Goal: Answer question/provide support

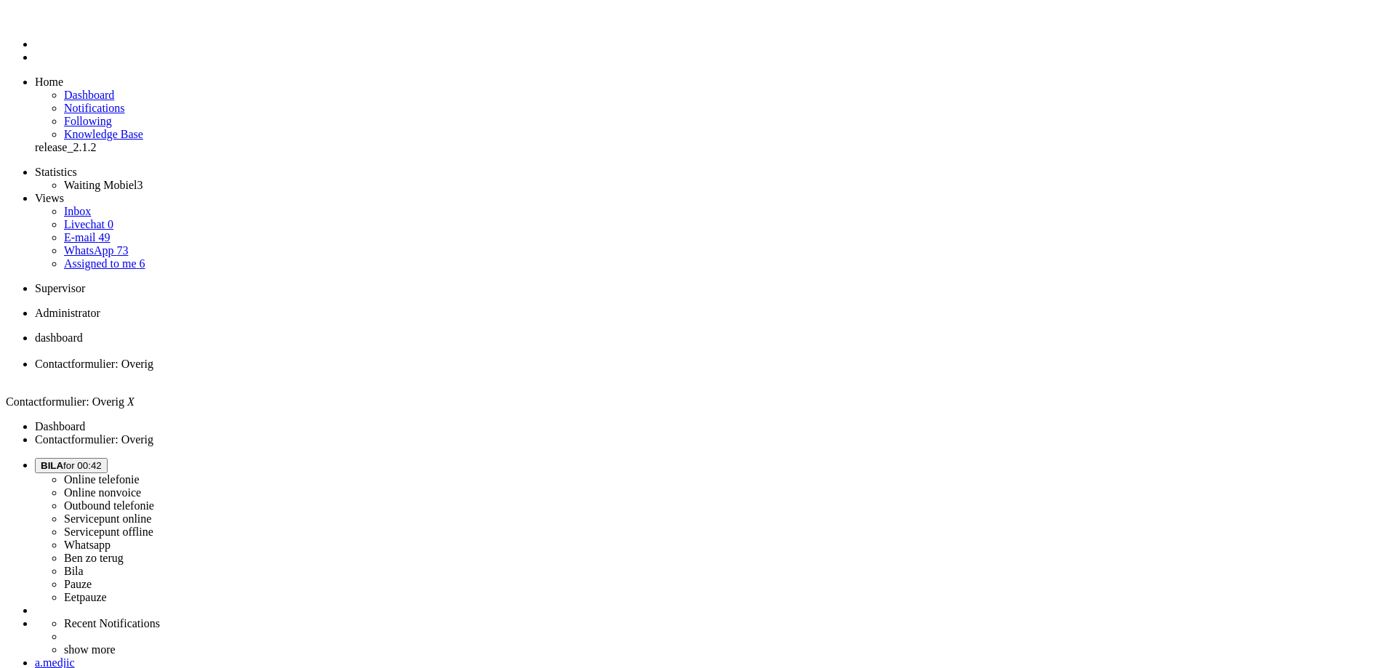
click at [419, 371] on div "Close tab" at bounding box center [712, 377] width 1355 height 13
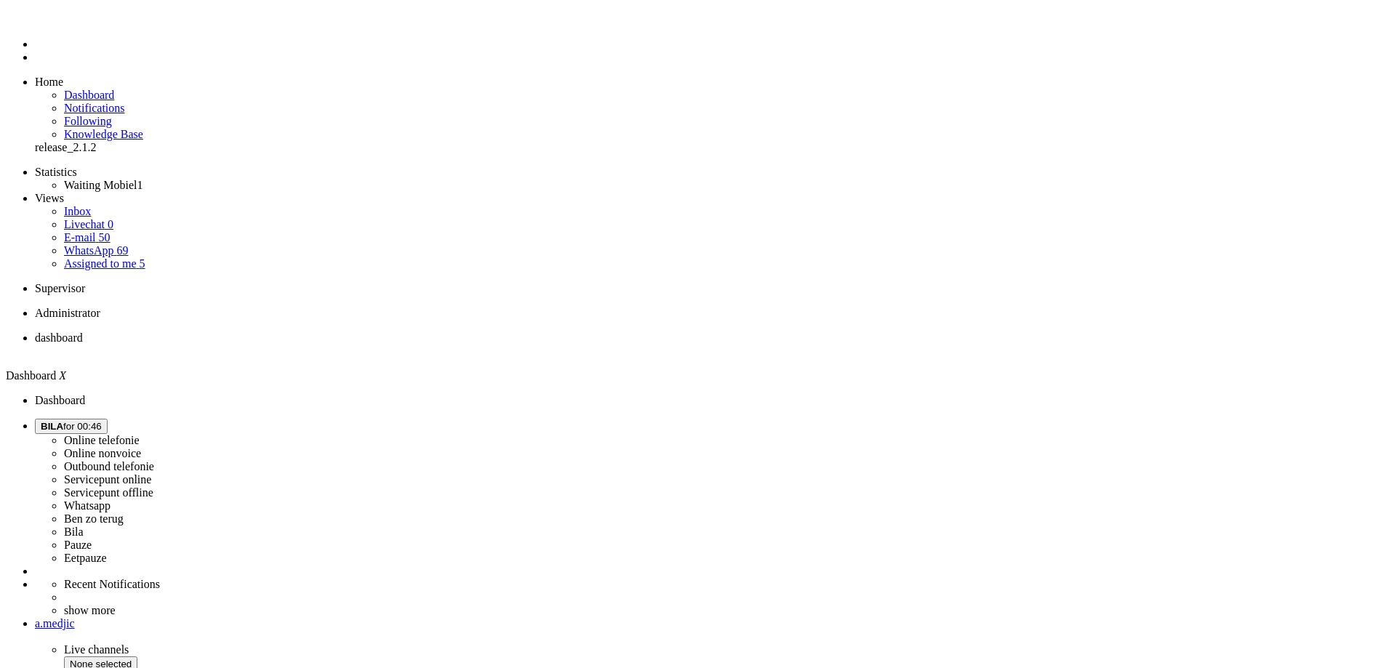
click at [102, 421] on span "BILA for 00:46" at bounding box center [71, 426] width 61 height 11
click at [141, 447] on label "Online nonvoice" at bounding box center [102, 453] width 77 height 12
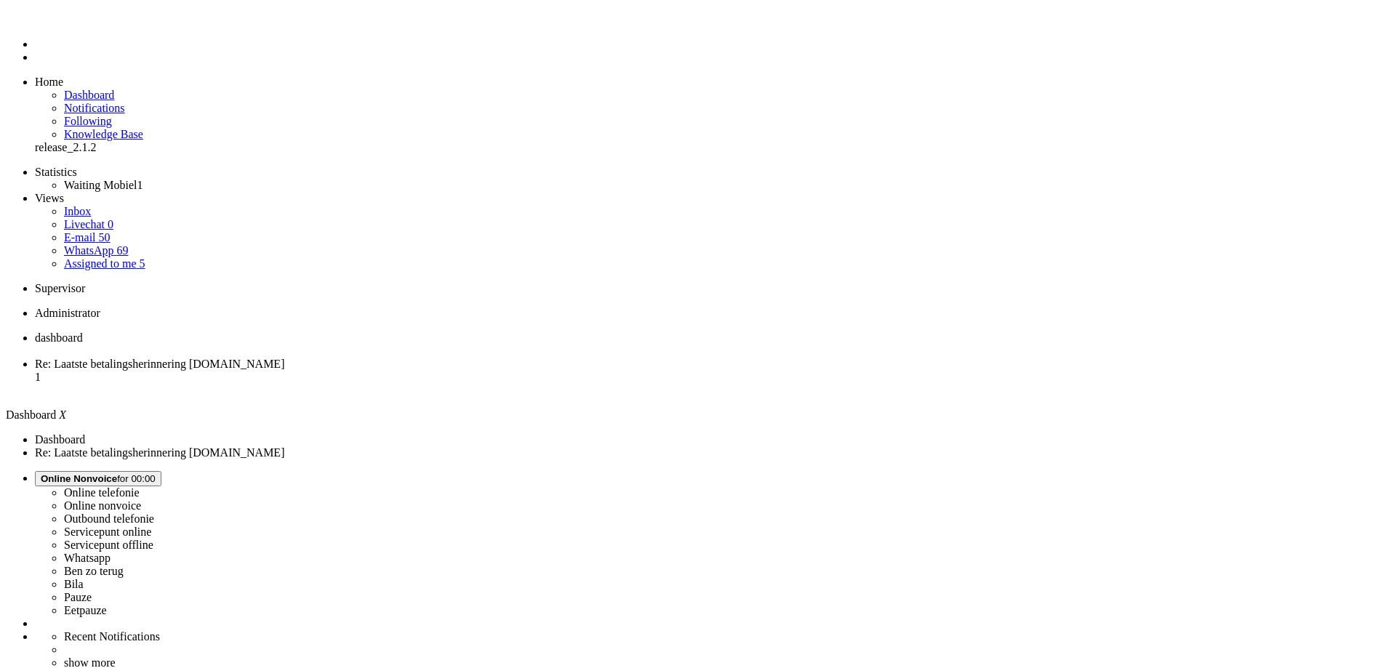
click at [364, 358] on li "Re: Laatste betalingsherinnering [DOMAIN_NAME] 1" at bounding box center [707, 377] width 1344 height 39
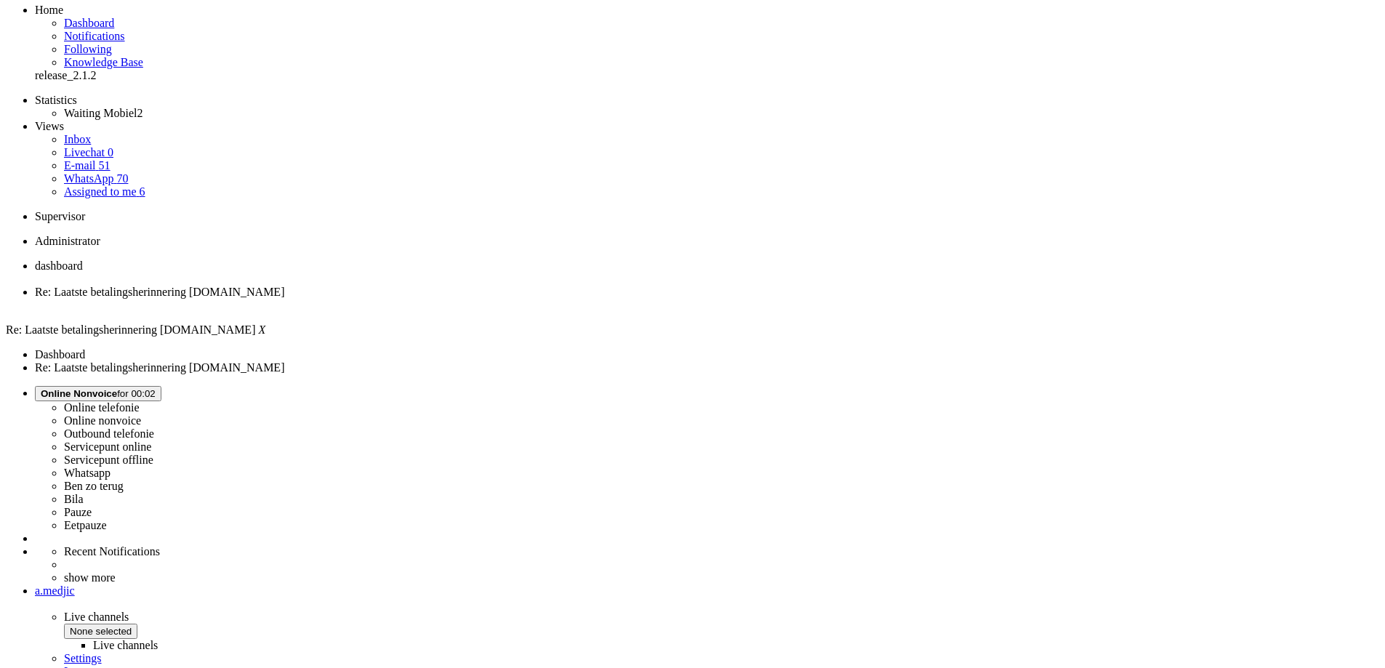
scroll to position [73, 0]
drag, startPoint x: 464, startPoint y: 558, endPoint x: 512, endPoint y: 549, distance: 48.8
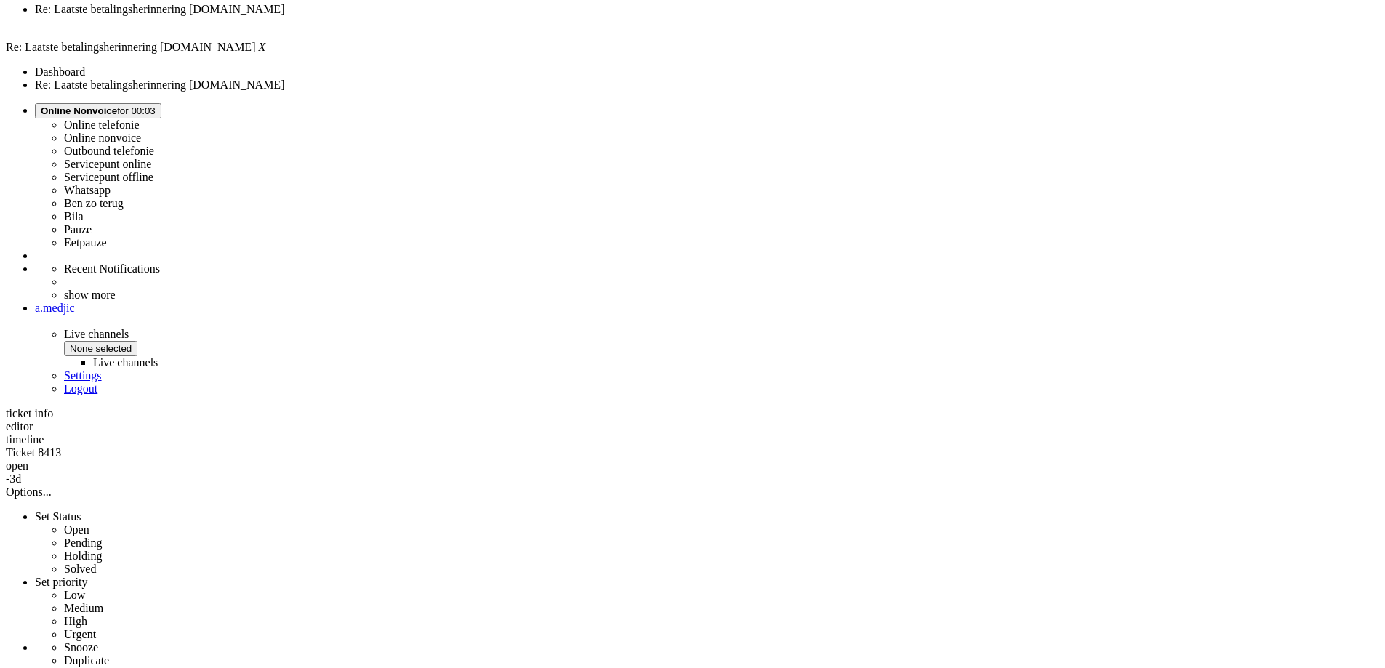
scroll to position [363, 0]
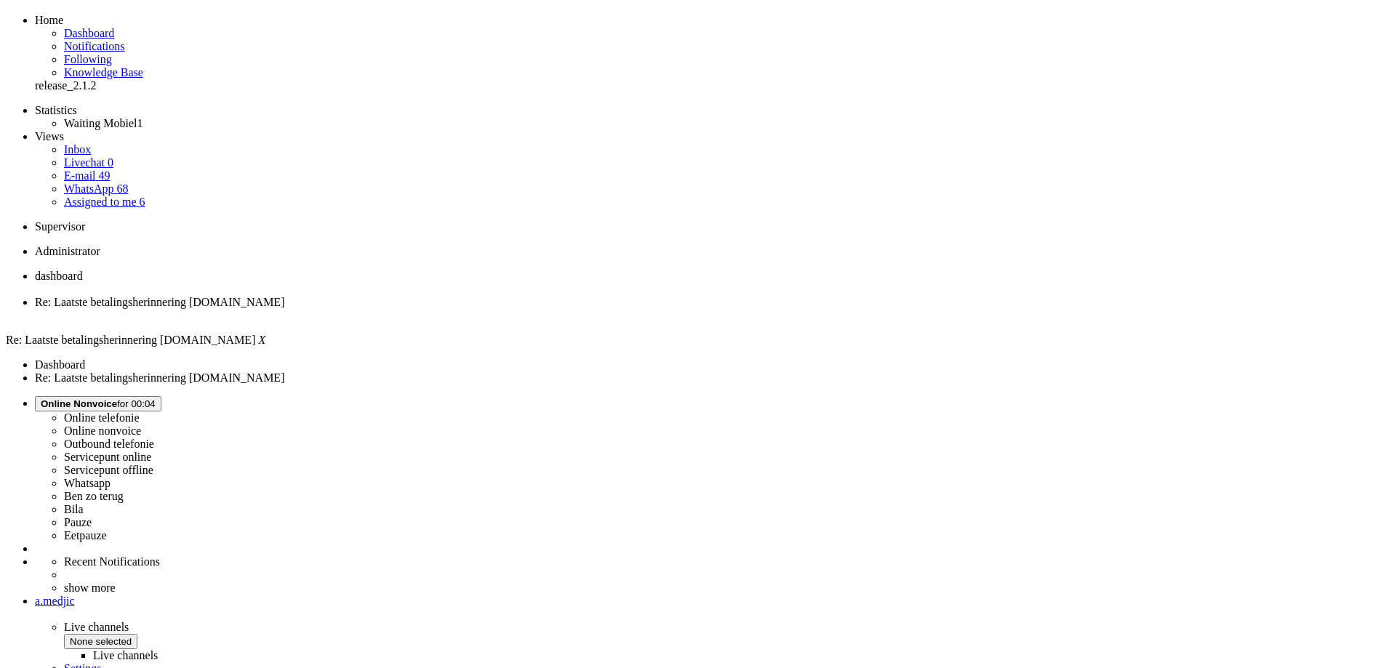
scroll to position [0, 0]
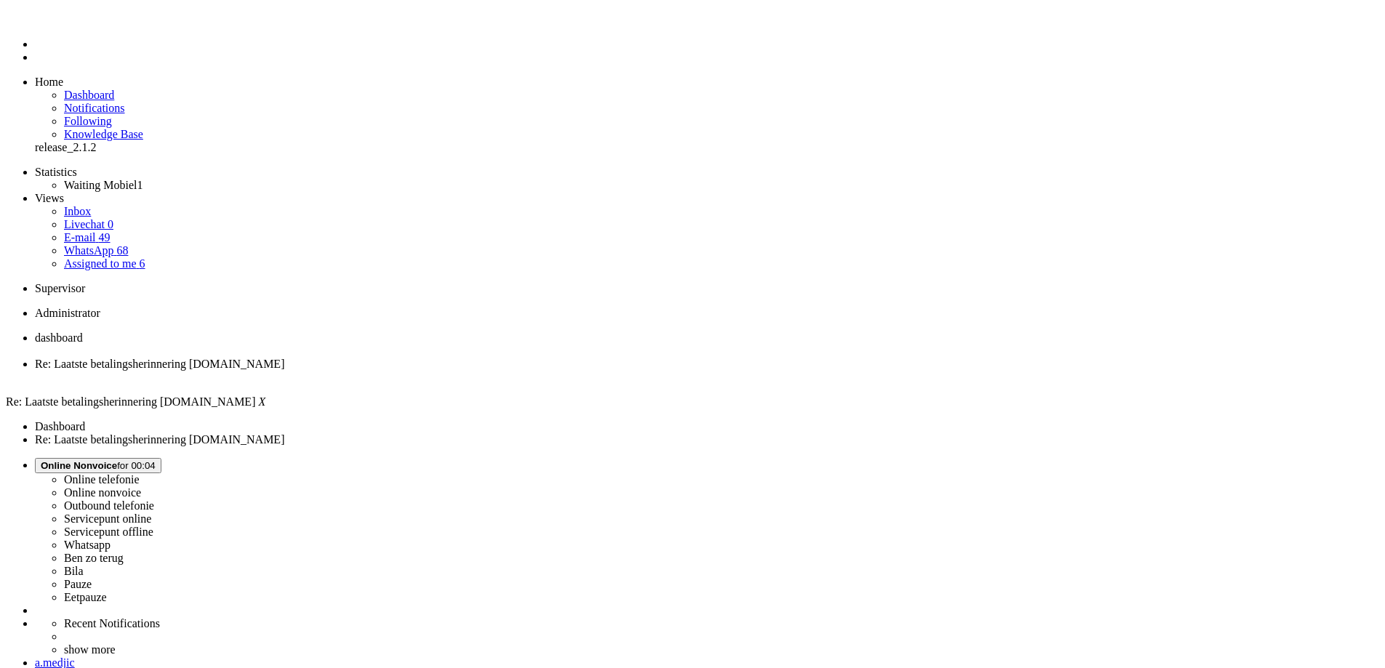
click at [420, 371] on div "Close tab" at bounding box center [707, 377] width 1344 height 13
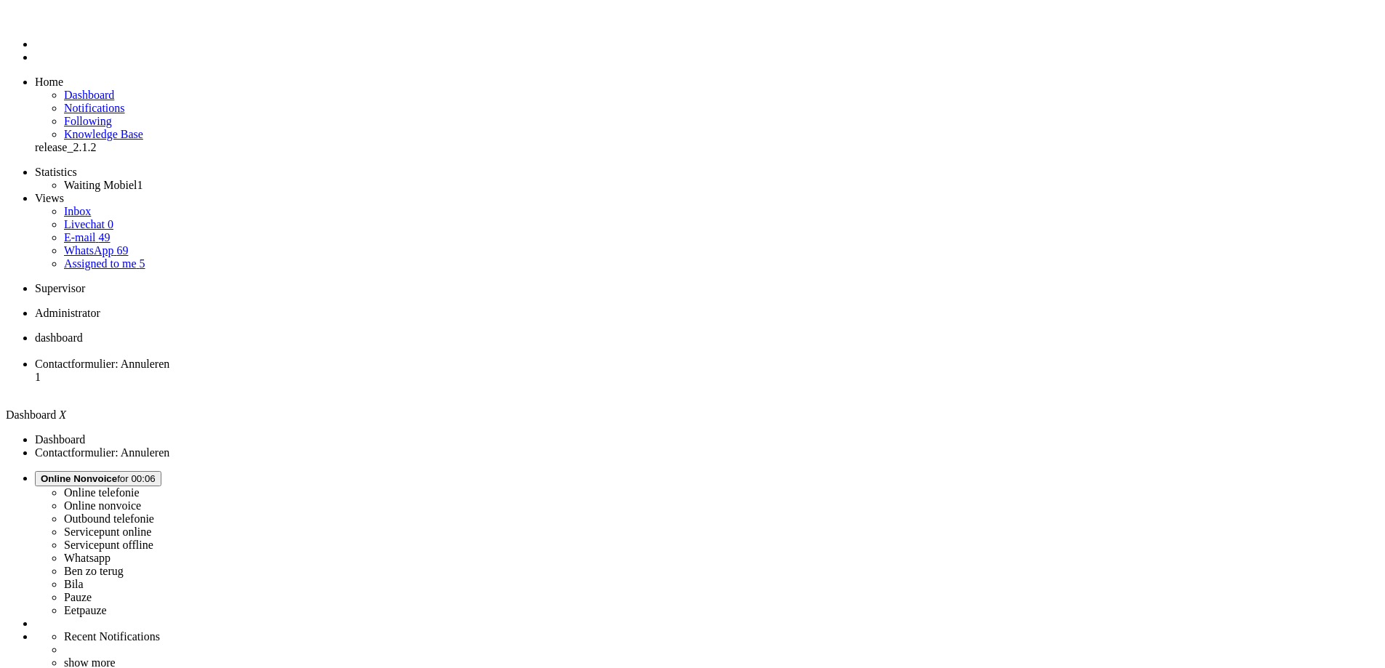
click at [367, 358] on li "Contactformulier: Annuleren 1" at bounding box center [707, 377] width 1344 height 39
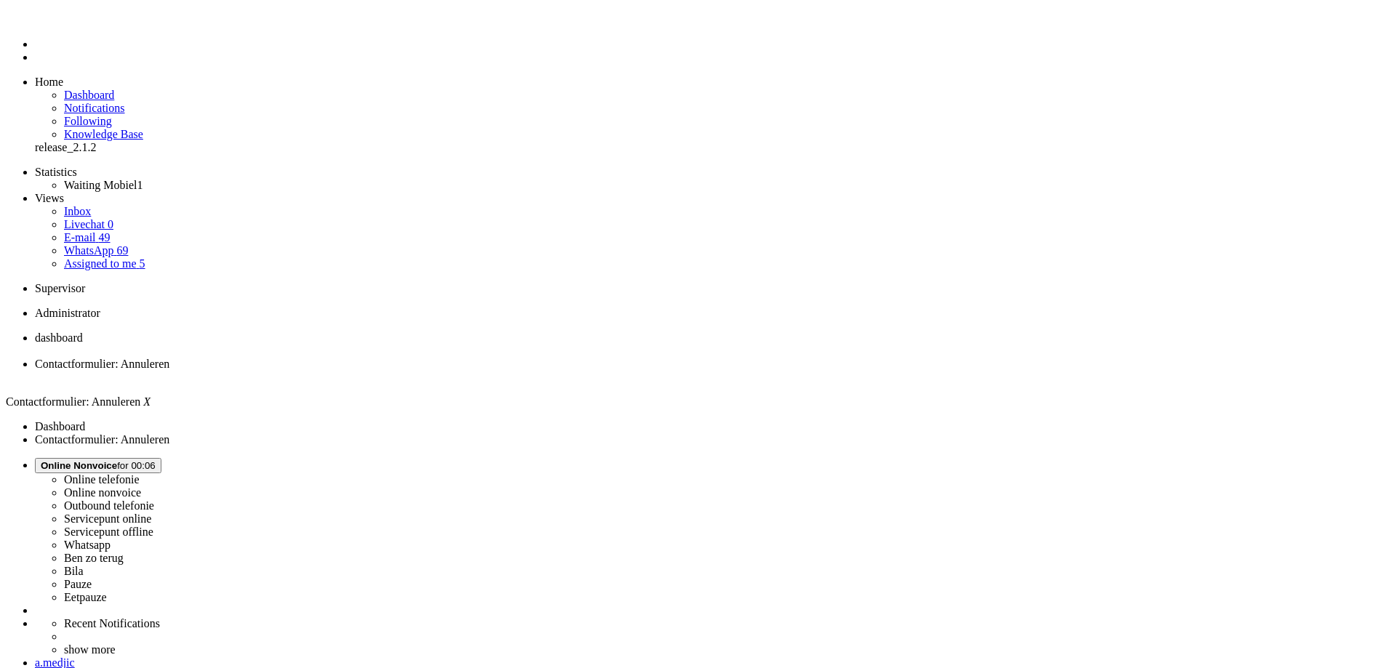
drag, startPoint x: 486, startPoint y: 437, endPoint x: 479, endPoint y: 450, distance: 15.0
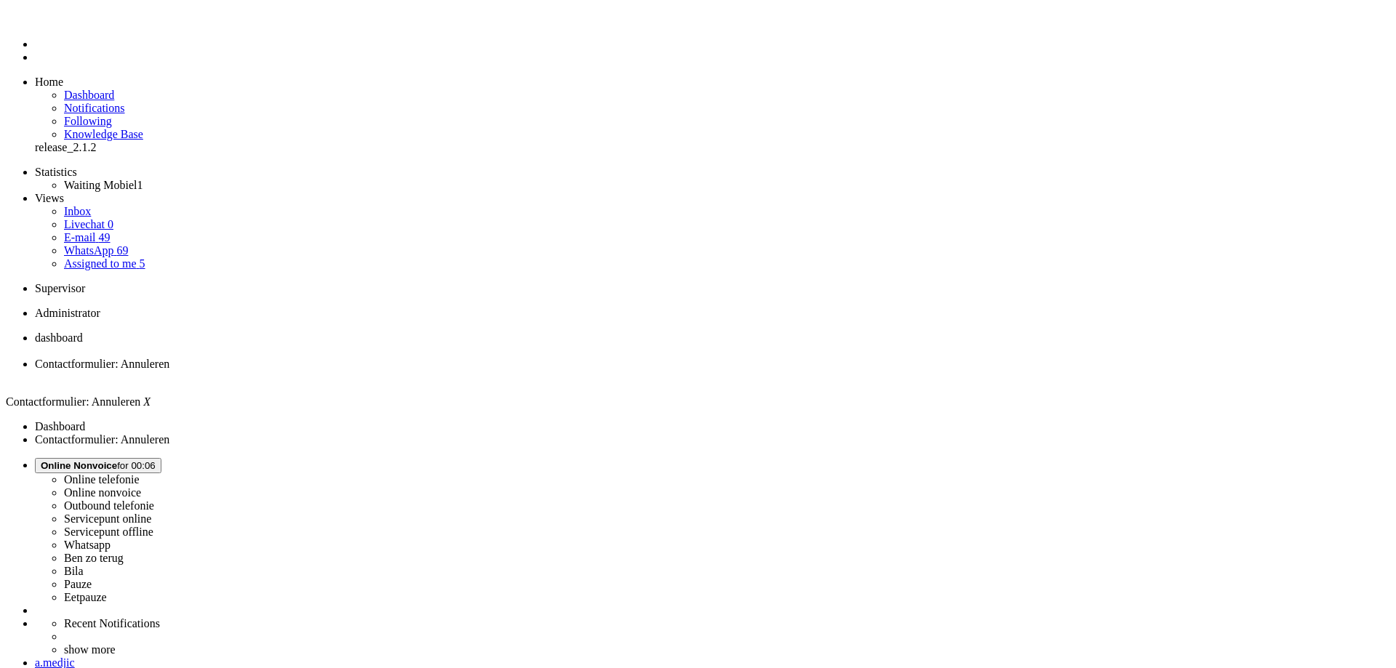
copy div "4650512"
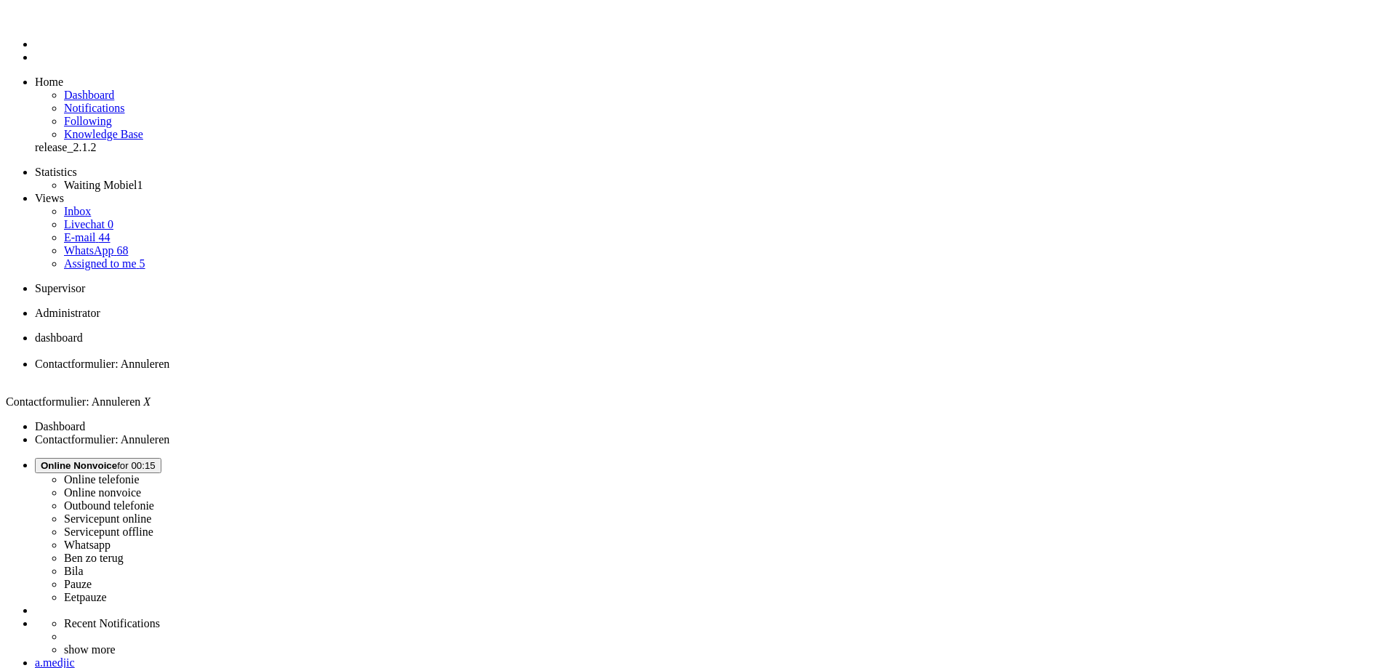
click at [117, 460] on span "Online Nonvoice" at bounding box center [79, 465] width 76 height 11
click at [92, 578] on label "Pauze" at bounding box center [78, 584] width 28 height 12
click at [422, 371] on div "Close tab" at bounding box center [707, 377] width 1344 height 13
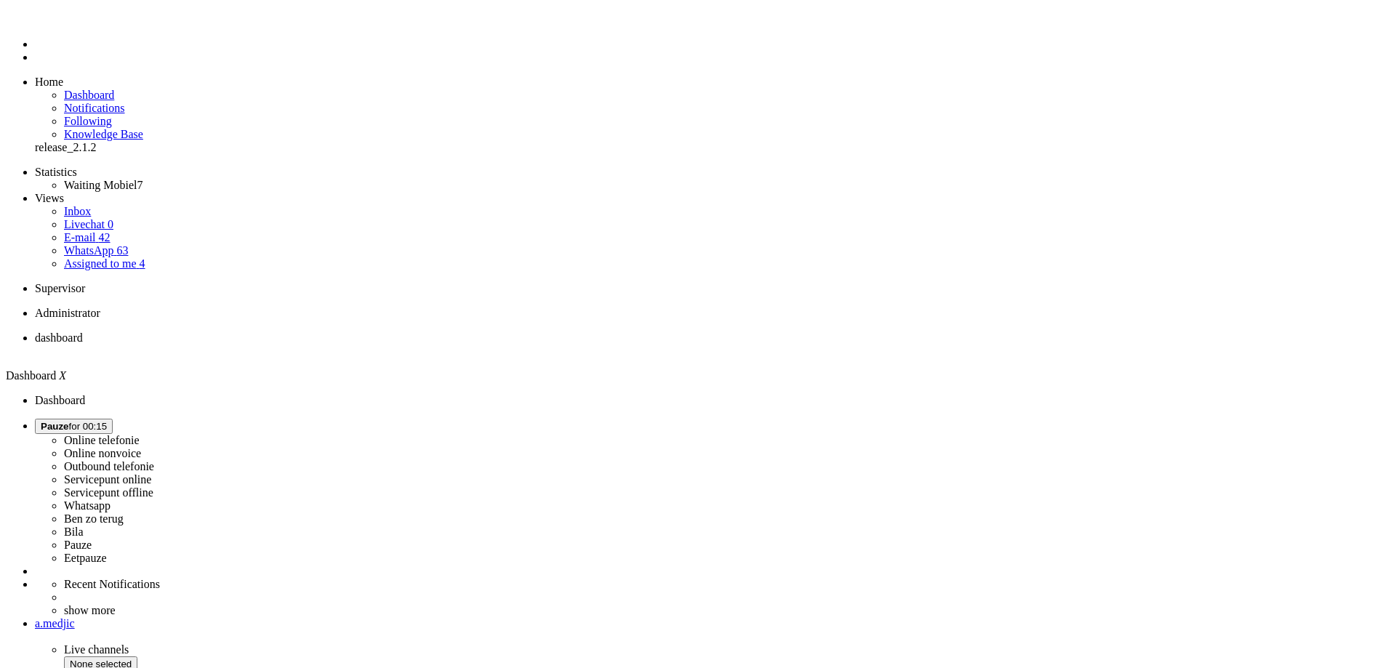
click at [113, 419] on button "Pauze for 00:15" at bounding box center [74, 426] width 78 height 15
click at [124, 512] on label "Ben zo terug" at bounding box center [94, 518] width 60 height 12
click at [137, 421] on span "[PERSON_NAME] zo terug for 00:02" at bounding box center [89, 426] width 97 height 11
click at [140, 434] on label "Online telefonie" at bounding box center [102, 440] width 76 height 12
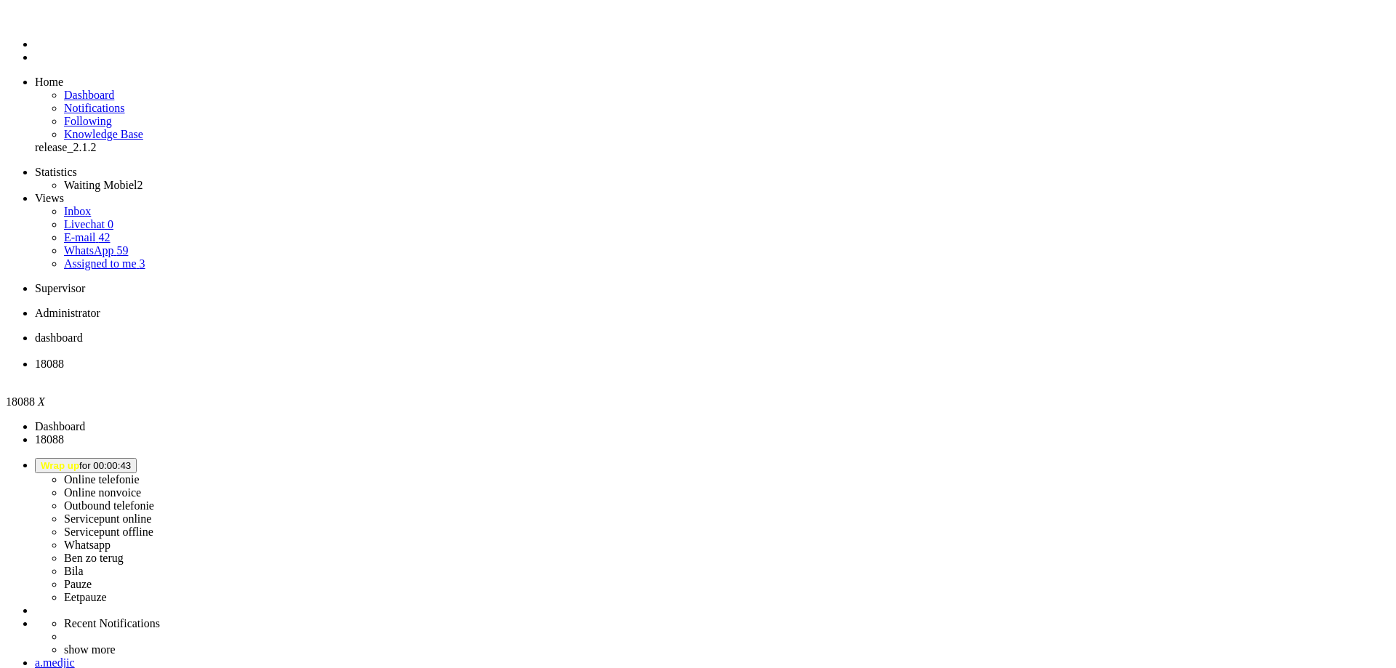
drag, startPoint x: 381, startPoint y: 470, endPoint x: 359, endPoint y: 473, distance: 22.1
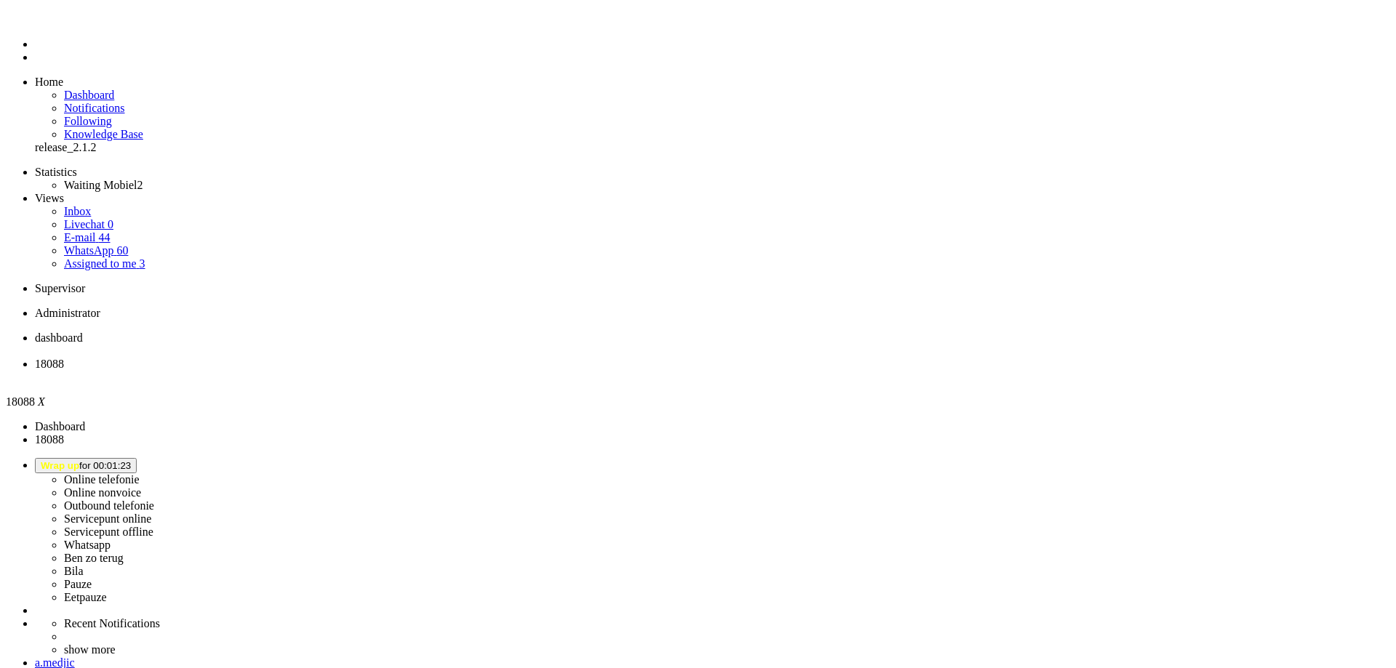
click at [420, 371] on div "Close tab" at bounding box center [712, 377] width 1355 height 13
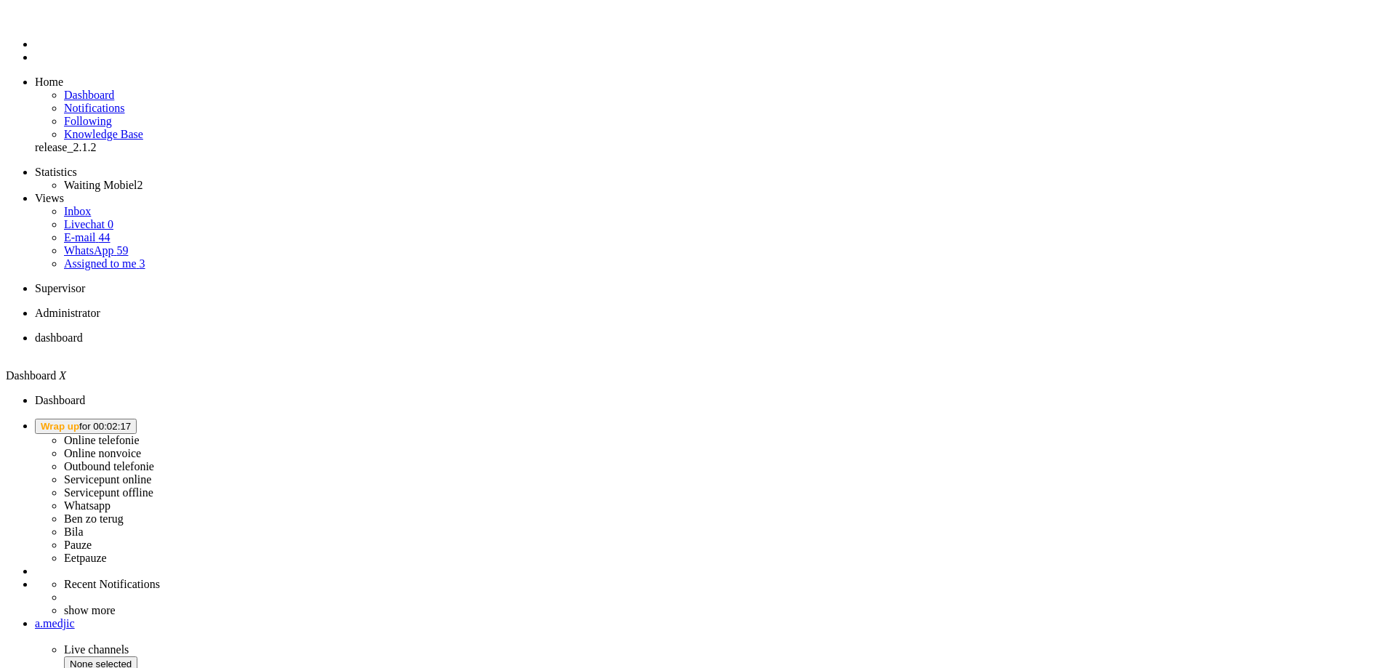
click at [131, 421] on span "Wrap up for 00:02:17" at bounding box center [86, 426] width 90 height 11
click at [140, 434] on label "Online telefonie" at bounding box center [102, 440] width 76 height 12
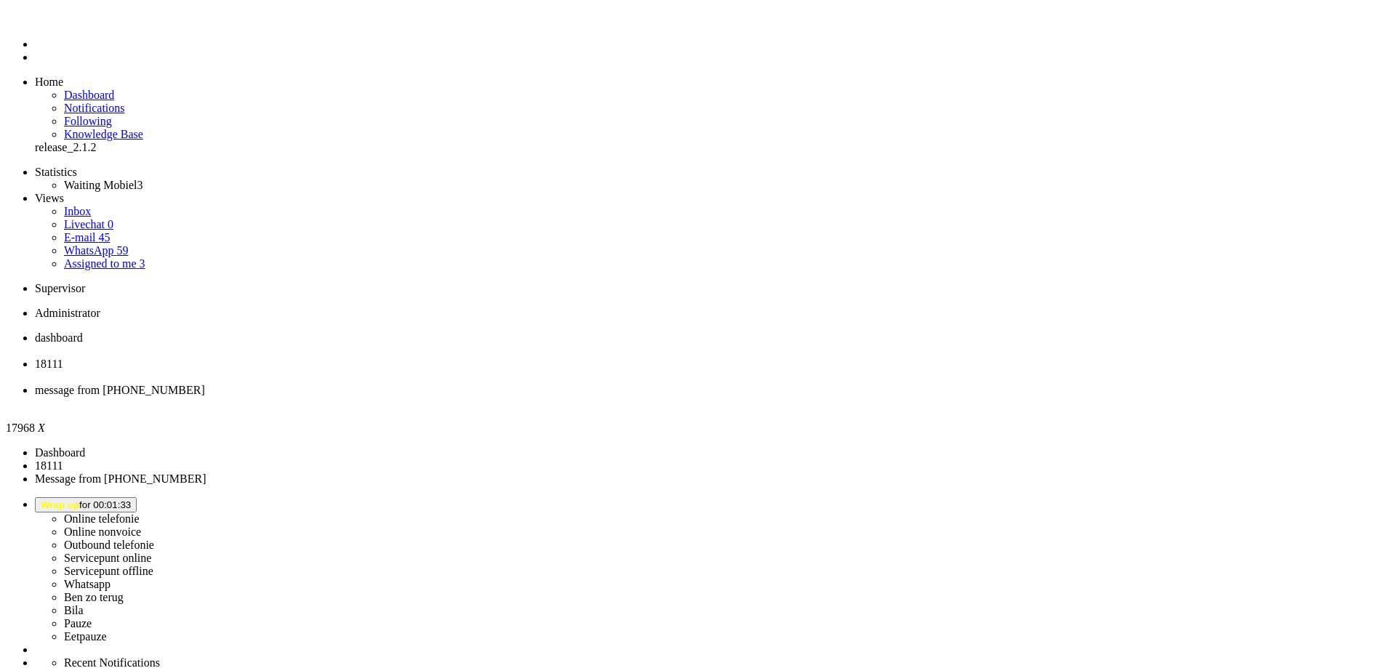
type input "e"
type input "reed"
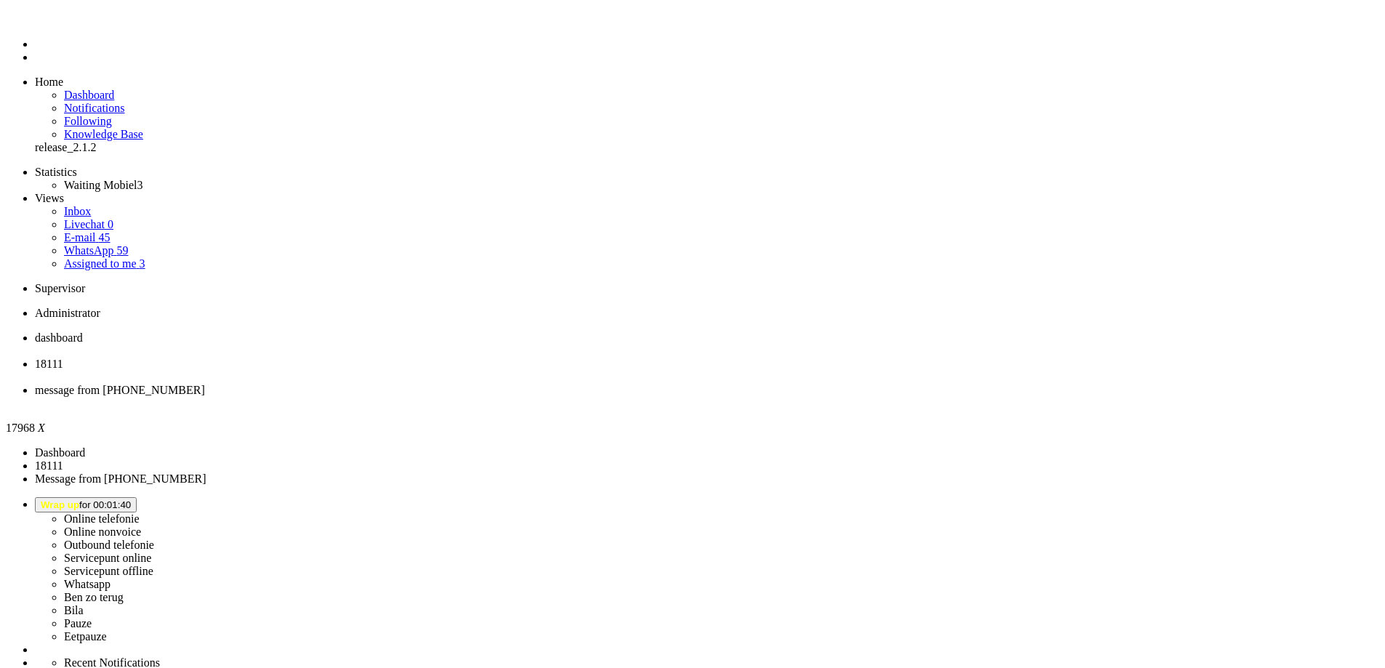
click at [379, 358] on li "18111" at bounding box center [707, 371] width 1344 height 26
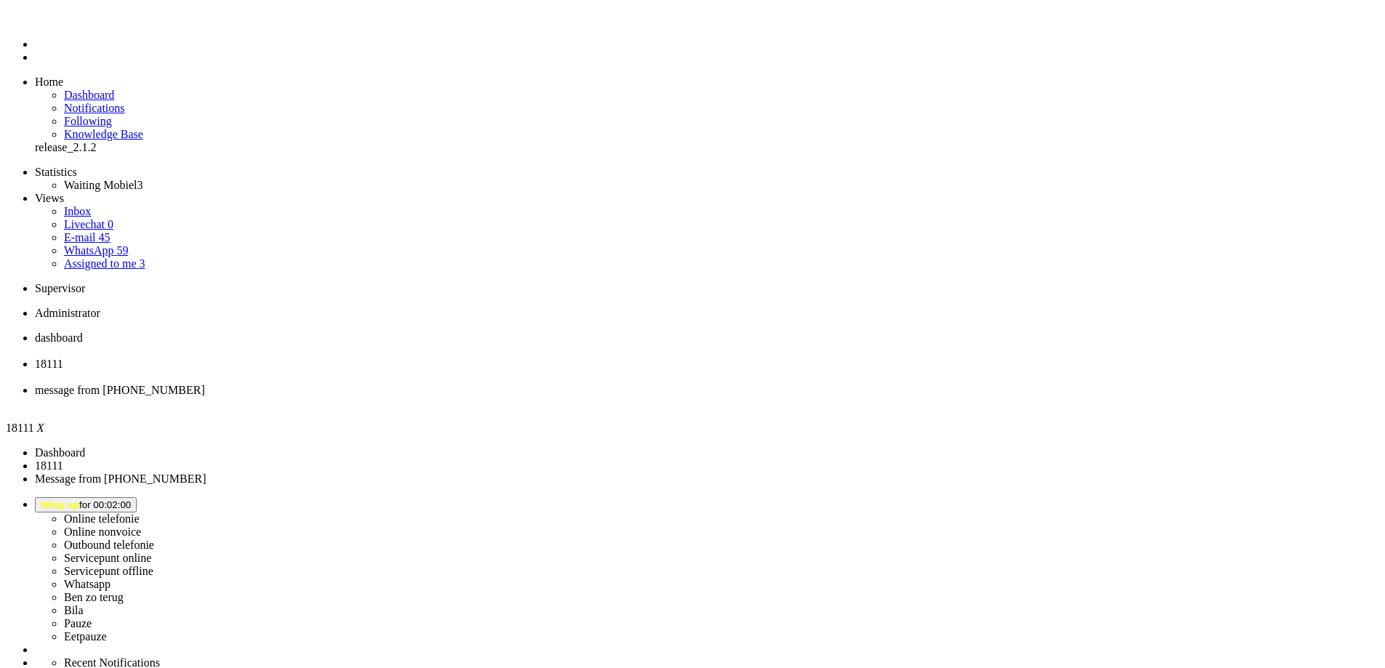
click at [137, 497] on button "Wrap up for 00:02:00" at bounding box center [86, 504] width 102 height 15
drag, startPoint x: 1186, startPoint y: 67, endPoint x: 443, endPoint y: 52, distance: 743.0
click at [141, 526] on label "Online nonvoice" at bounding box center [102, 532] width 77 height 12
click at [425, 358] on li "18111" at bounding box center [707, 371] width 1344 height 26
click at [421, 371] on div "Close tab" at bounding box center [707, 377] width 1344 height 13
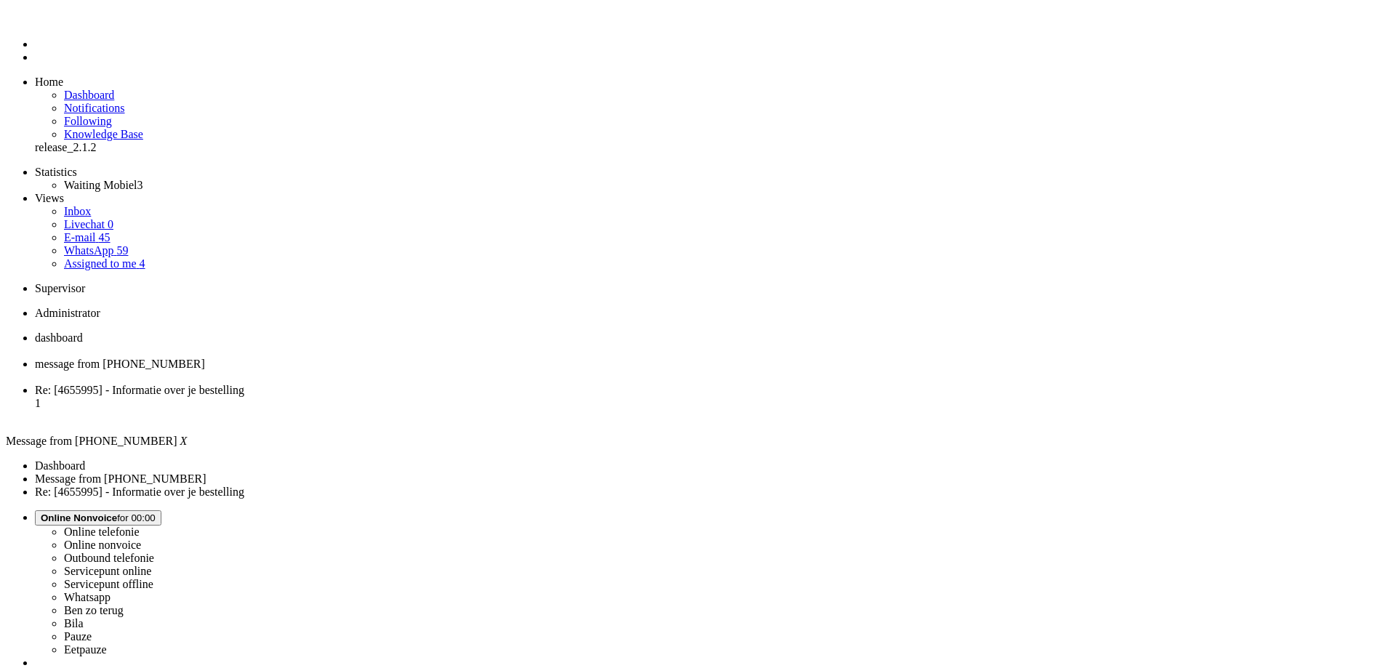
click at [415, 371] on div "Close tab" at bounding box center [707, 377] width 1344 height 13
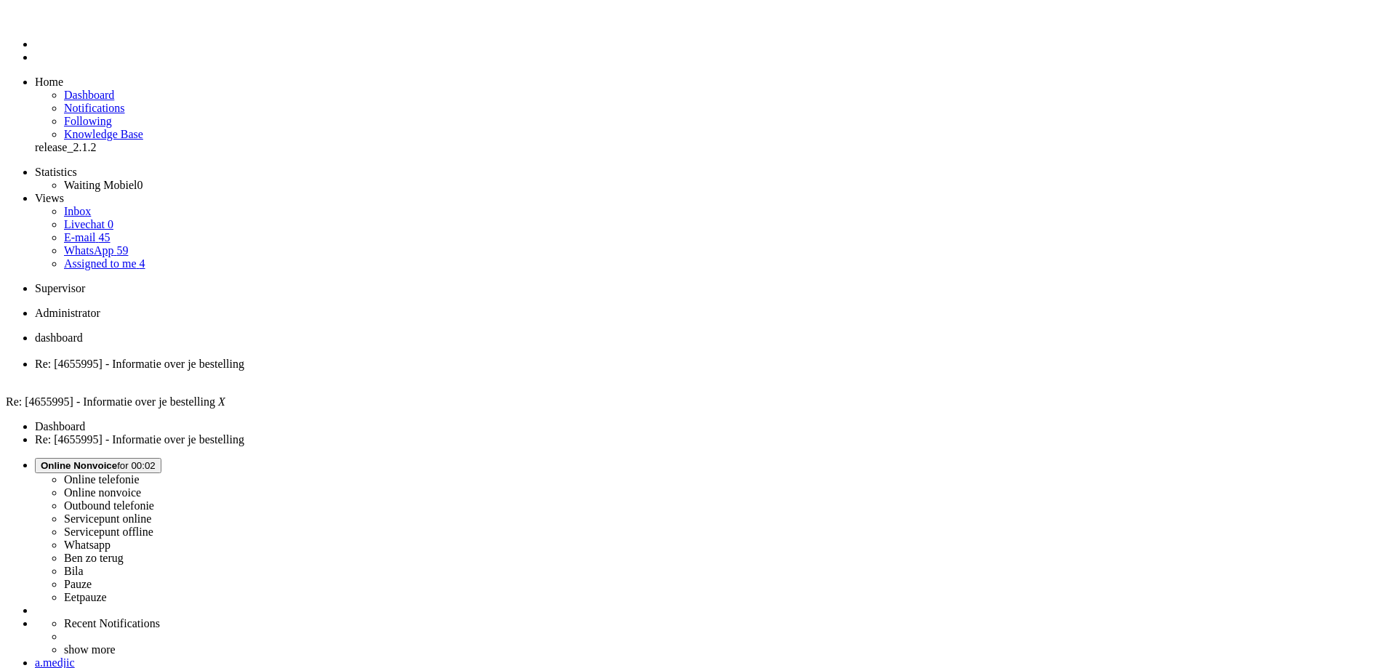
click at [231, 331] on li "dashboard" at bounding box center [707, 344] width 1344 height 26
click at [161, 458] on button "Online Nonvoice for 00:05" at bounding box center [98, 465] width 126 height 15
click at [140, 473] on label "Online telefonie" at bounding box center [102, 479] width 76 height 12
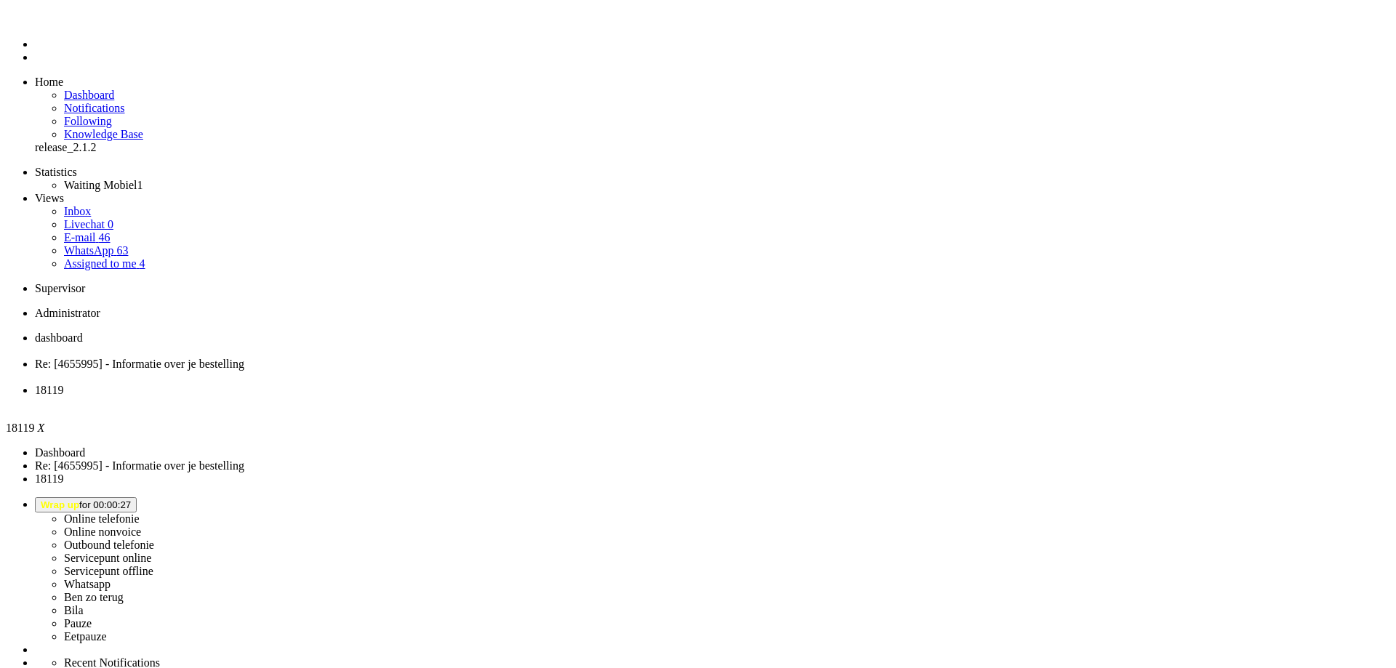
click at [548, 384] on li "18119" at bounding box center [712, 397] width 1355 height 26
click at [543, 397] on div "Close tab" at bounding box center [712, 403] width 1355 height 13
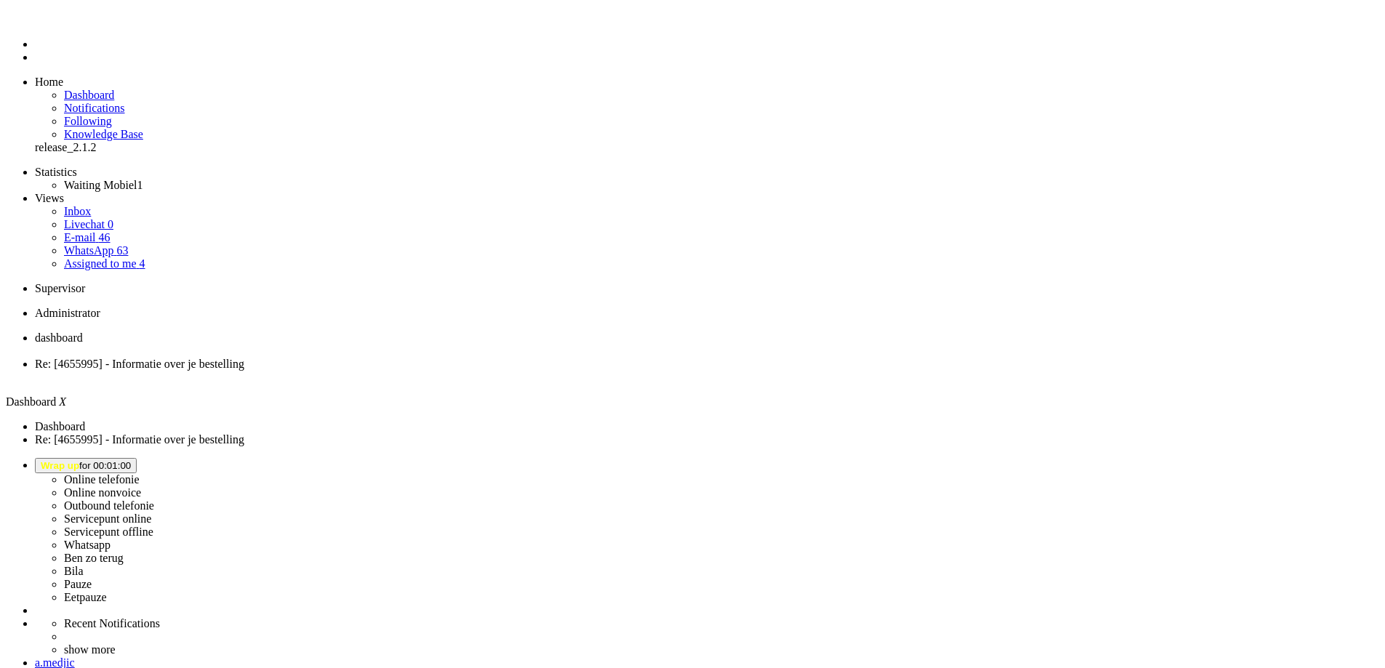
click at [244, 358] on span "Re: [4655995] - Informatie over je bestelling" at bounding box center [139, 364] width 209 height 12
click at [423, 371] on div "Close tab" at bounding box center [707, 377] width 1344 height 13
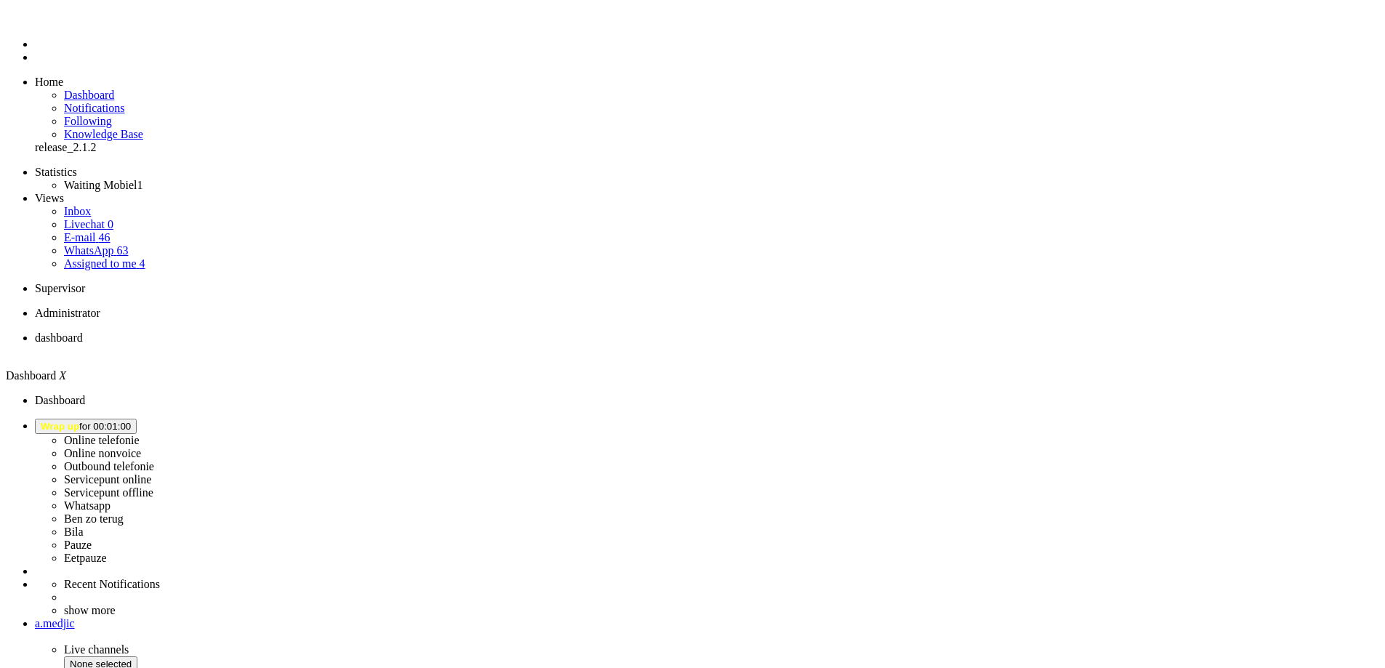
click at [429, 331] on ul "dashboard" at bounding box center [692, 344] width 1373 height 26
click at [131, 425] on span "Wrap up for 00:01:37" at bounding box center [86, 430] width 90 height 11
click at [141, 451] on label "Online nonvoice" at bounding box center [102, 457] width 77 height 12
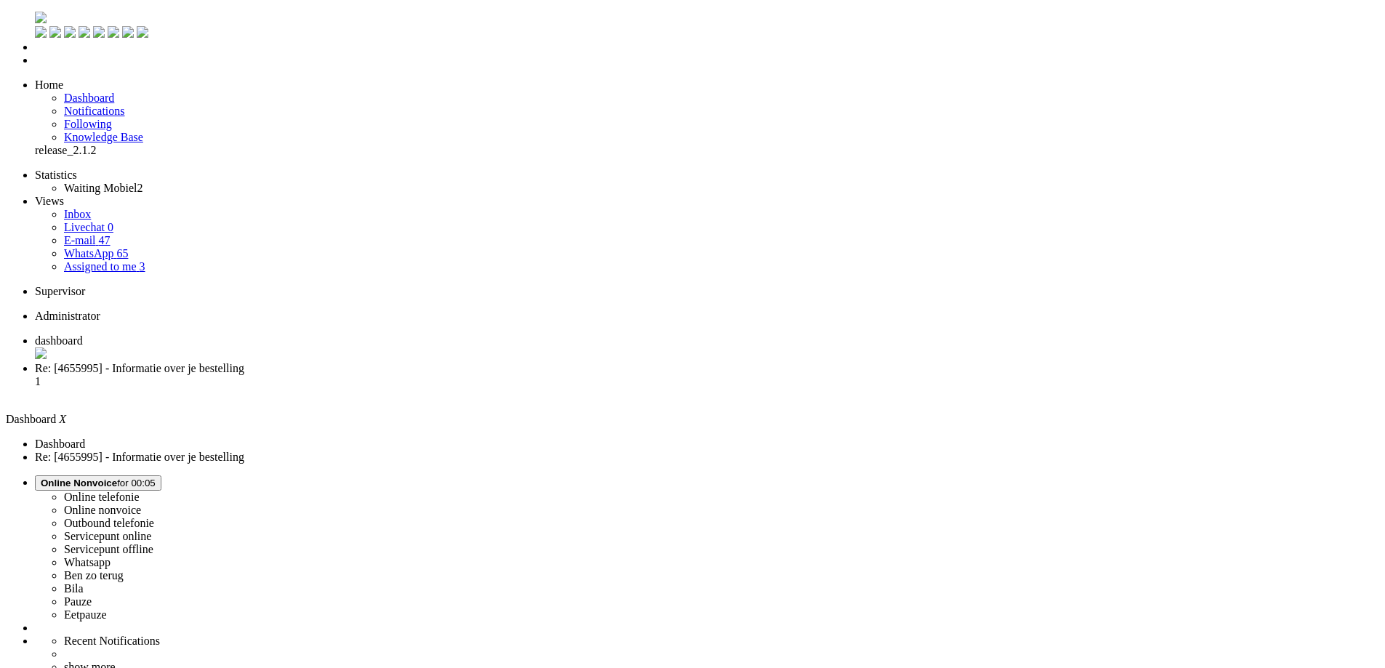
click at [244, 362] on span "Re: [4655995] - Informatie over je bestelling" at bounding box center [139, 368] width 209 height 12
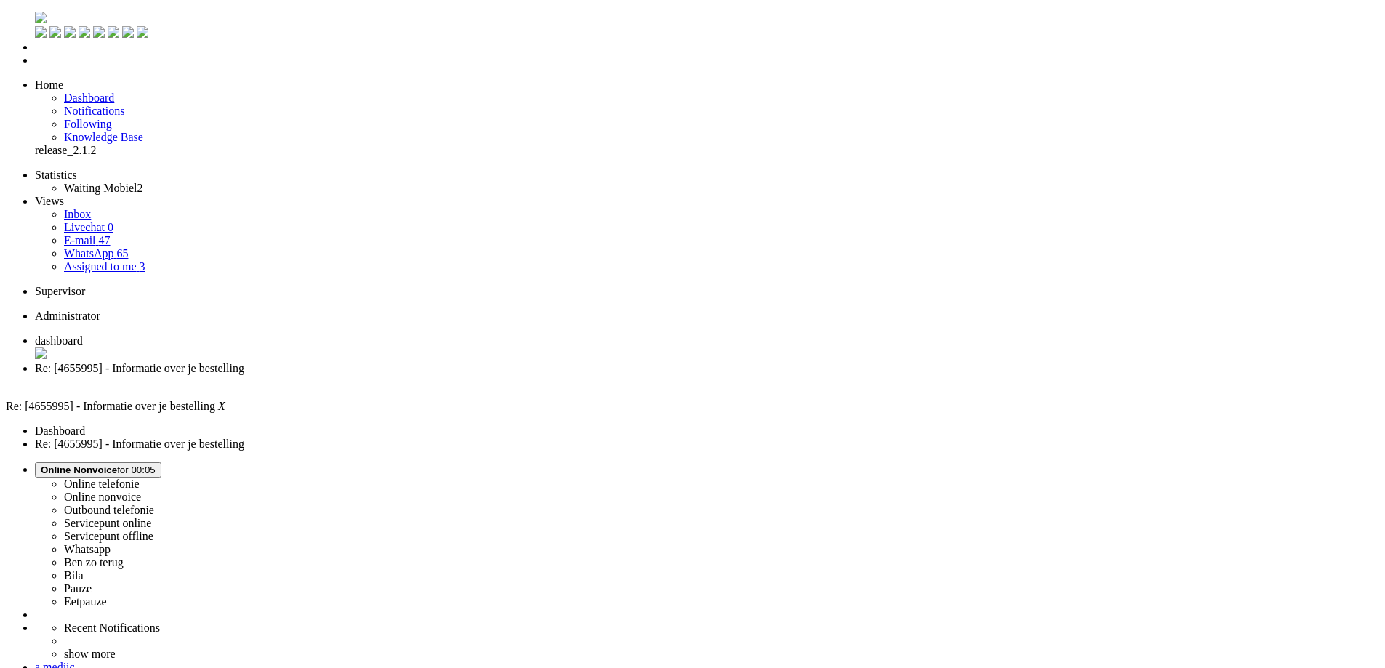
click at [156, 464] on span "Online Nonvoice for 00:05" at bounding box center [98, 469] width 115 height 11
click at [110, 543] on label "Whatsapp" at bounding box center [87, 549] width 47 height 12
click at [416, 375] on div "Close tab" at bounding box center [707, 381] width 1344 height 13
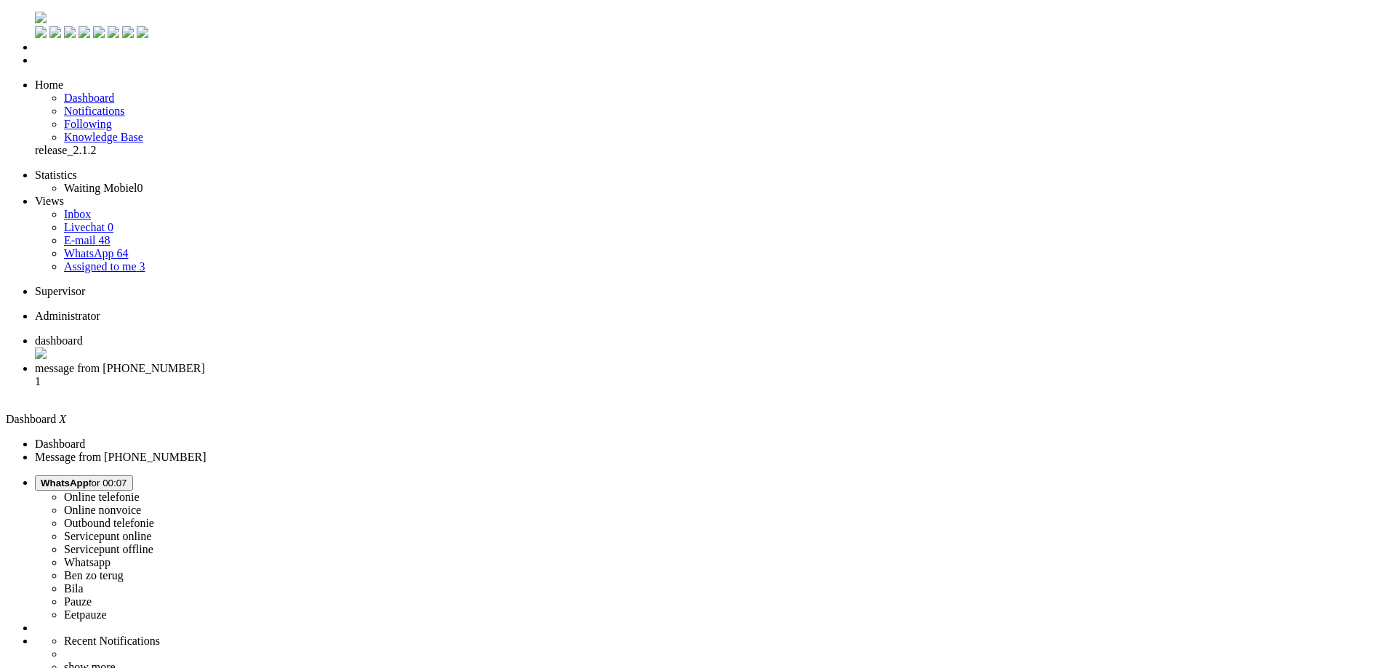
click at [386, 362] on li "message from [PHONE_NUMBER] 1" at bounding box center [707, 381] width 1344 height 39
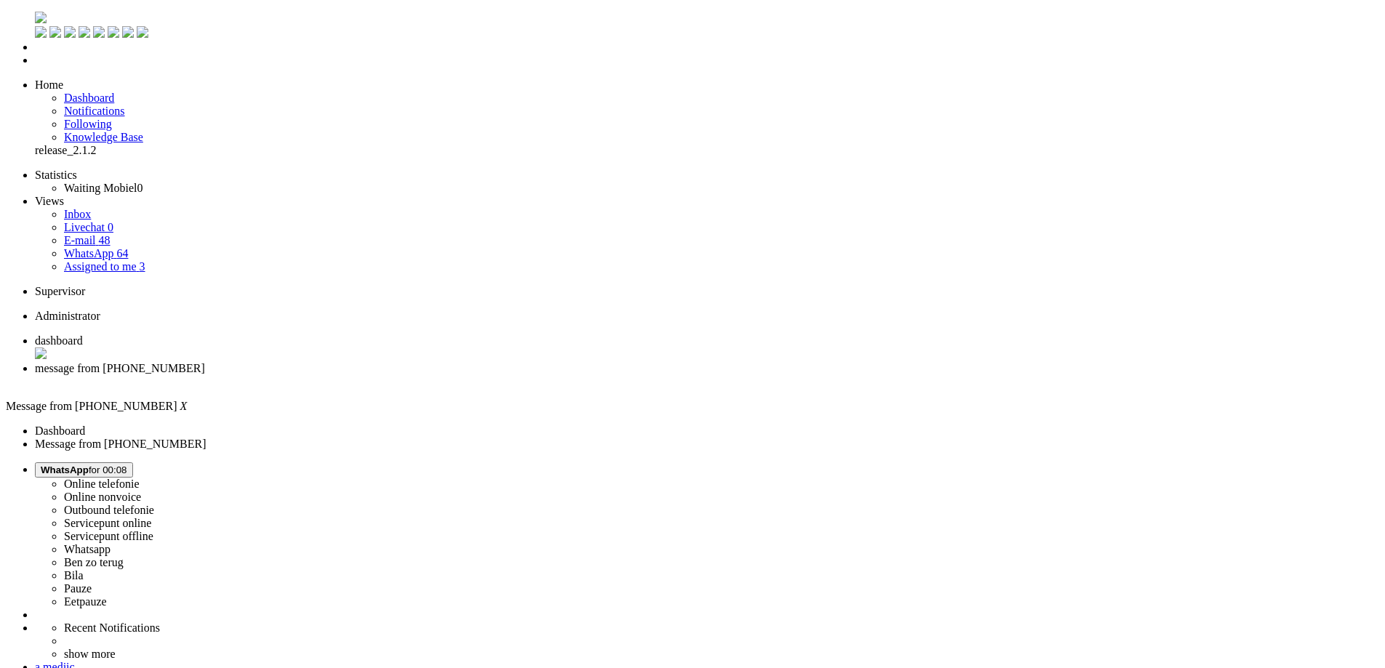
drag, startPoint x: 627, startPoint y: 283, endPoint x: 583, endPoint y: 286, distance: 44.4
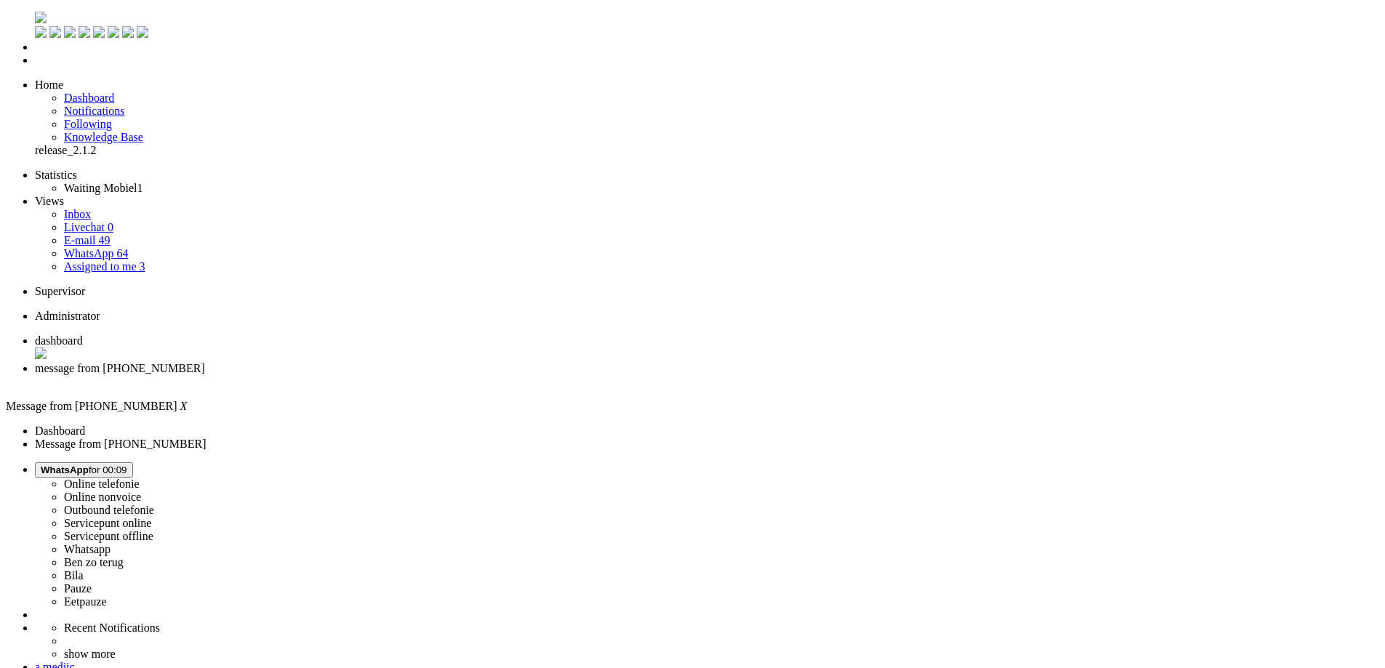
click at [422, 362] on li "message from [PHONE_NUMBER]" at bounding box center [707, 375] width 1344 height 26
click at [423, 375] on div "Close tab" at bounding box center [707, 381] width 1344 height 13
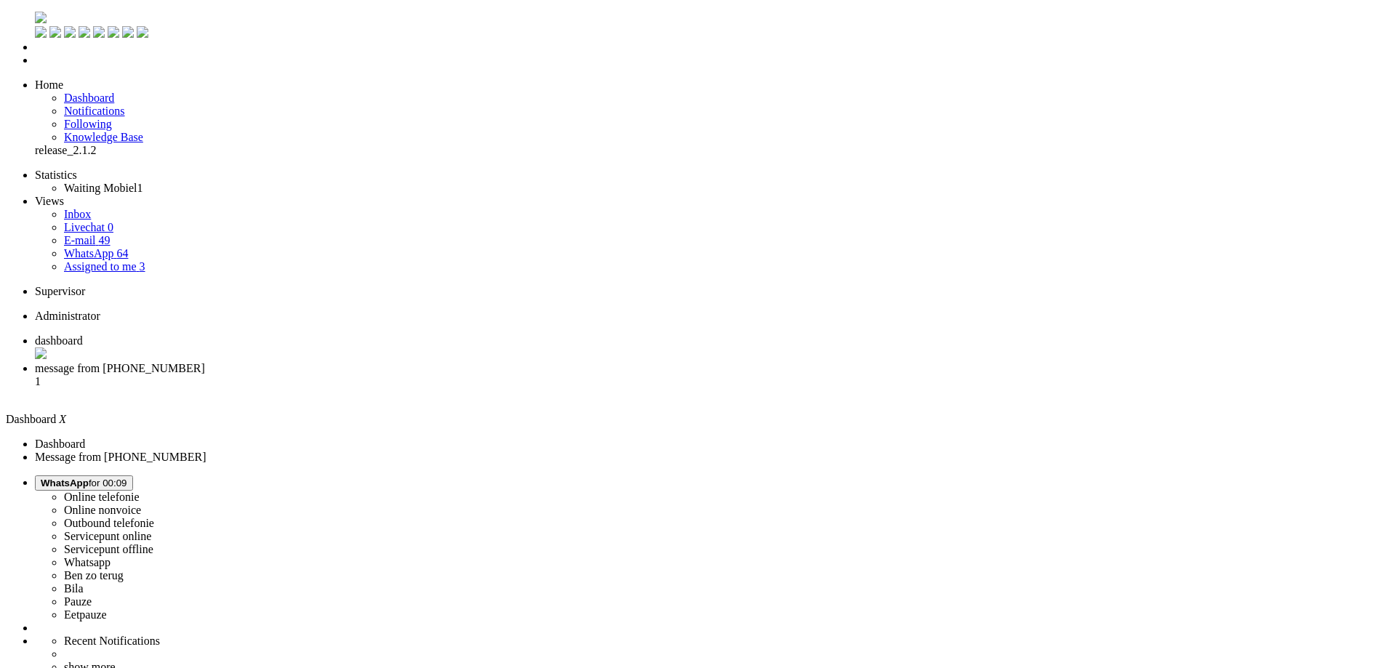
click at [205, 362] on span "message from [PHONE_NUMBER]" at bounding box center [120, 368] width 170 height 12
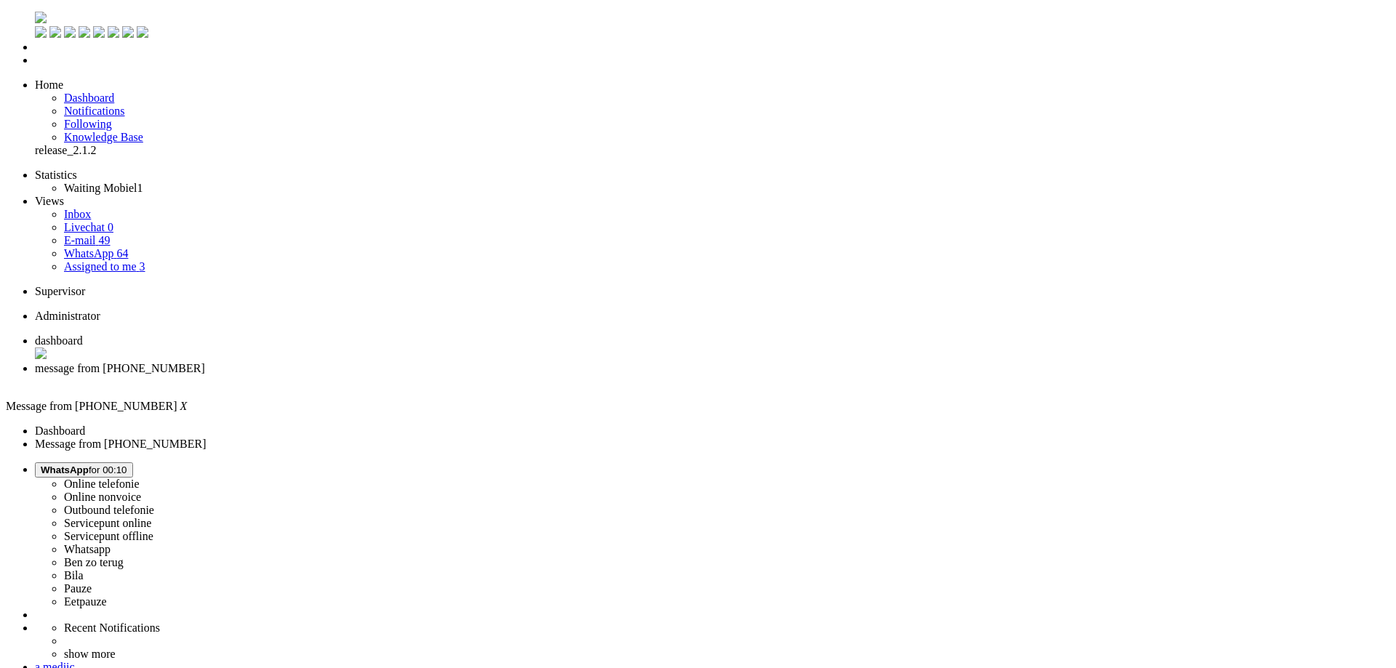
copy div "4675229"
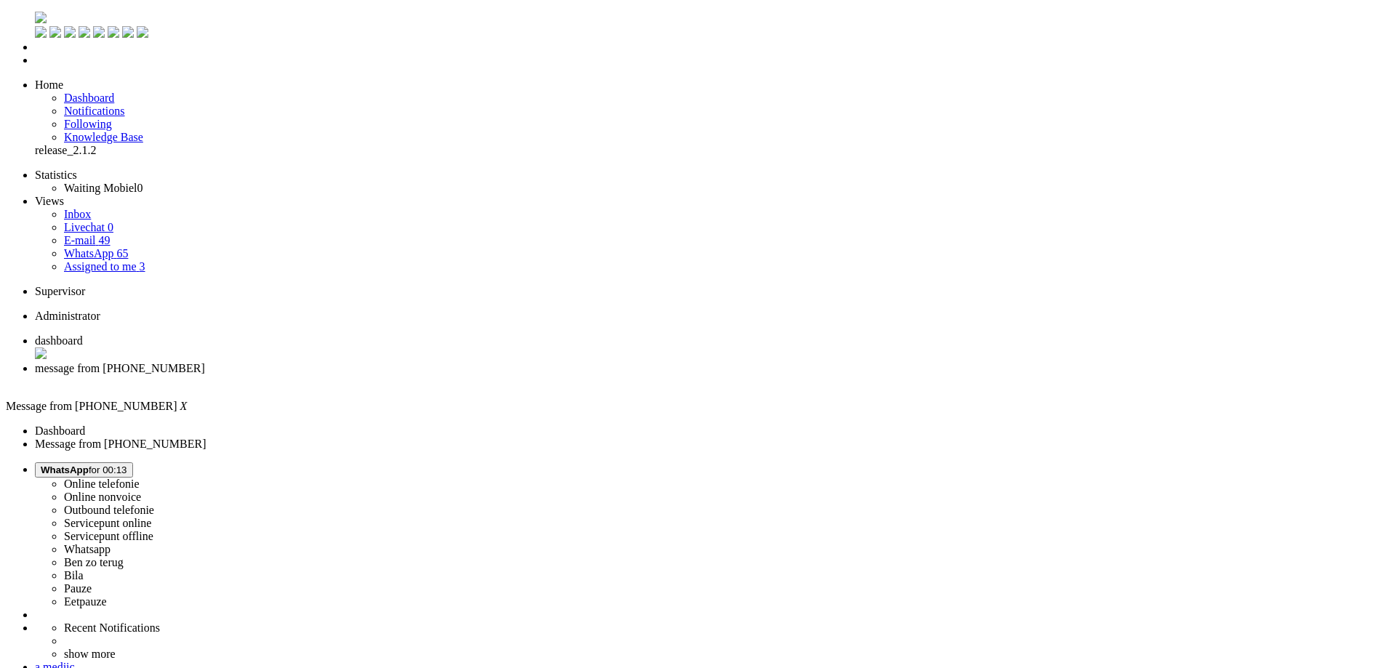
click at [422, 375] on div "Close tab" at bounding box center [707, 381] width 1344 height 13
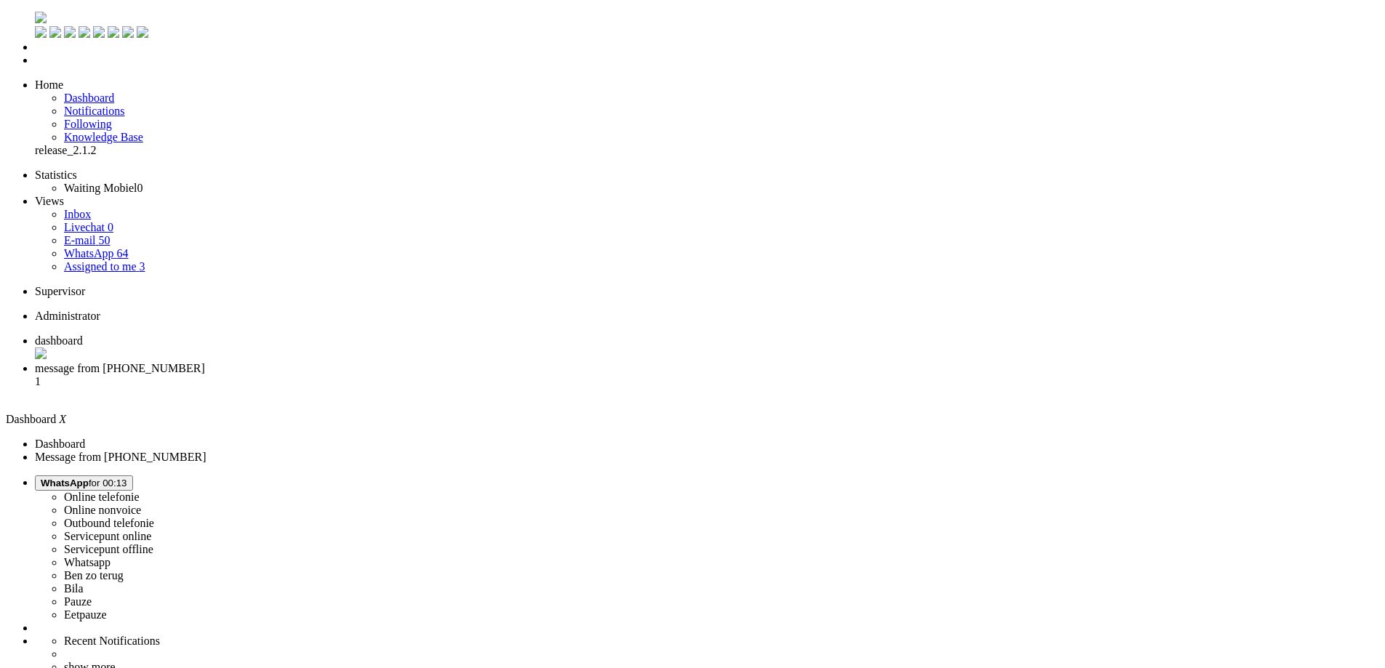
click at [205, 362] on span "message from [PHONE_NUMBER]" at bounding box center [120, 368] width 170 height 12
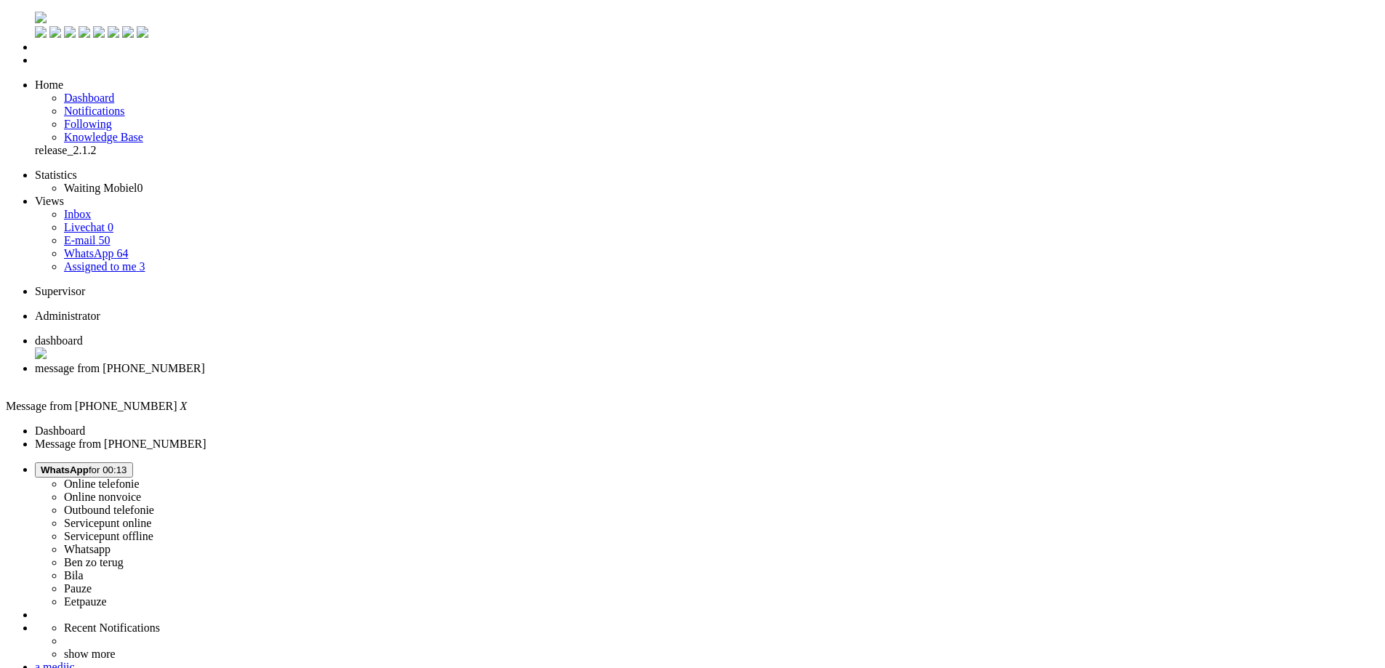
type input "ilt"
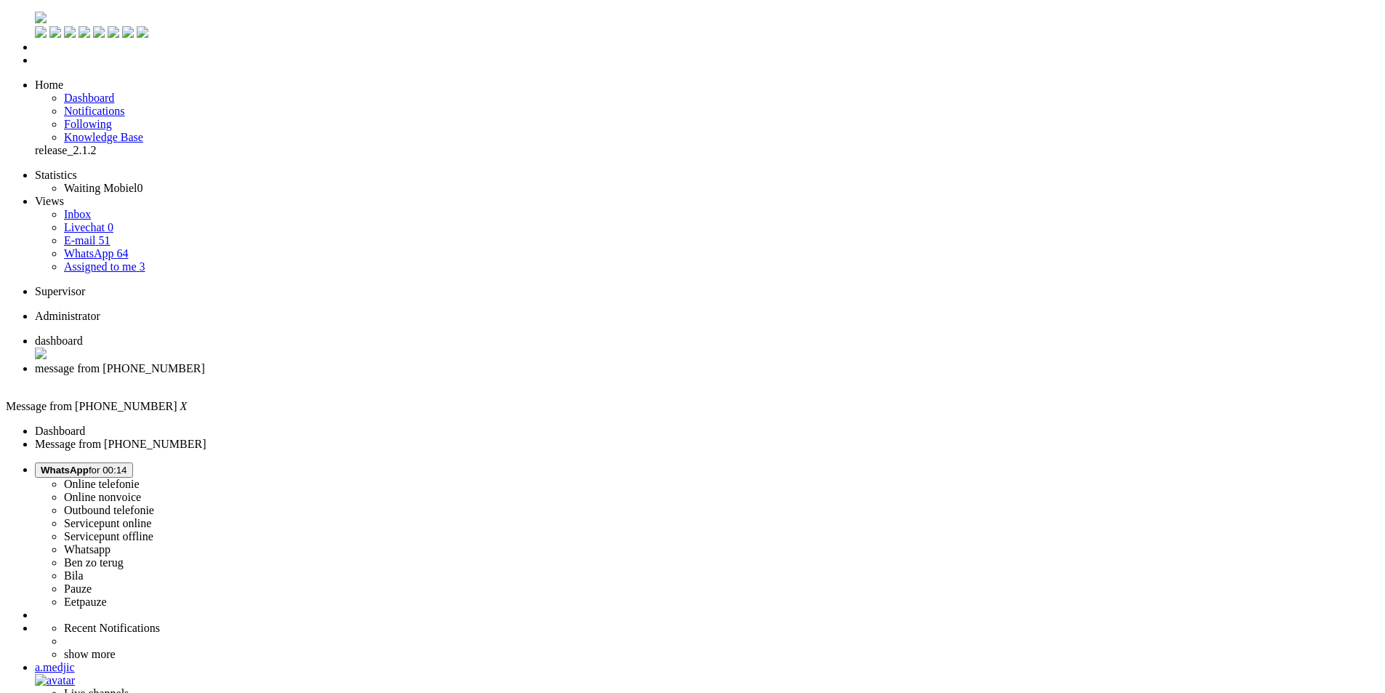
drag, startPoint x: 218, startPoint y: 2561, endPoint x: 235, endPoint y: 2546, distance: 23.1
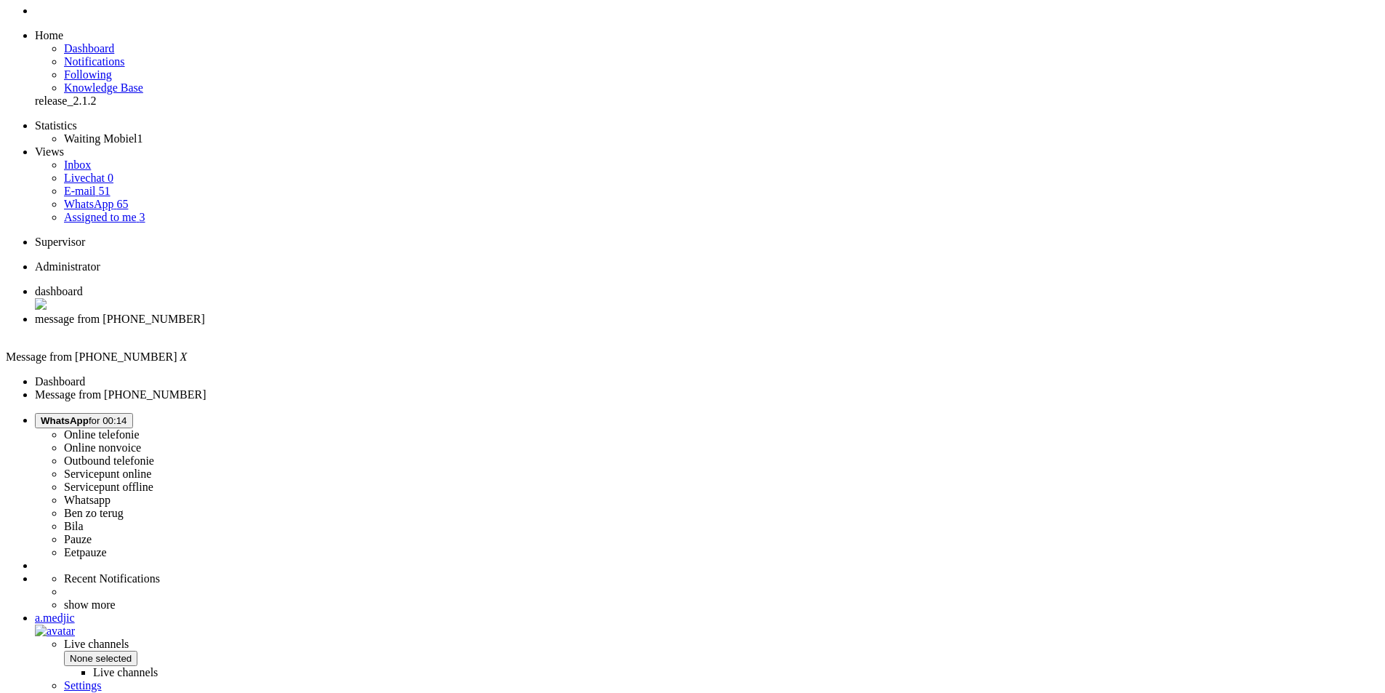
scroll to position [73, 0]
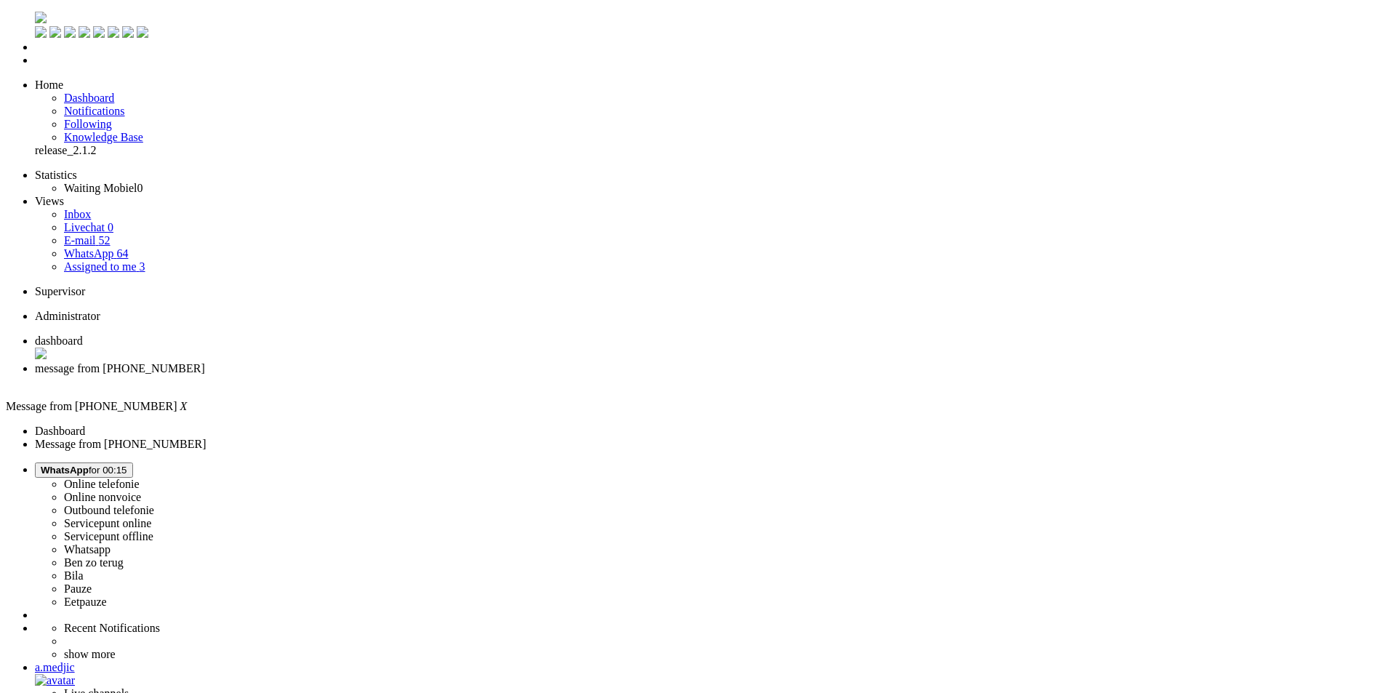
drag, startPoint x: 600, startPoint y: 2553, endPoint x: 87, endPoint y: 2564, distance: 513.3
drag, startPoint x: 597, startPoint y: 2553, endPoint x: 97, endPoint y: 2565, distance: 500.2
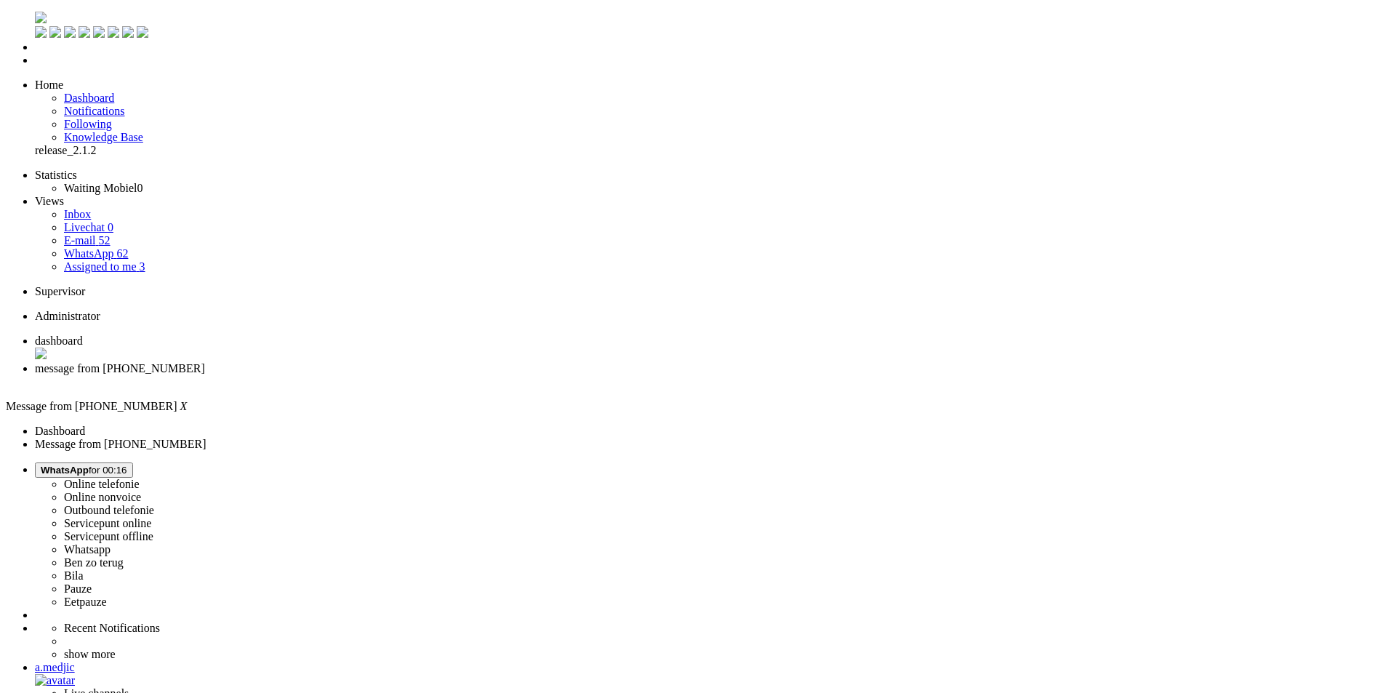
drag, startPoint x: 20, startPoint y: 2523, endPoint x: 146, endPoint y: 2571, distance: 134.6
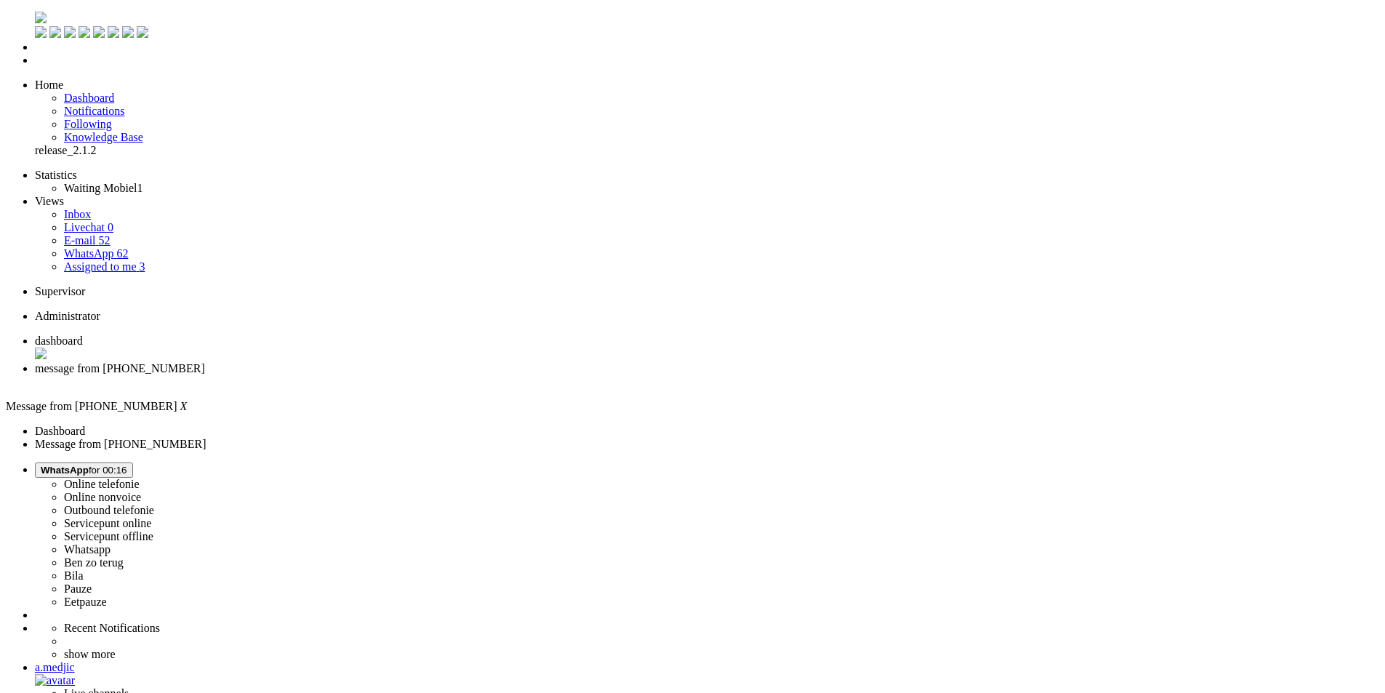
drag, startPoint x: 345, startPoint y: 2572, endPoint x: 188, endPoint y: 2549, distance: 159.3
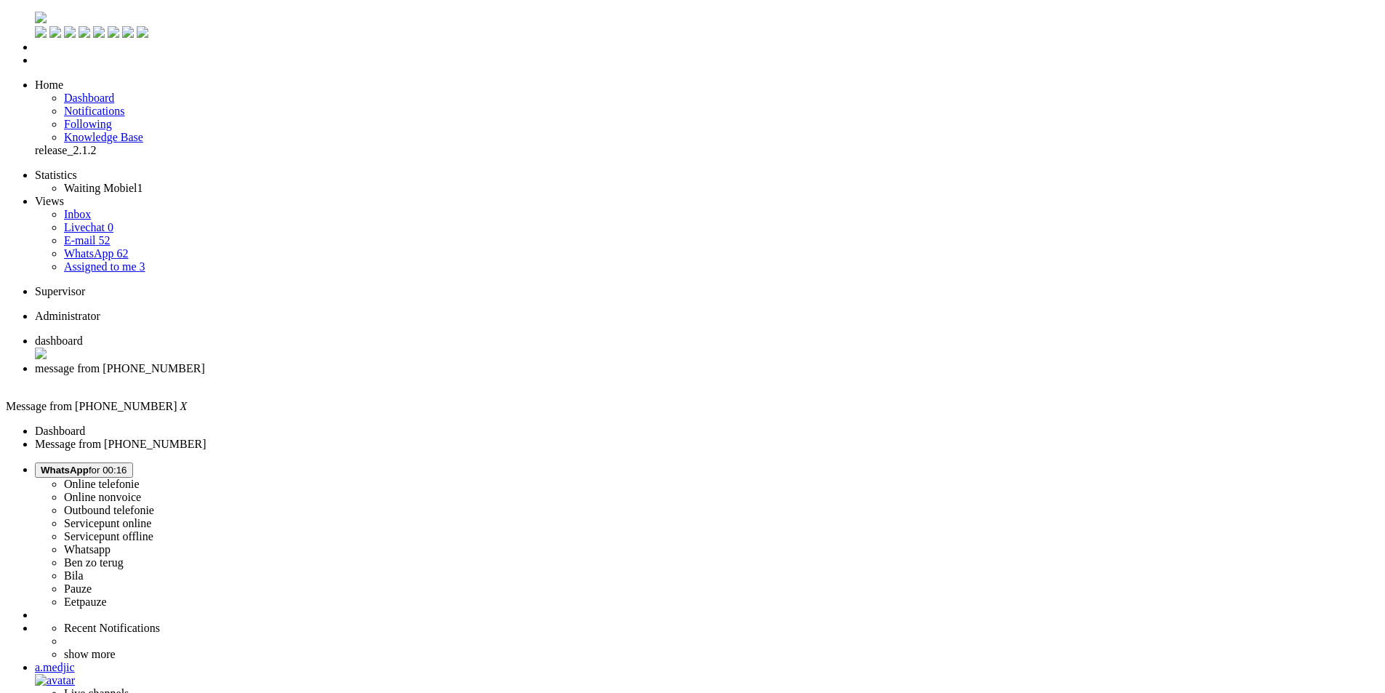
click at [416, 375] on div "Close tab" at bounding box center [707, 381] width 1344 height 13
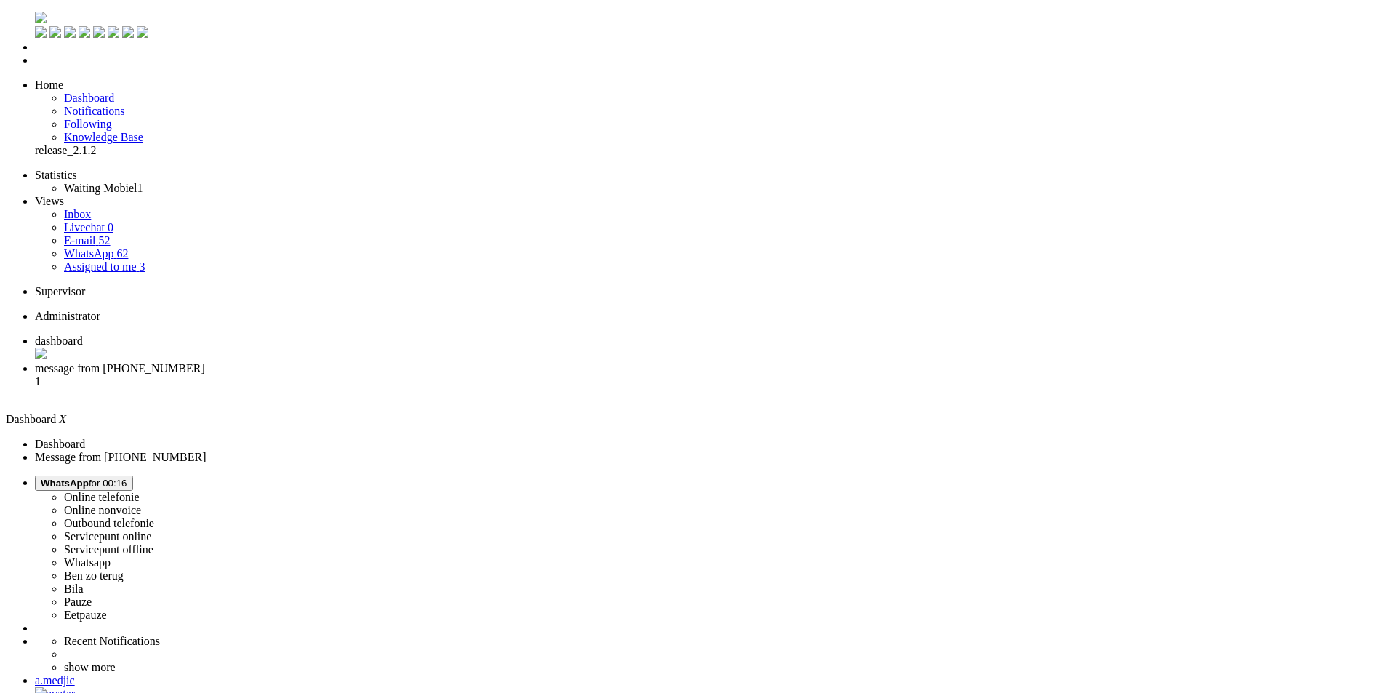
click at [205, 362] on span "message from [PHONE_NUMBER]" at bounding box center [120, 368] width 170 height 12
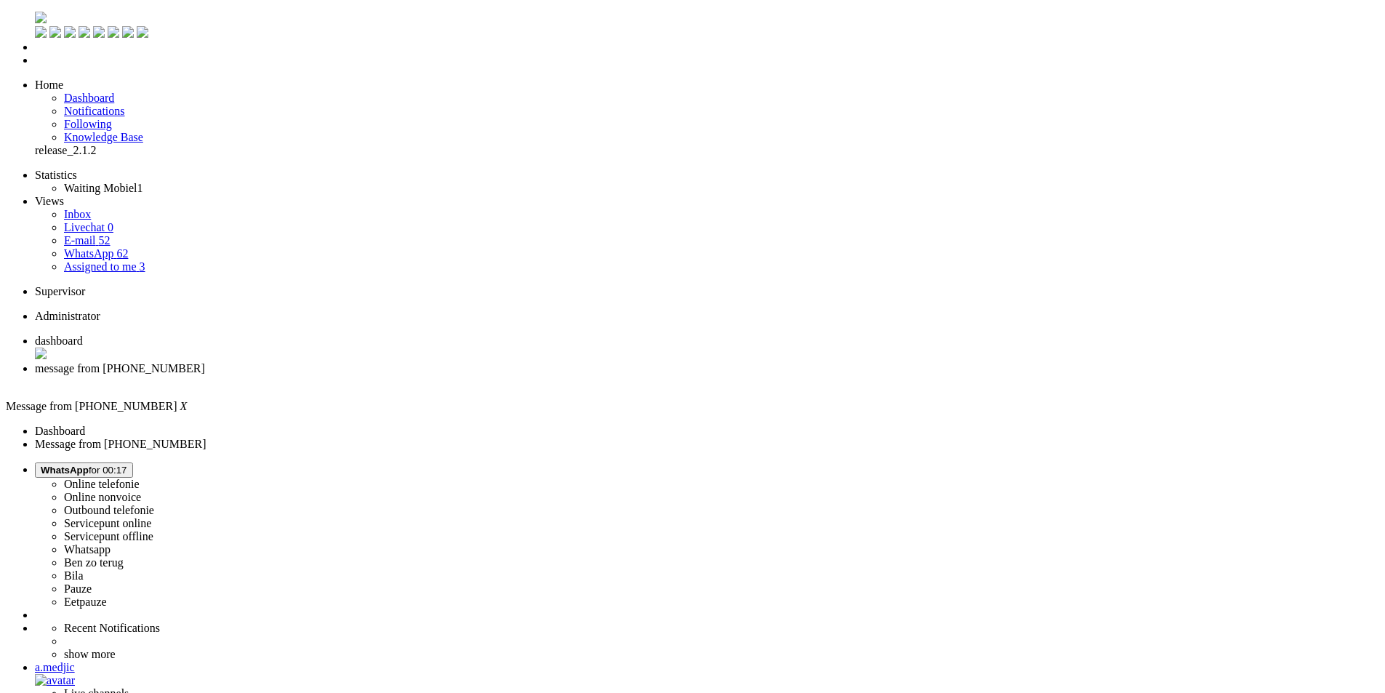
drag, startPoint x: 498, startPoint y: 282, endPoint x: 734, endPoint y: 282, distance: 236.2
click at [127, 464] on span "WhatsApp for 00:17" at bounding box center [84, 469] width 86 height 11
click at [141, 491] on label "Online nonvoice" at bounding box center [102, 497] width 77 height 12
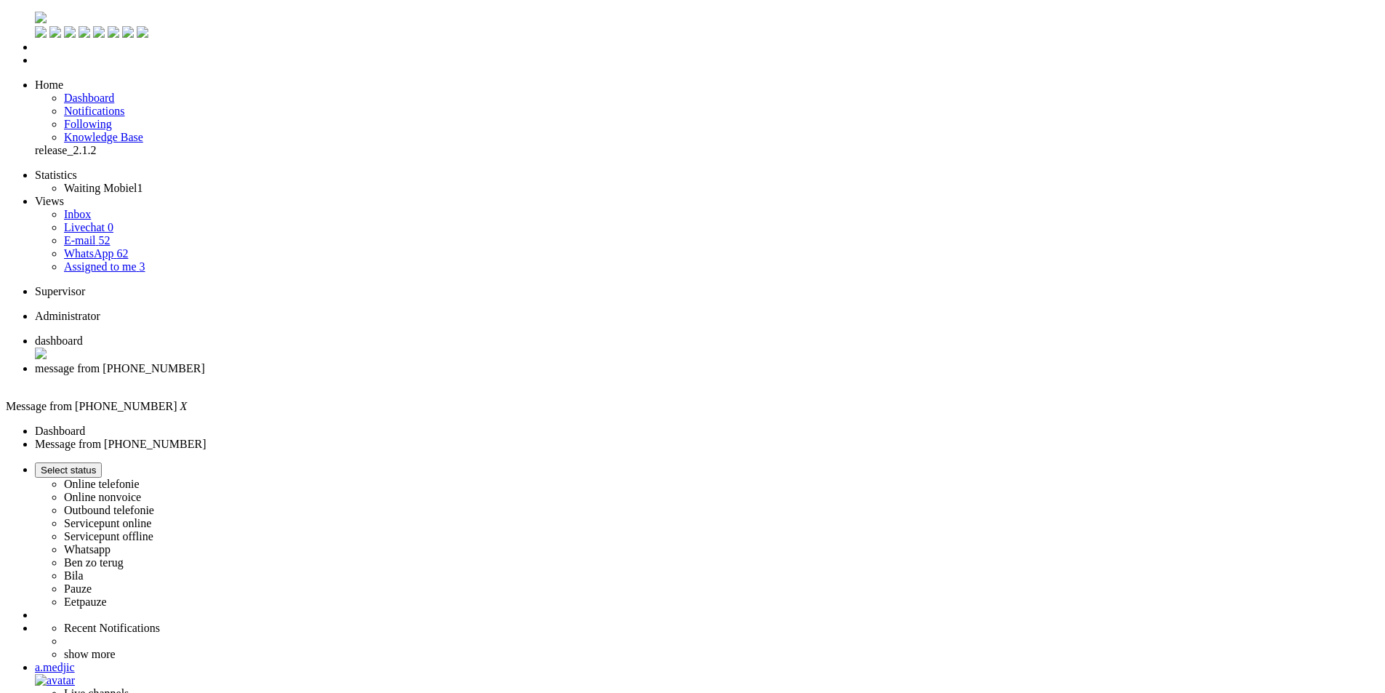
click at [421, 375] on div "Close tab" at bounding box center [707, 381] width 1344 height 13
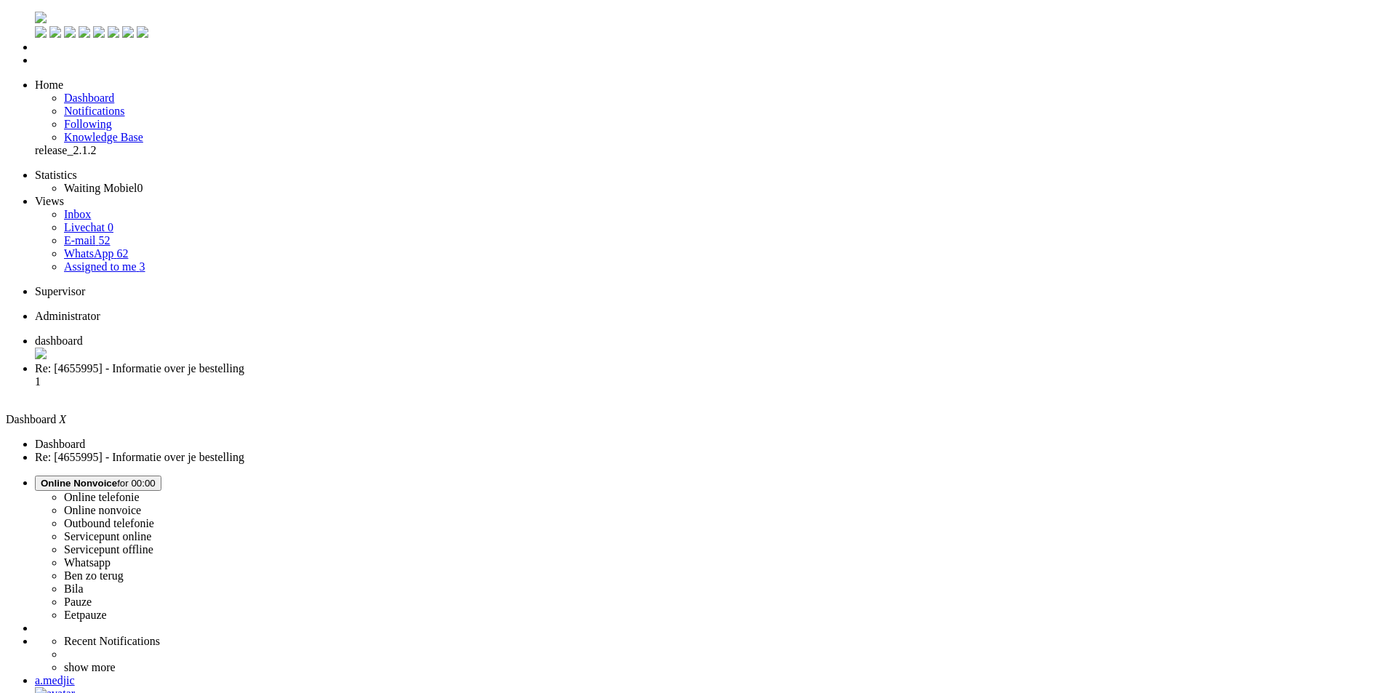
click at [392, 362] on li "Re: [4655995] - Informatie over je bestelling 1" at bounding box center [712, 381] width 1355 height 39
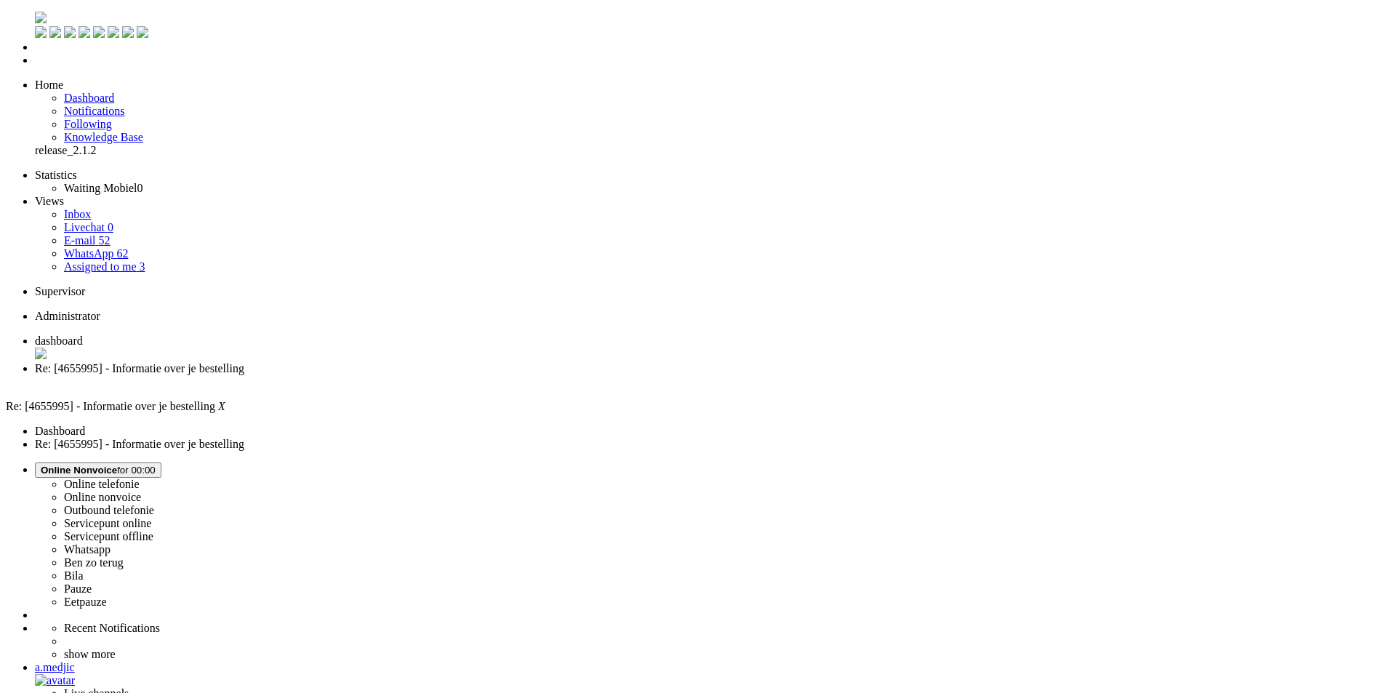
drag, startPoint x: 464, startPoint y: 2667, endPoint x: 450, endPoint y: 2668, distance: 13.8
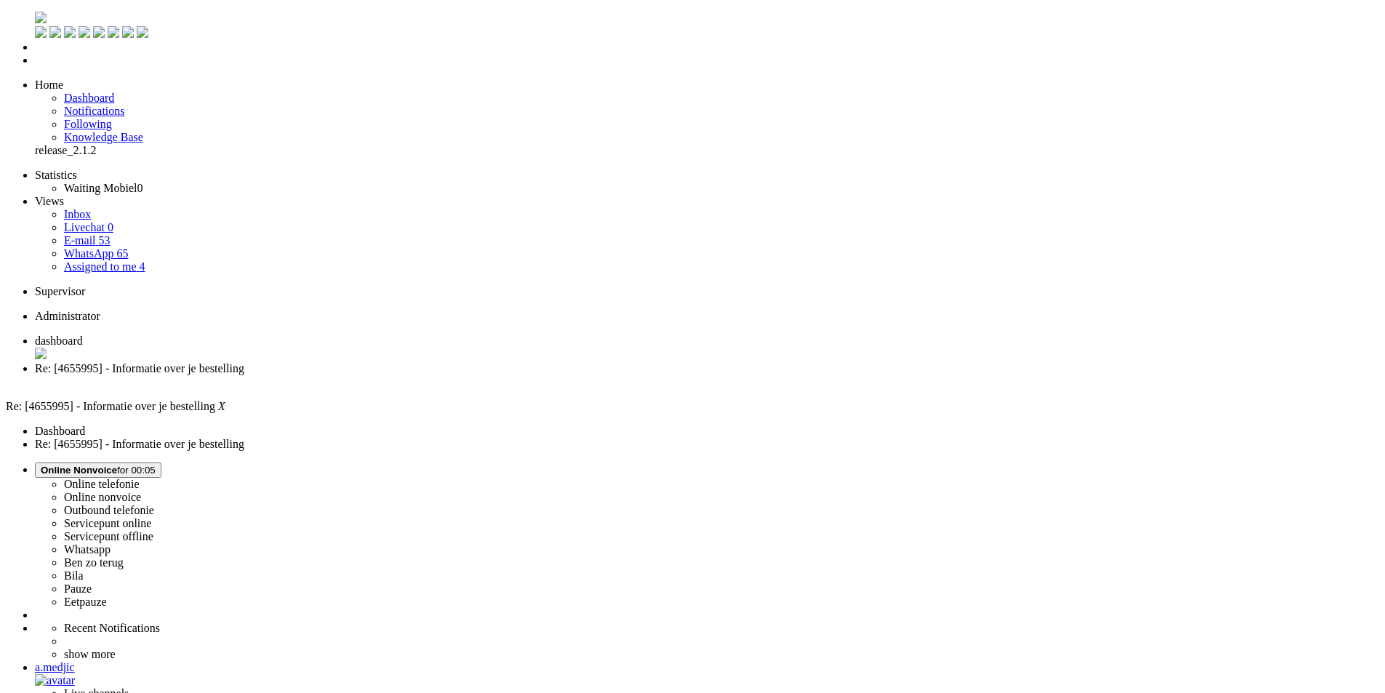
drag, startPoint x: 547, startPoint y: 2669, endPoint x: 3, endPoint y: 2595, distance: 548.7
copy body "Beste Akash, Bedankt voor je mail! Wij zullen de foto doorsturen naar de desbet…"
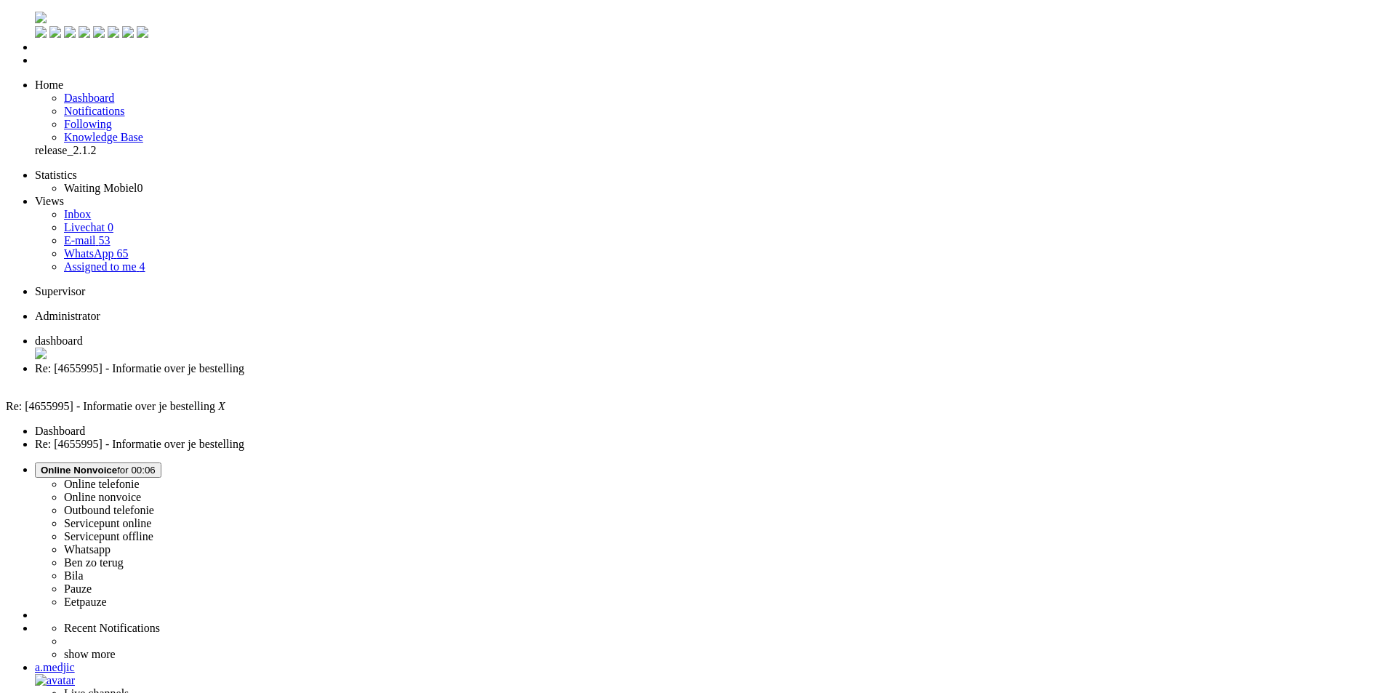
drag, startPoint x: 518, startPoint y: 2667, endPoint x: 345, endPoint y: 2651, distance: 173.0
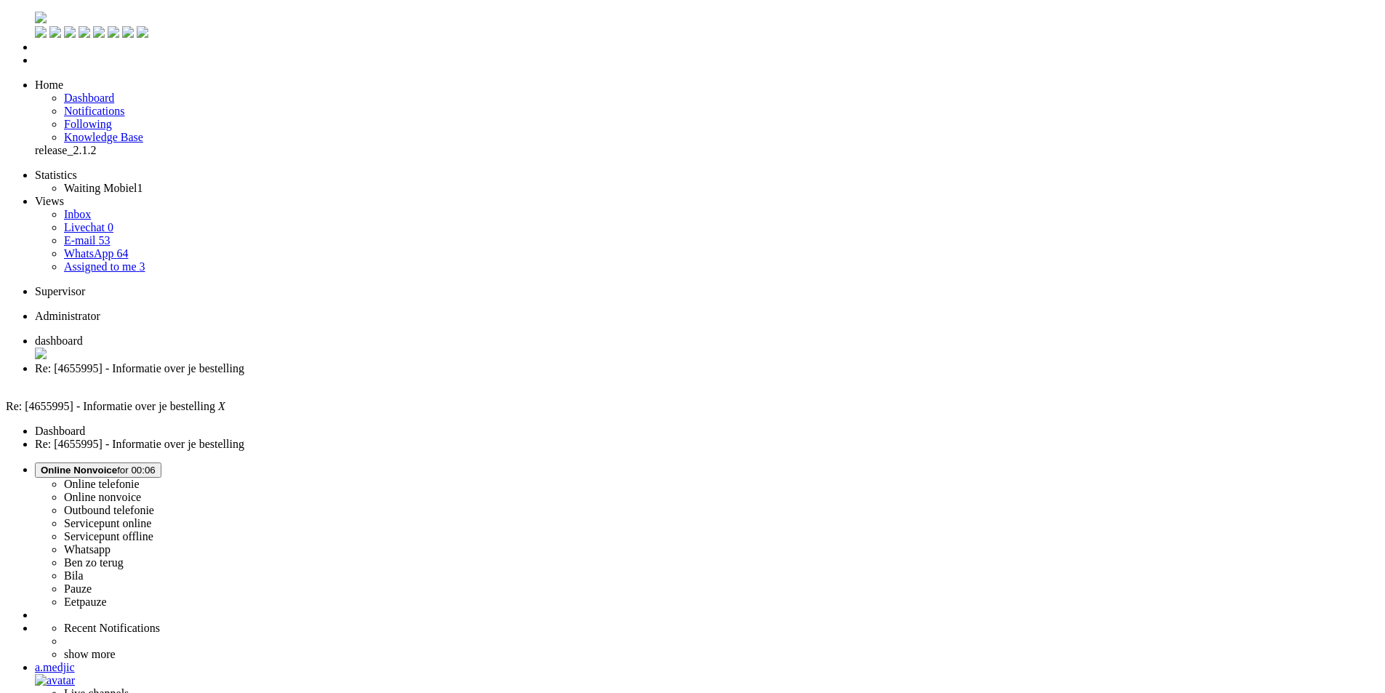
click at [422, 375] on div "Close tab" at bounding box center [707, 381] width 1344 height 13
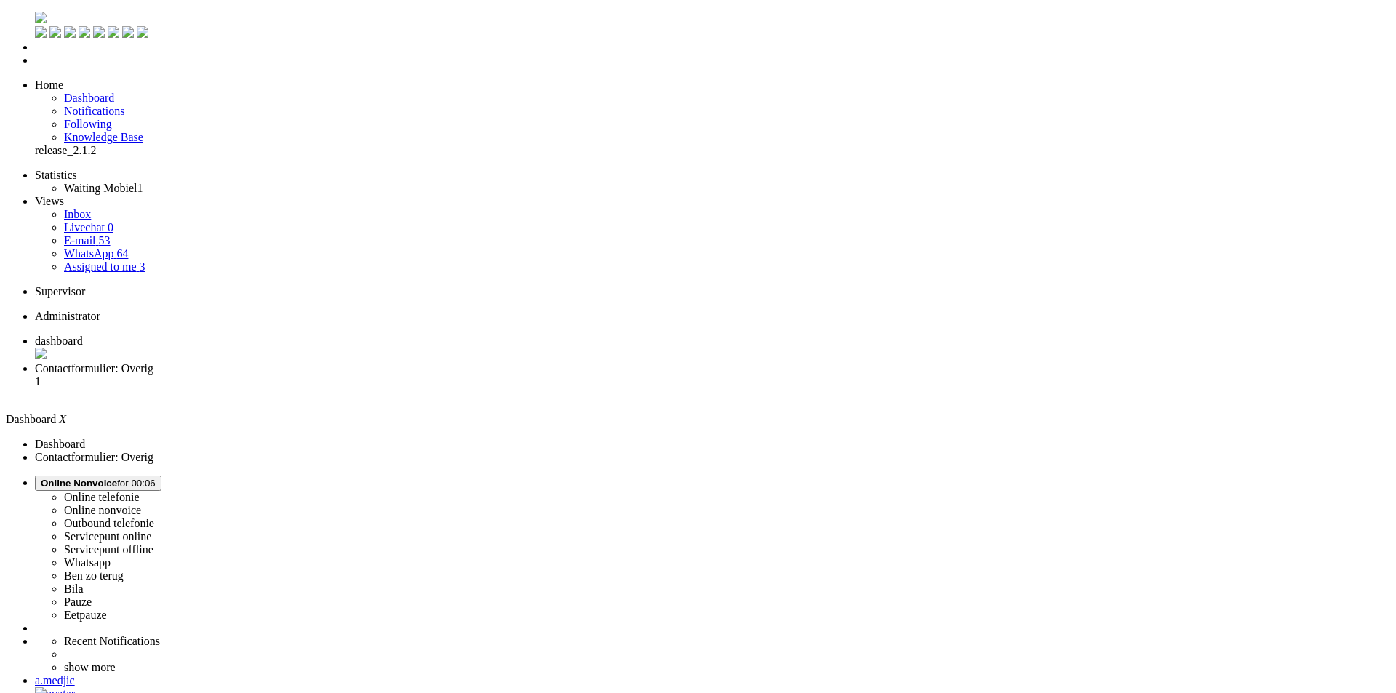
click at [153, 362] on span "Contactformulier: Overig" at bounding box center [94, 368] width 118 height 12
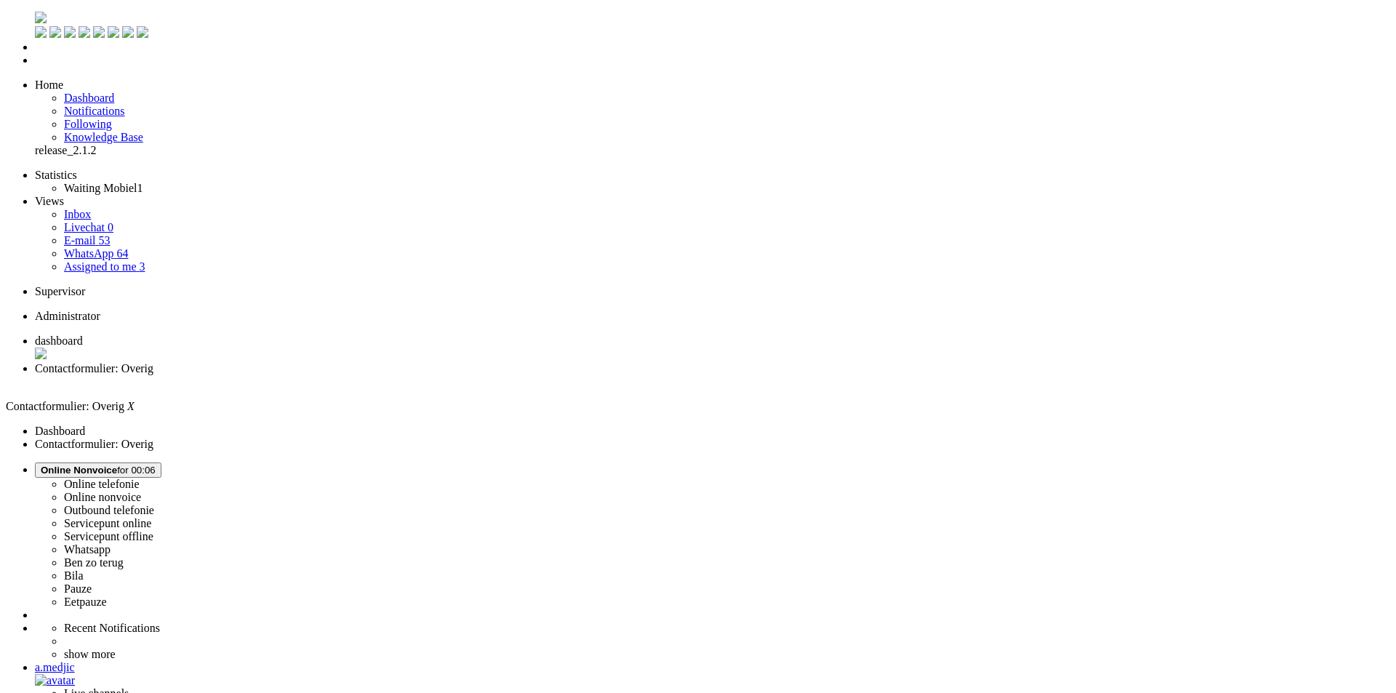
paste body "Rich Text Area. Press ALT-0 for help."
drag, startPoint x: 46, startPoint y: 2572, endPoint x: 135, endPoint y: 2570, distance: 89.4
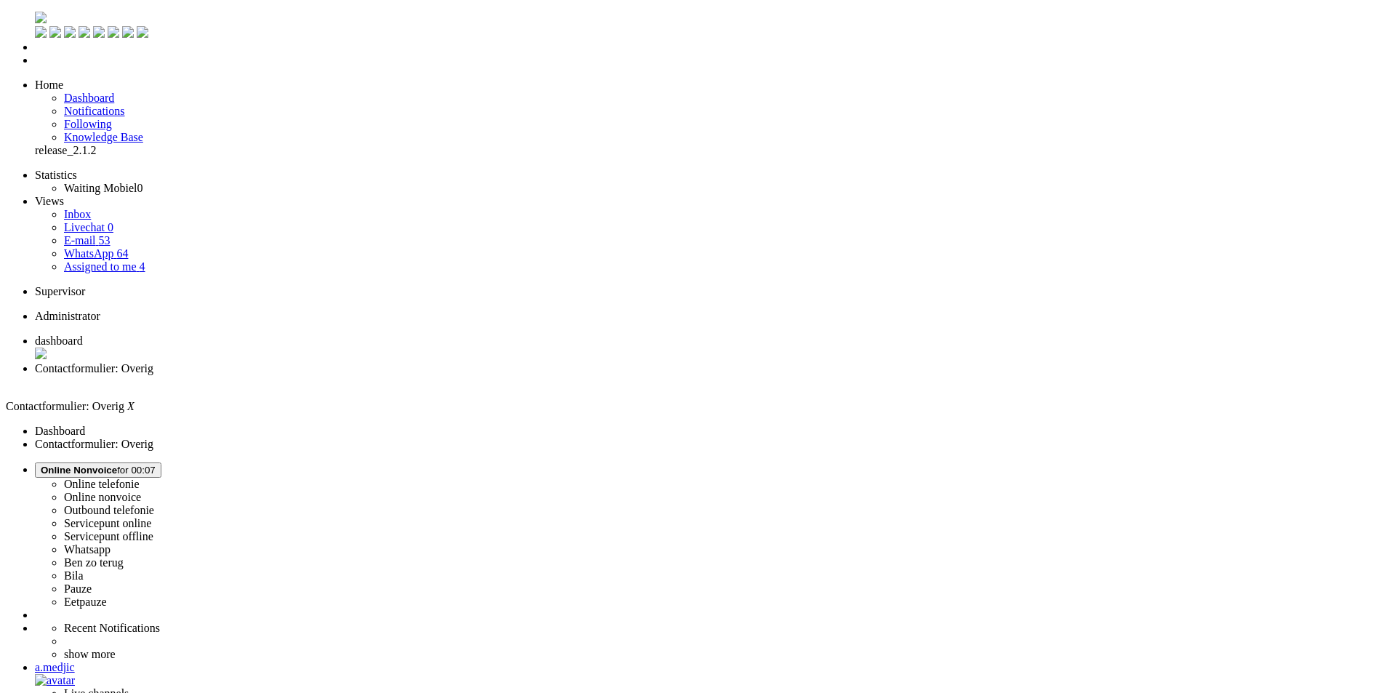
click at [418, 375] on div "Close tab" at bounding box center [707, 381] width 1344 height 13
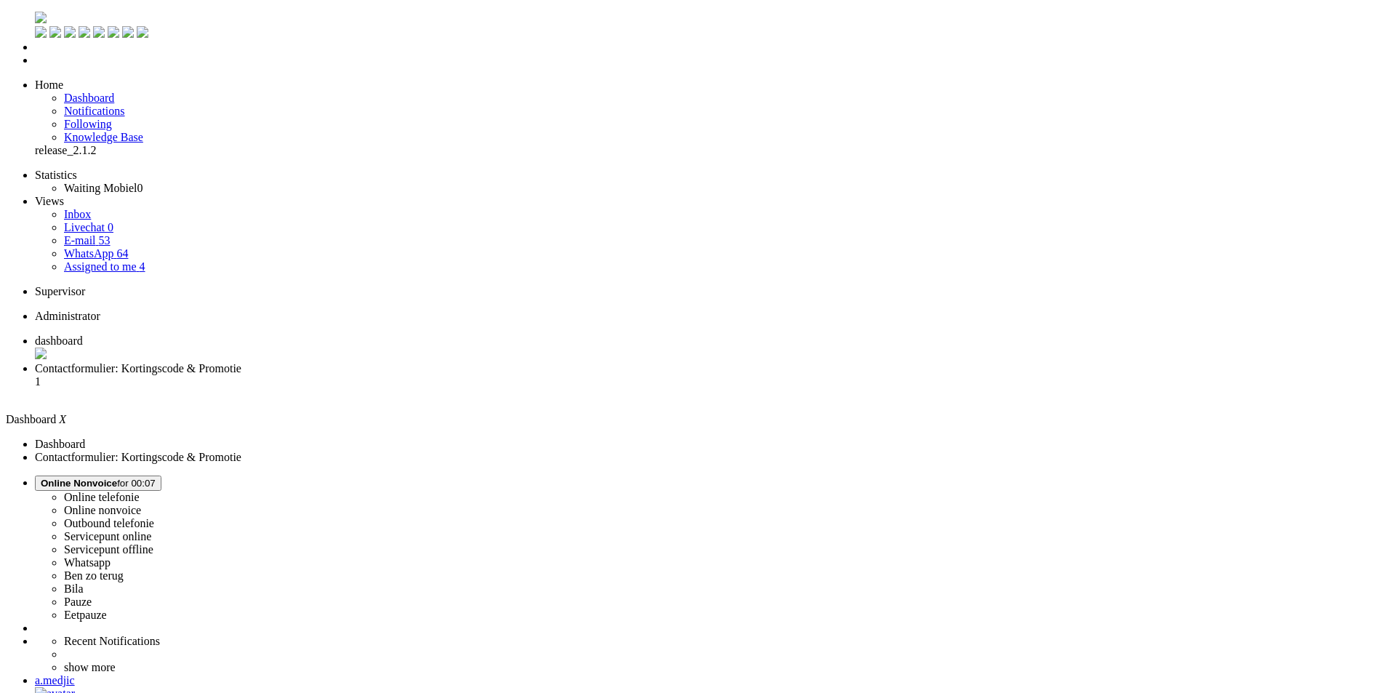
click at [241, 362] on span "Contactformulier: Kortingscode & Promotie" at bounding box center [138, 368] width 206 height 12
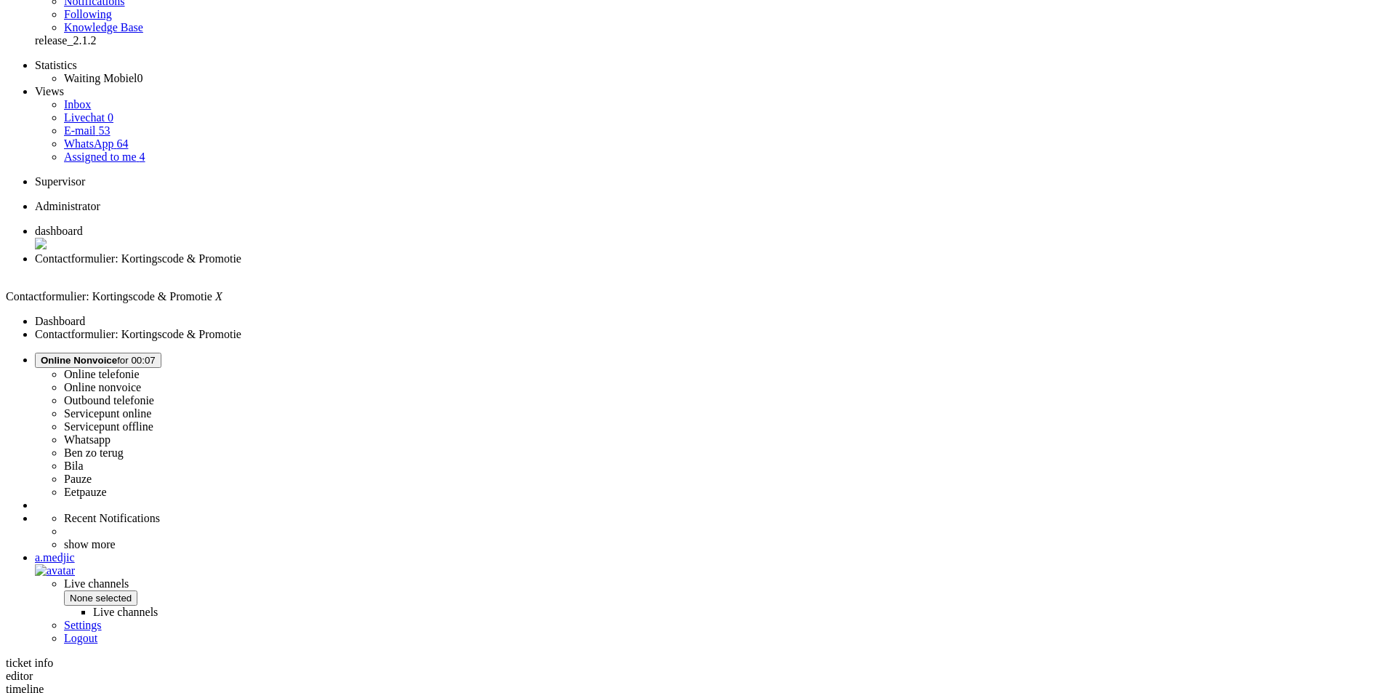
scroll to position [145, 0]
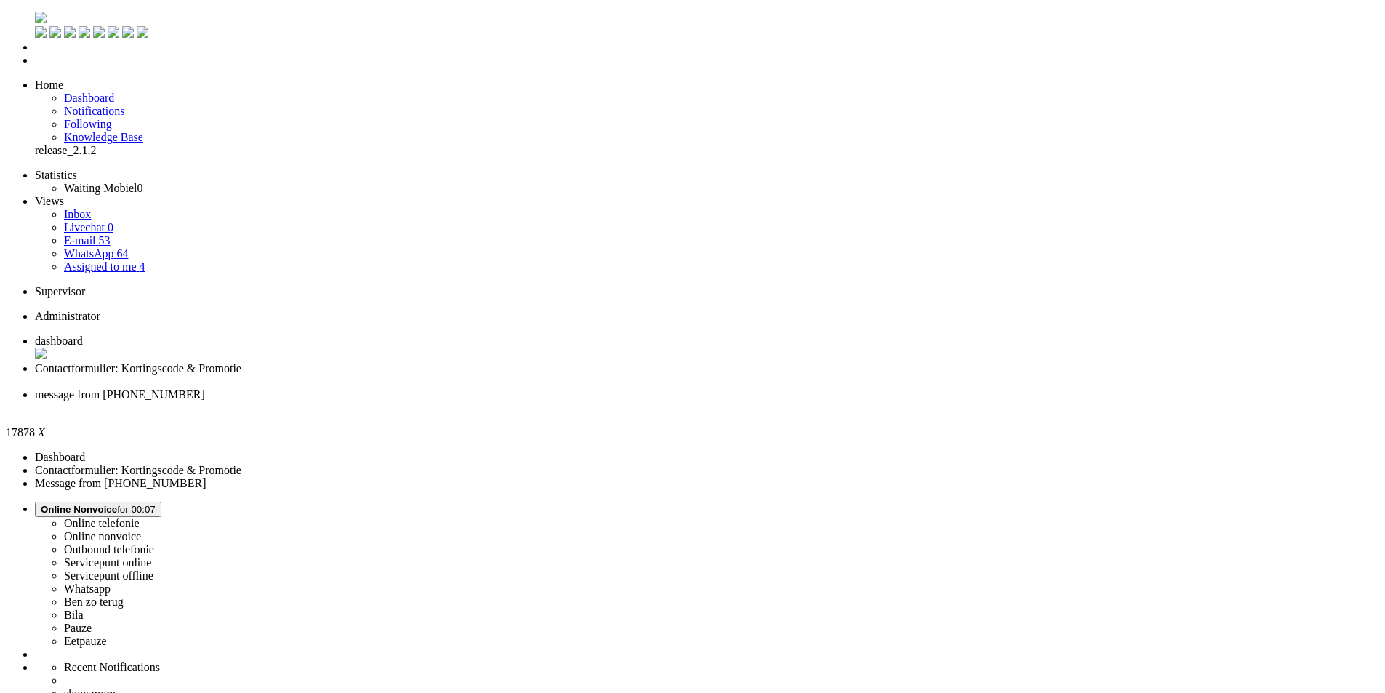
click at [547, 401] on div "Close tab" at bounding box center [707, 407] width 1344 height 13
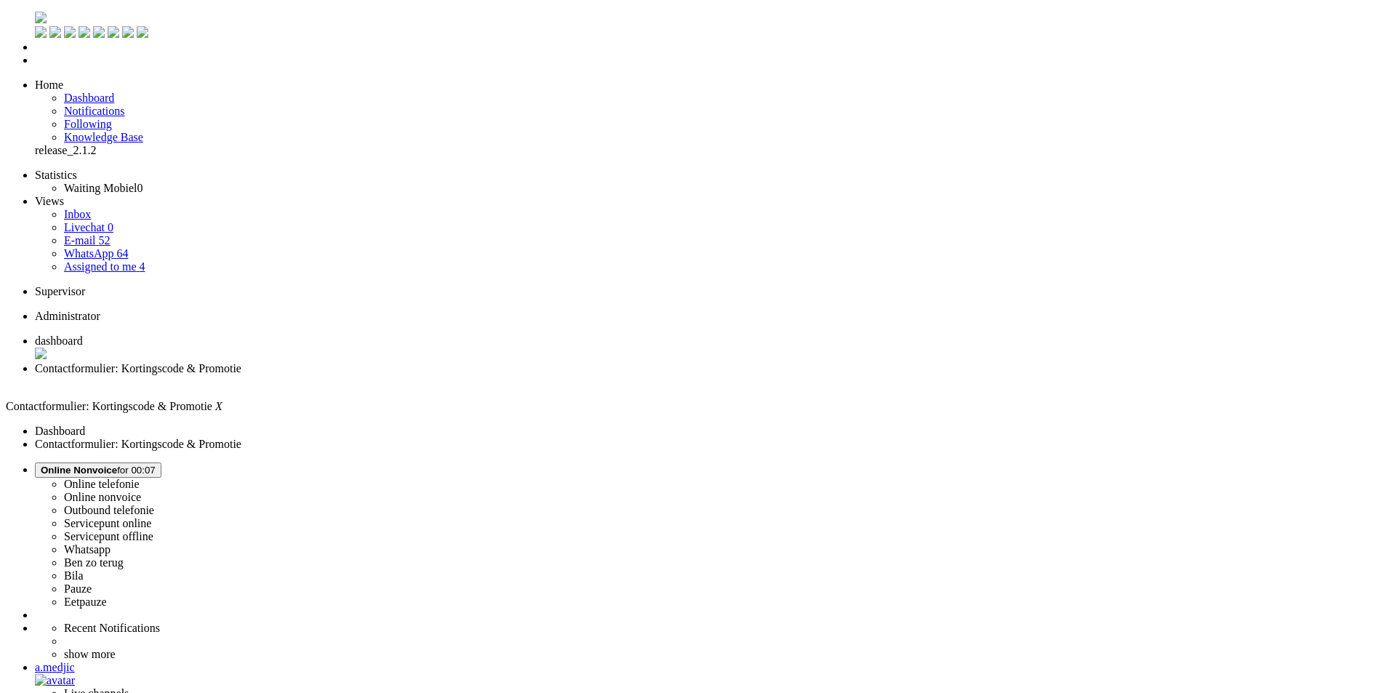
click at [421, 375] on div "Close tab" at bounding box center [707, 381] width 1344 height 13
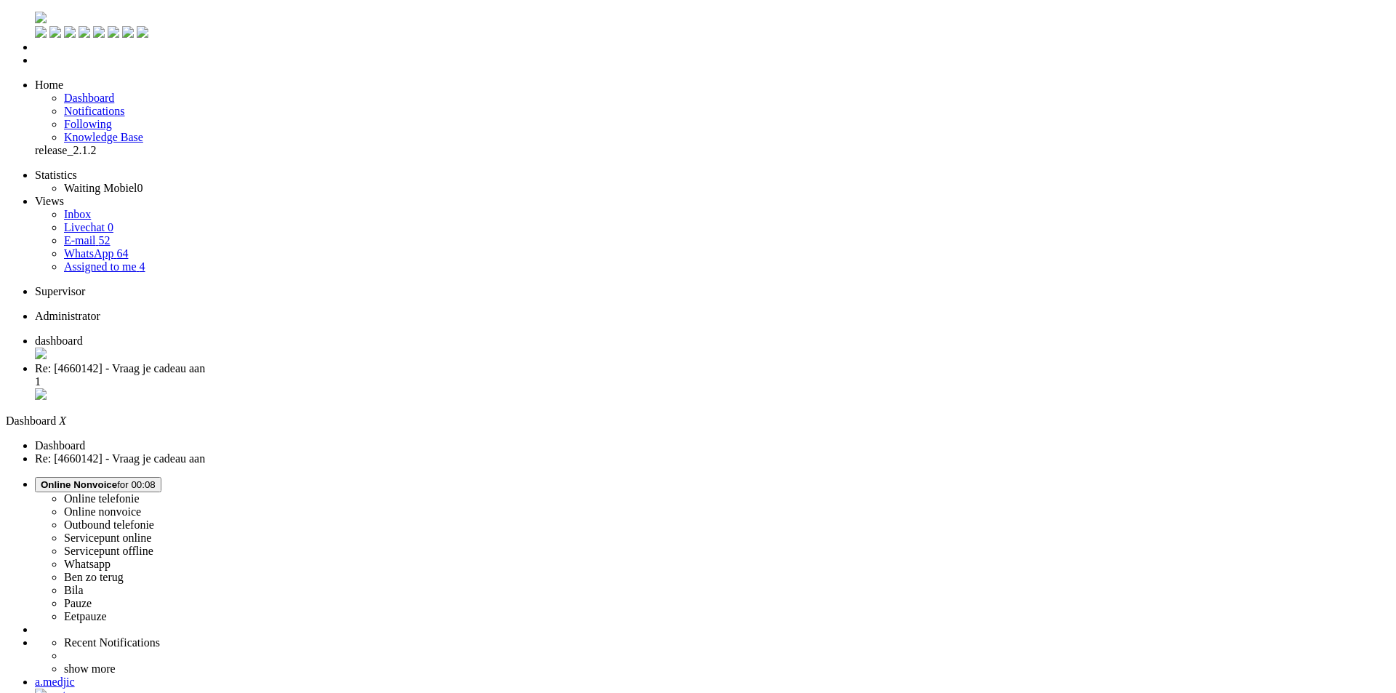
click at [366, 362] on li "Re: [4660142] - Vraag je cadeau aan 1" at bounding box center [712, 382] width 1355 height 41
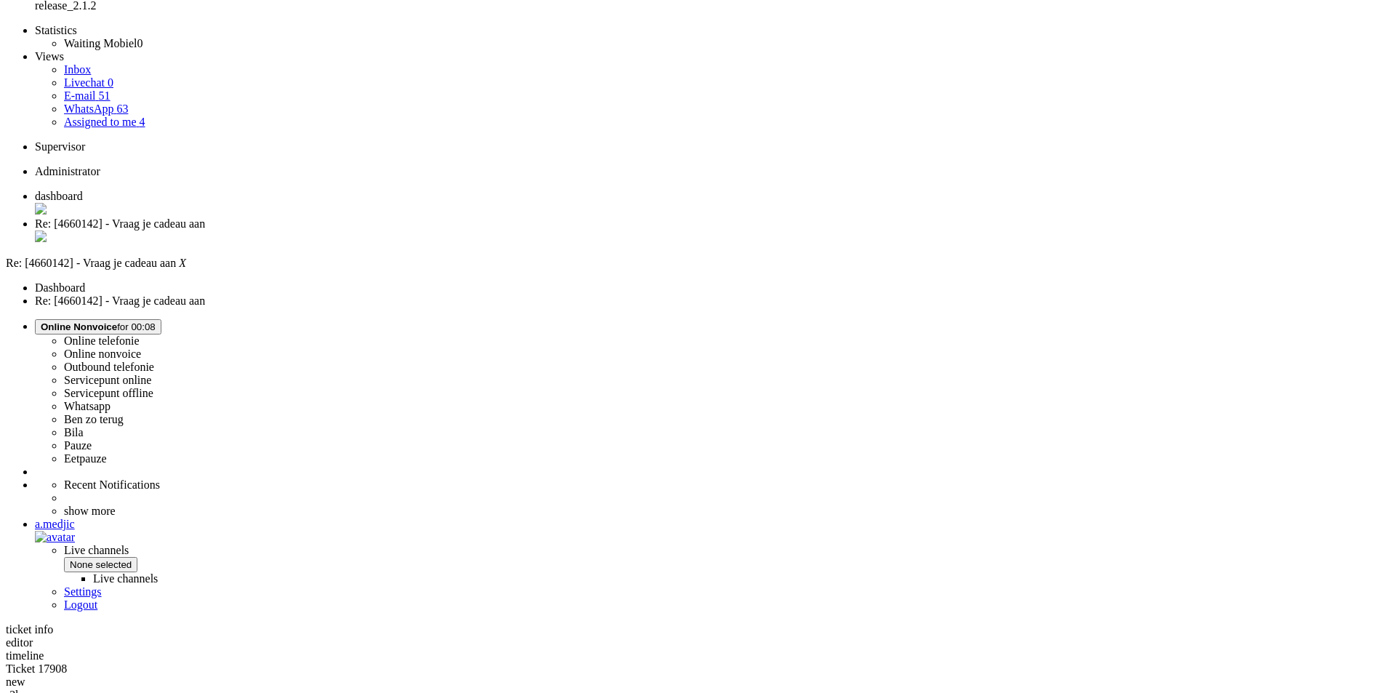
scroll to position [326, 0]
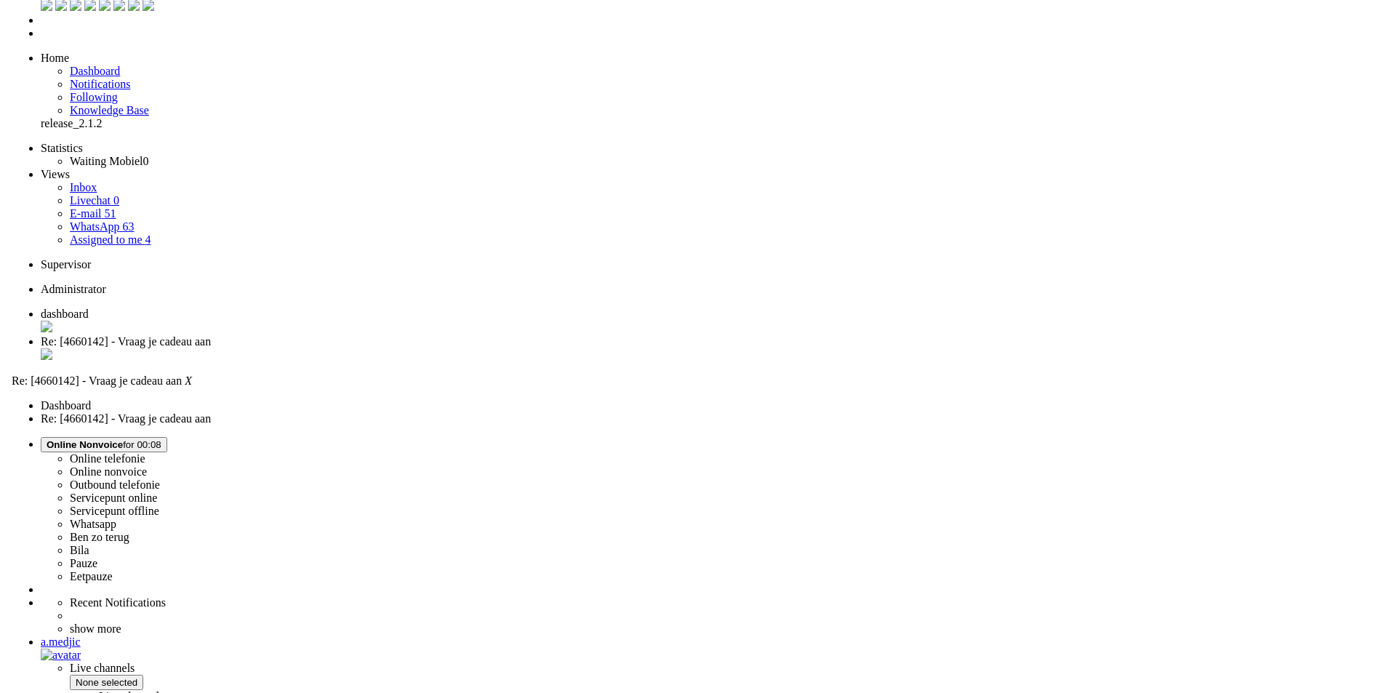
scroll to position [0, 0]
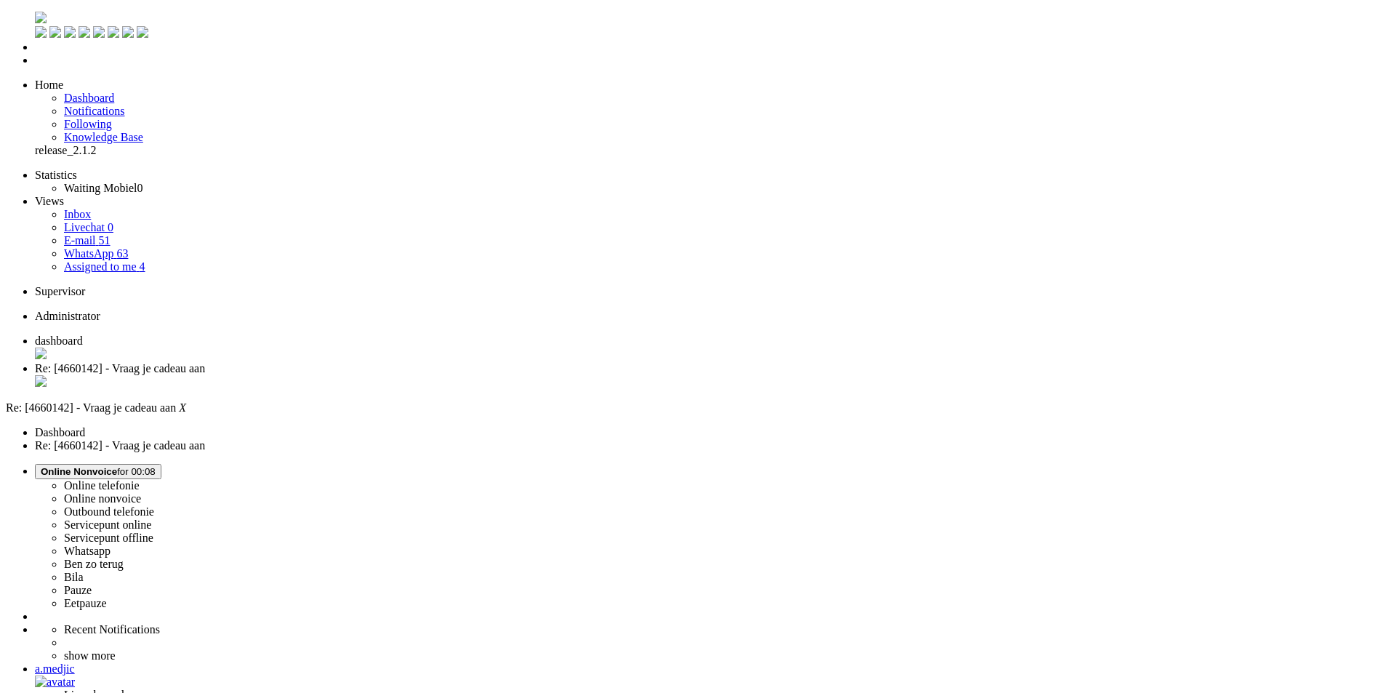
click at [156, 466] on span "Online Nonvoice for 00:08" at bounding box center [98, 471] width 115 height 11
click at [110, 544] on label "Whatsapp" at bounding box center [87, 550] width 47 height 12
click at [421, 375] on div "Close tab" at bounding box center [707, 382] width 1344 height 15
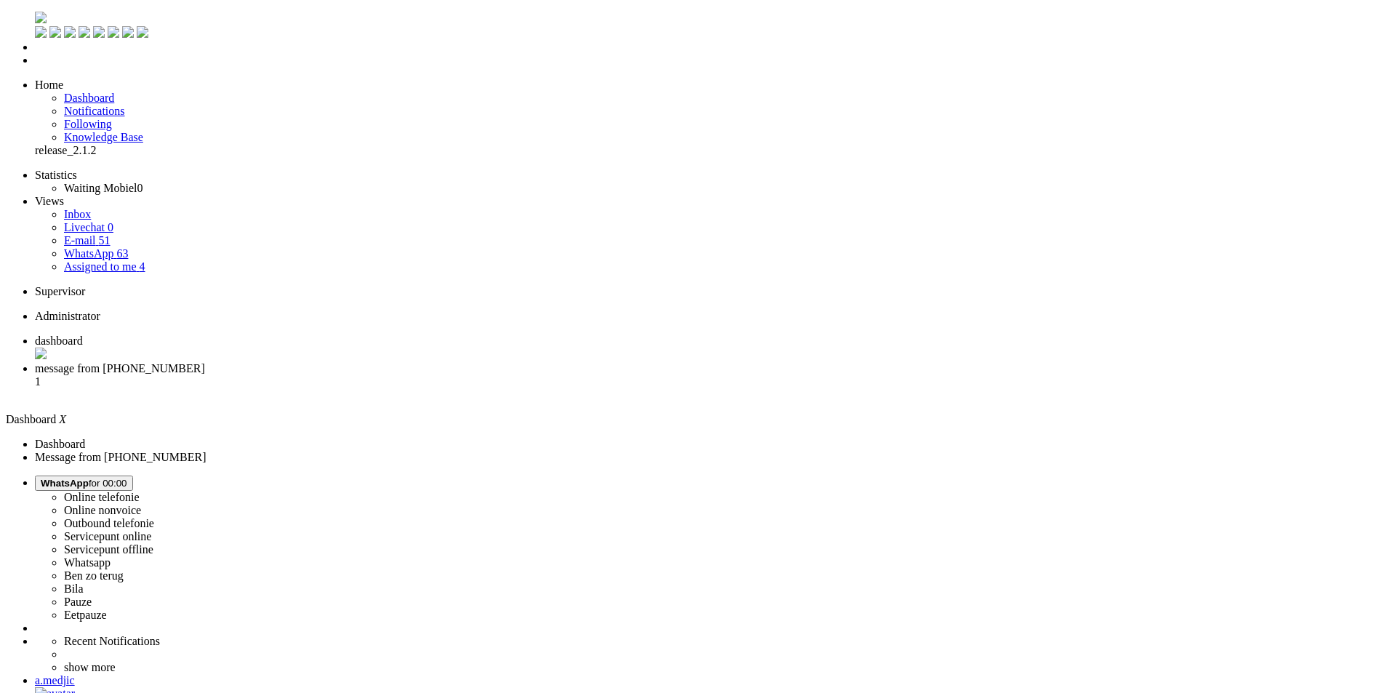
click at [205, 362] on span "message from [PHONE_NUMBER]" at bounding box center [120, 368] width 170 height 12
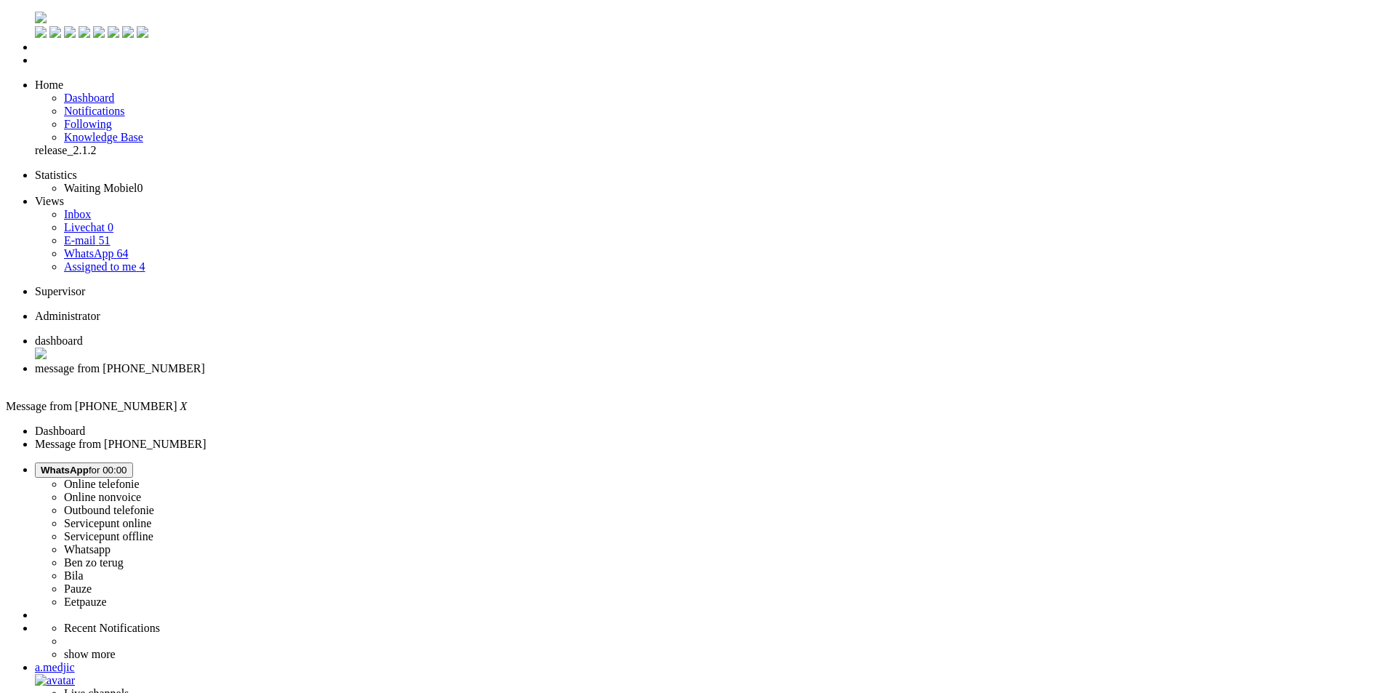
drag, startPoint x: 828, startPoint y: 2503, endPoint x: -132, endPoint y: 2478, distance: 959.8
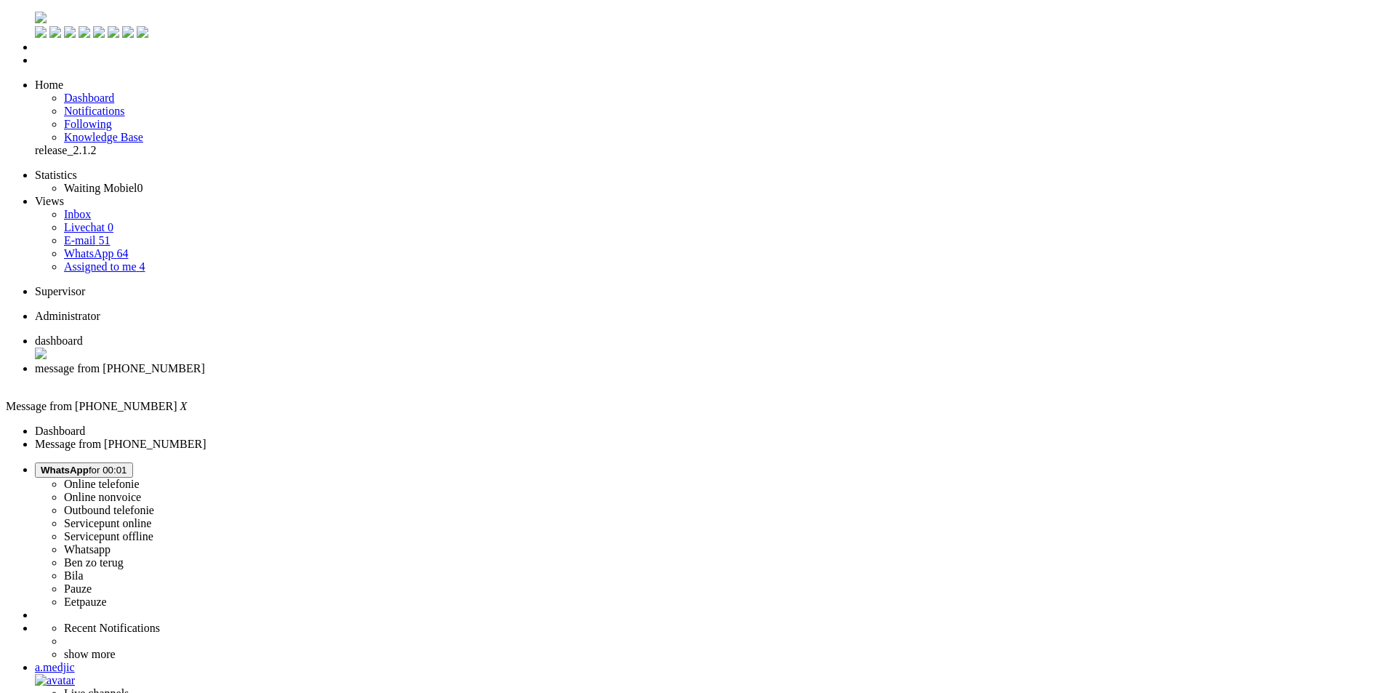
copy body "Goedenavond, bedankt voor je bericht! Dat is geen probleem, ik zal het aanpasse…"
drag, startPoint x: 190, startPoint y: 2520, endPoint x: 94, endPoint y: 2529, distance: 96.3
drag, startPoint x: 23, startPoint y: 2500, endPoint x: 12, endPoint y: 2501, distance: 11.7
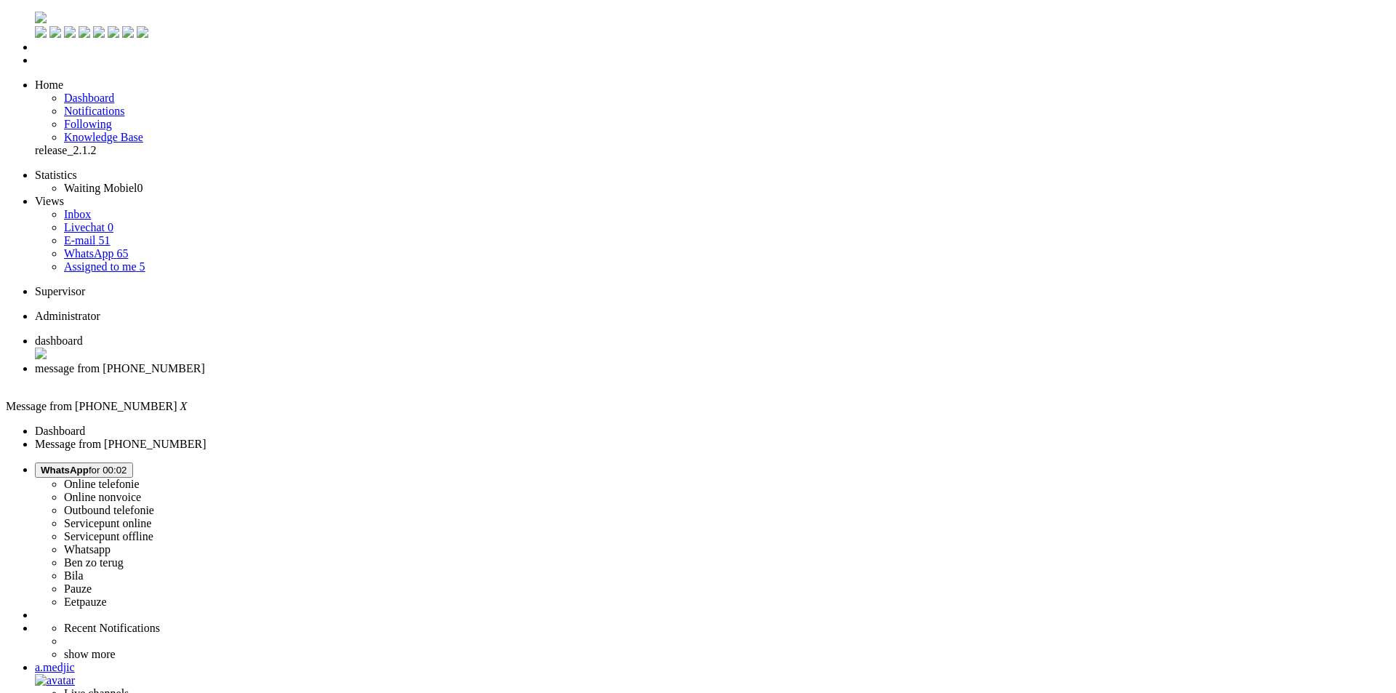
click at [423, 375] on div "Close tab" at bounding box center [712, 381] width 1355 height 13
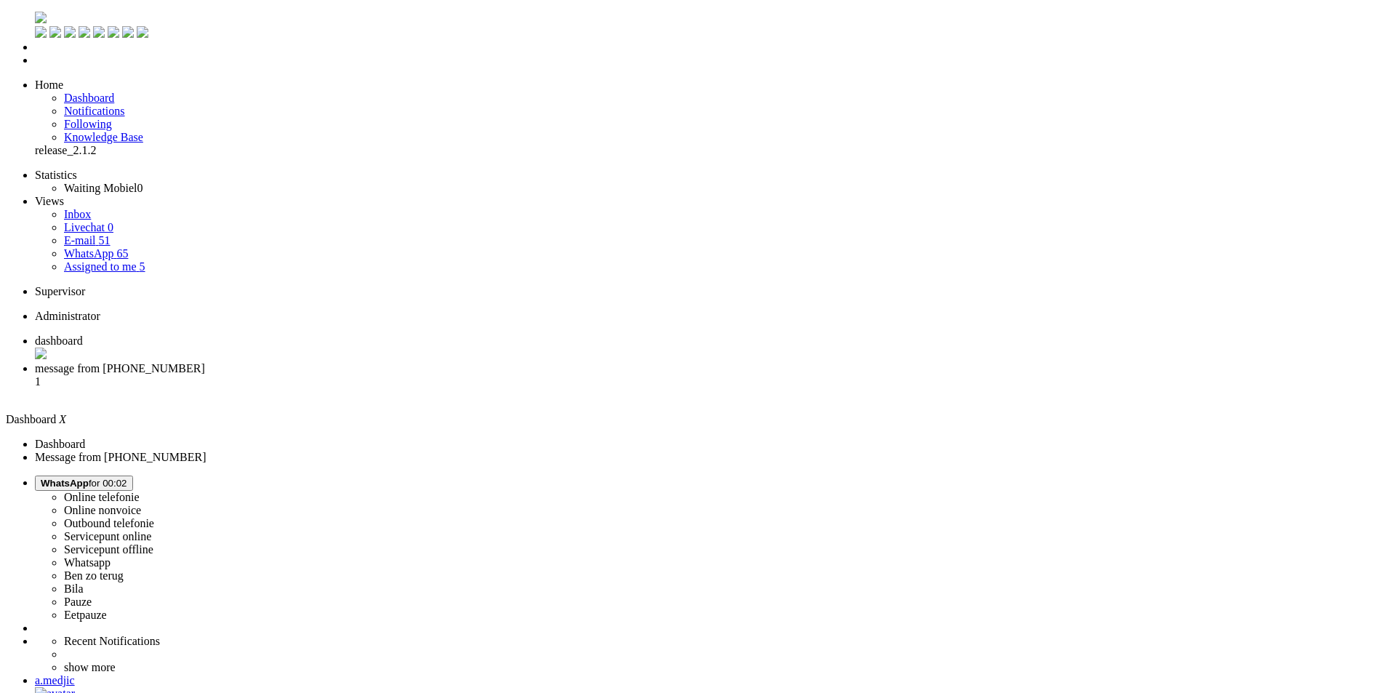
click at [205, 362] on span "message from [PHONE_NUMBER]" at bounding box center [120, 368] width 170 height 12
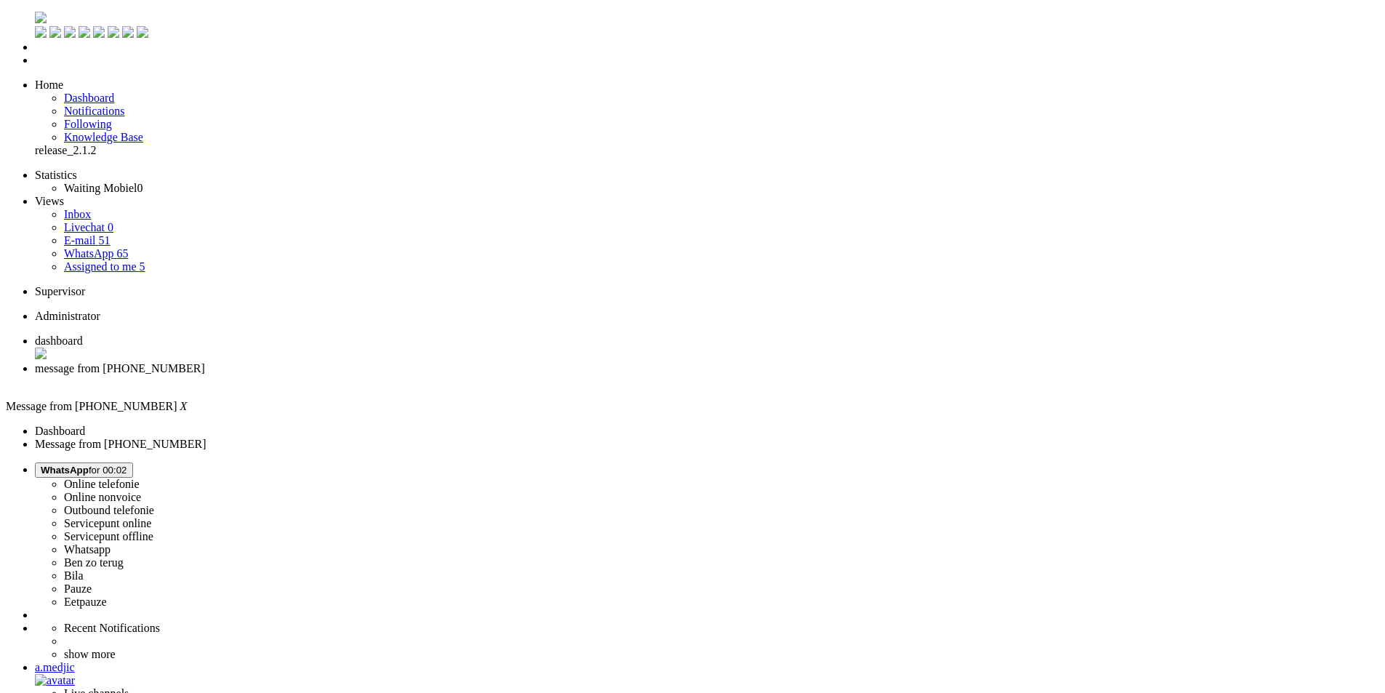
click at [422, 375] on div "Close tab" at bounding box center [707, 381] width 1344 height 13
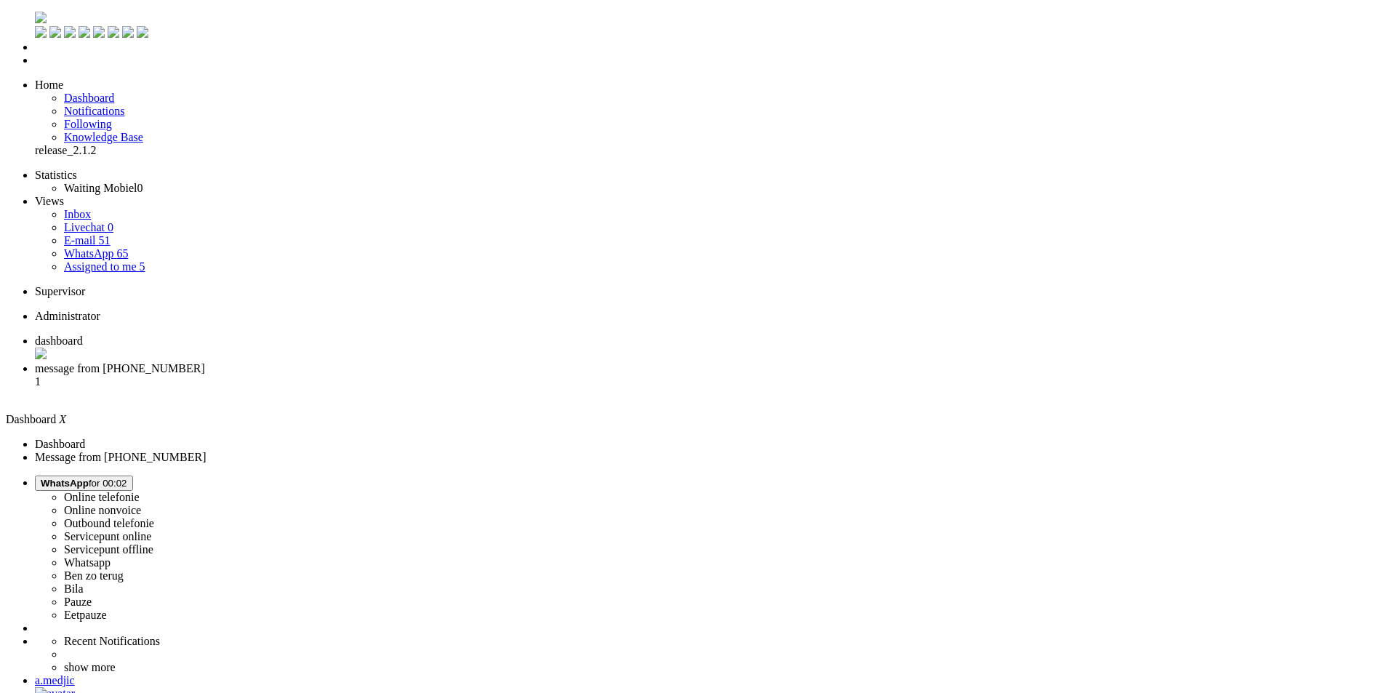
click at [205, 362] on span "message from [PHONE_NUMBER]" at bounding box center [120, 368] width 170 height 12
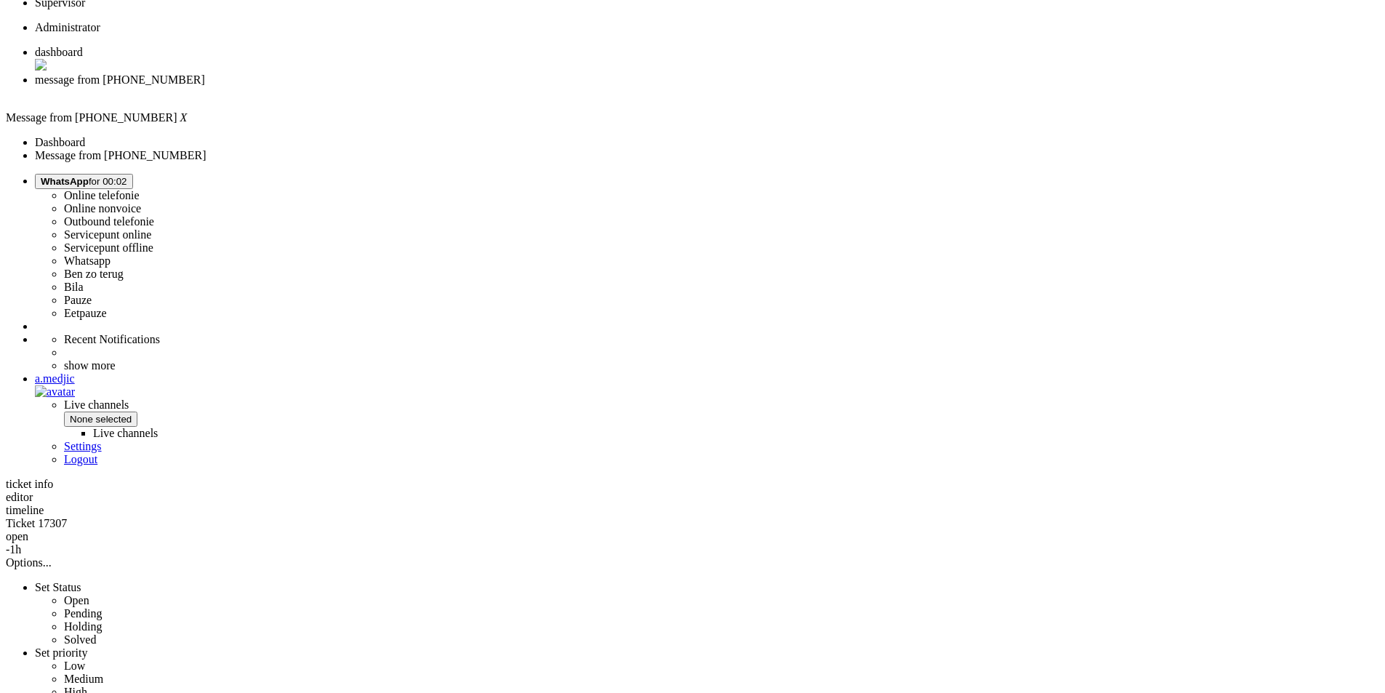
scroll to position [338, 0]
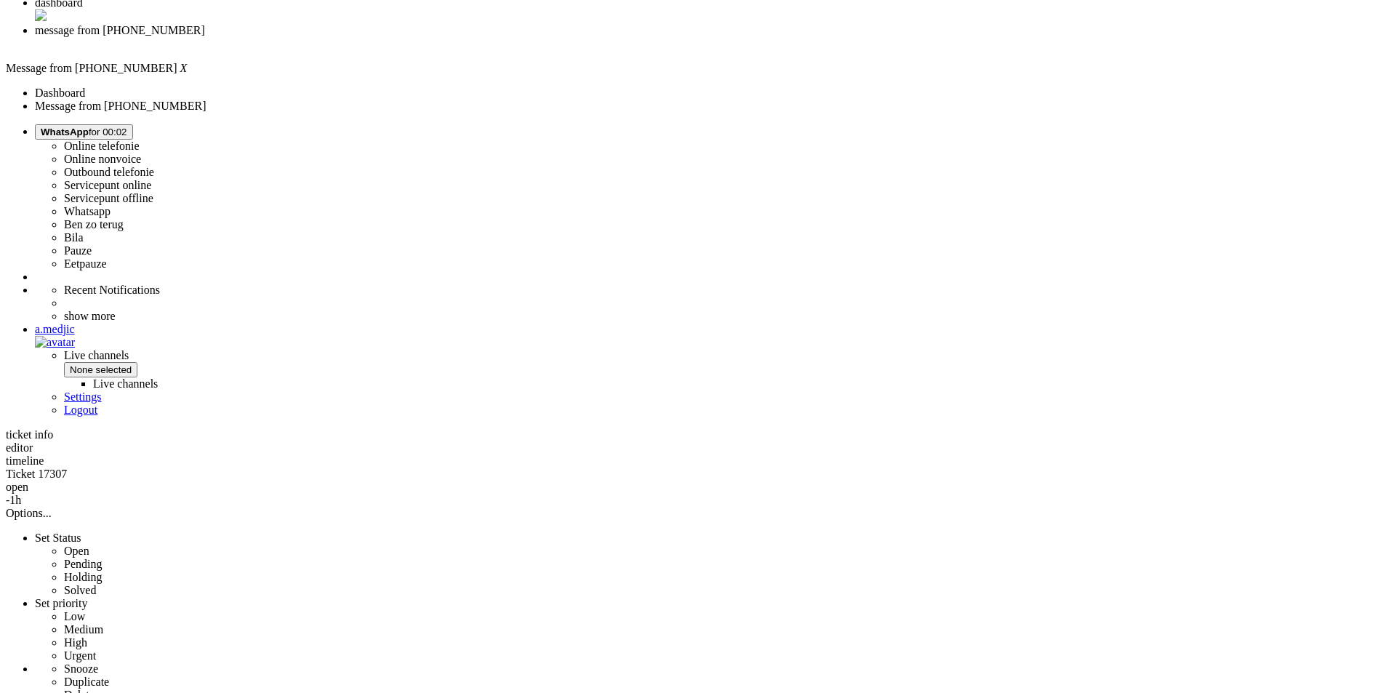
copy div "4674101"
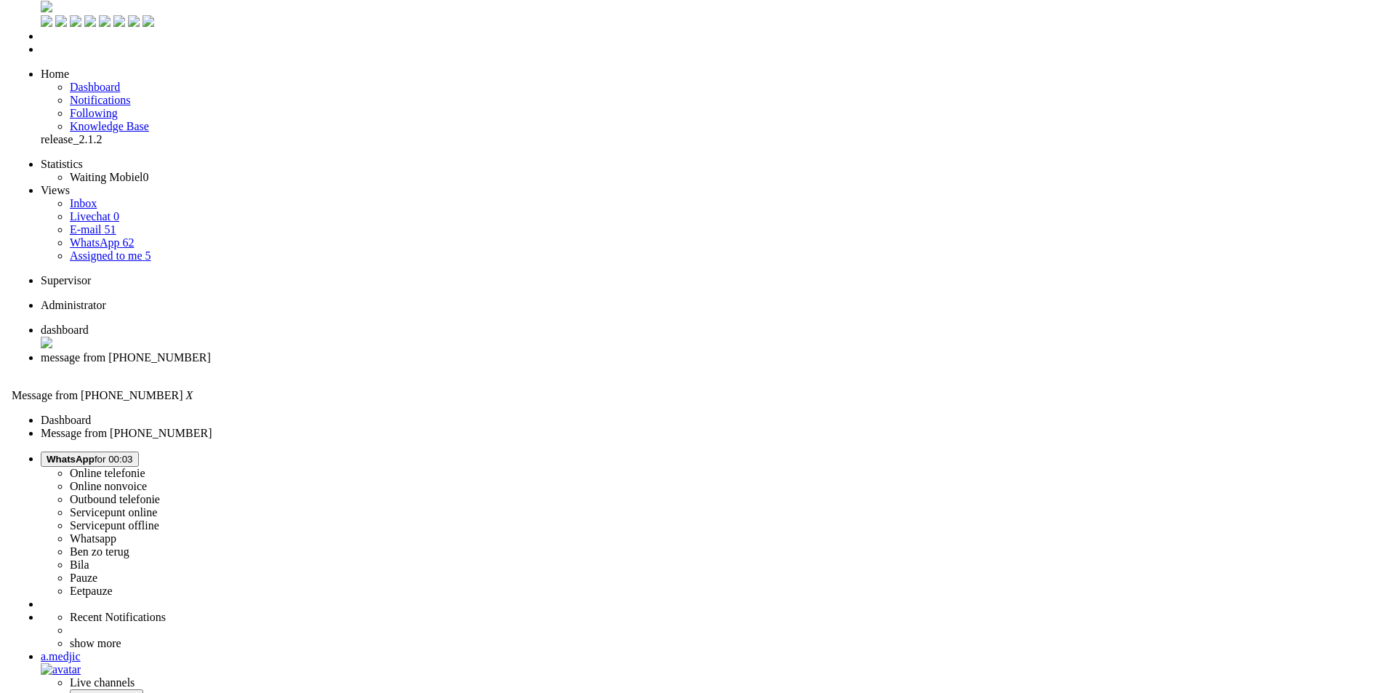
scroll to position [0, 0]
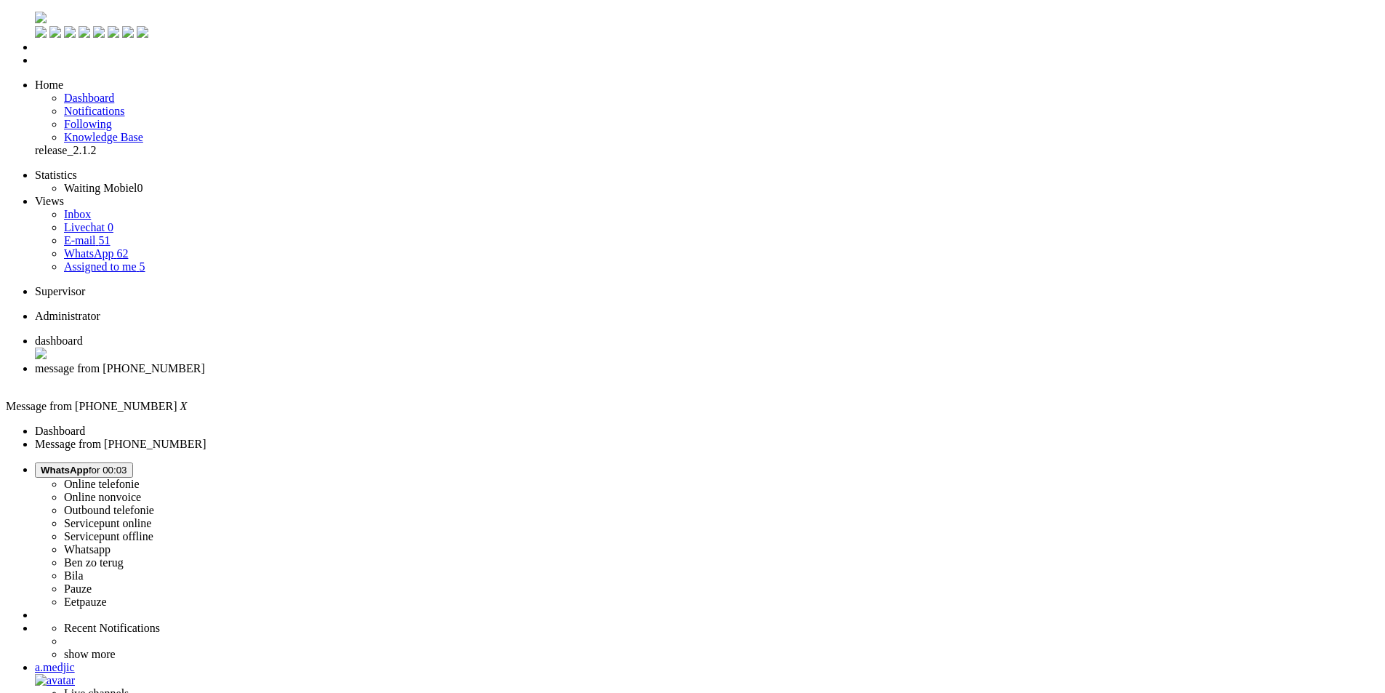
click at [424, 375] on div "Close tab" at bounding box center [707, 381] width 1344 height 13
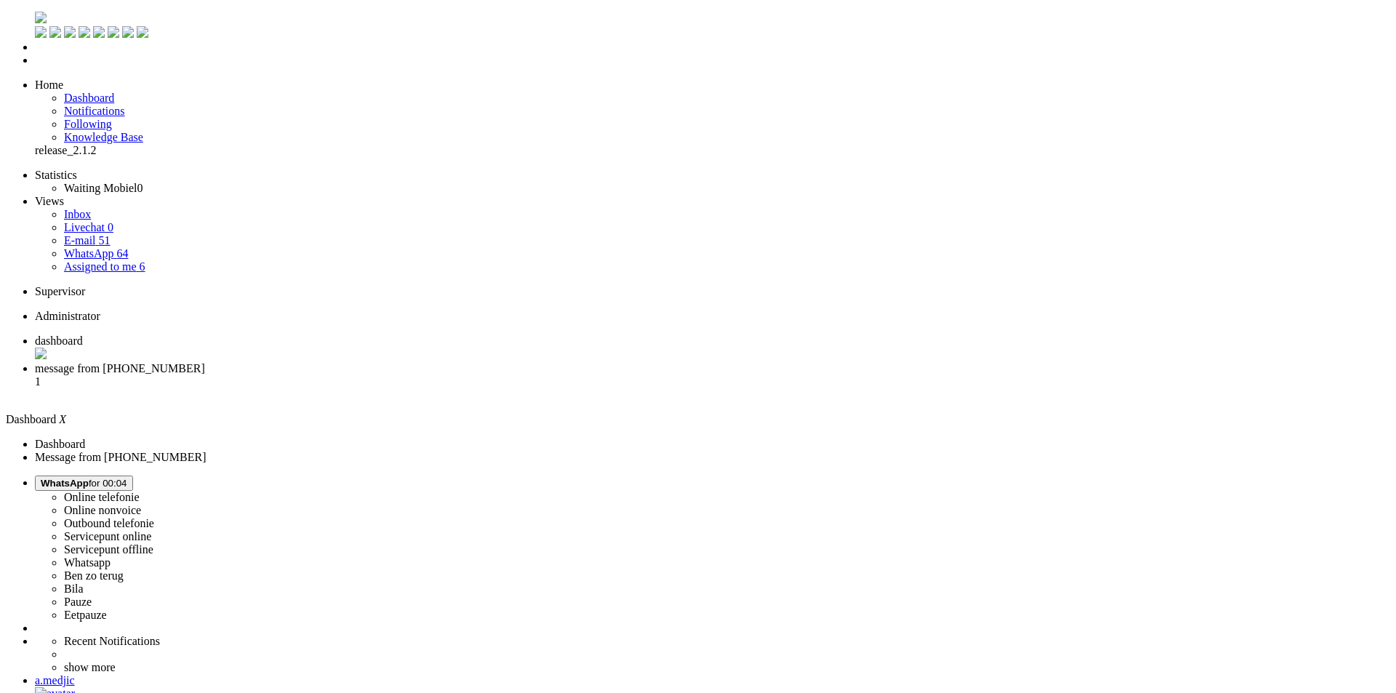
click at [205, 362] on span "message from [PHONE_NUMBER]" at bounding box center [120, 368] width 170 height 12
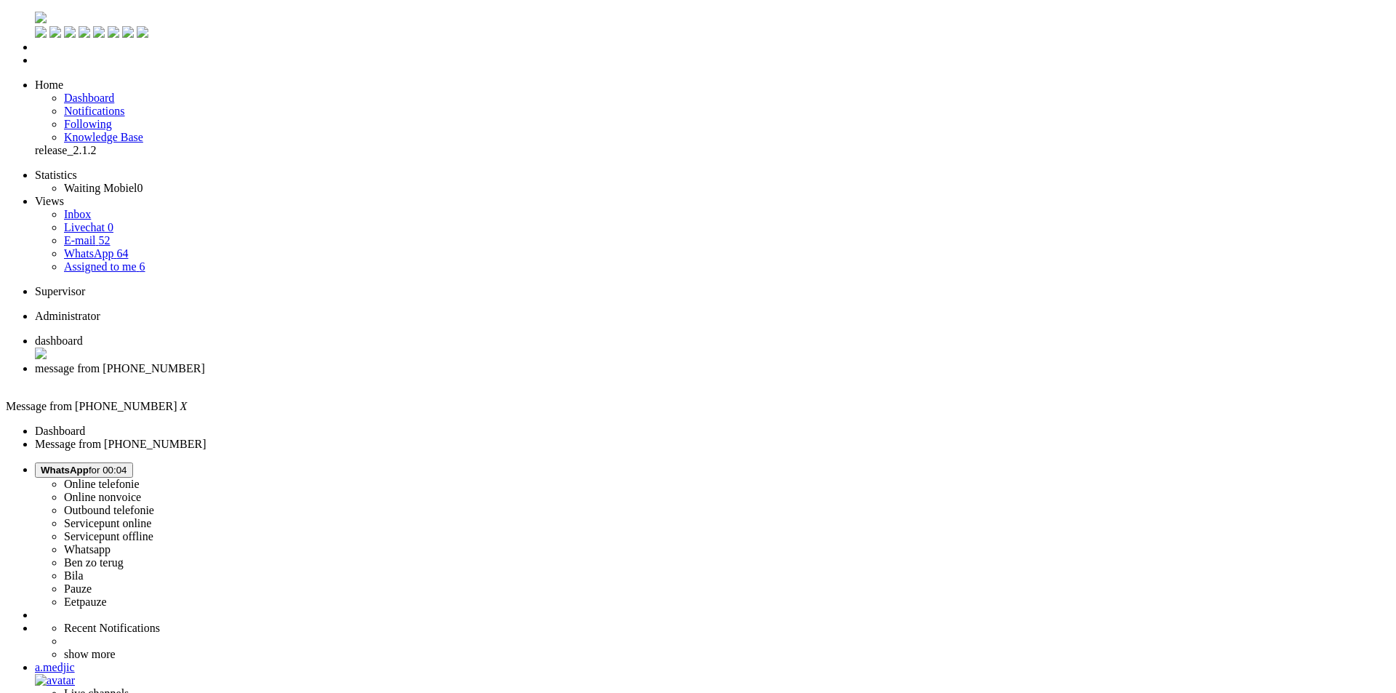
copy div "4673513"
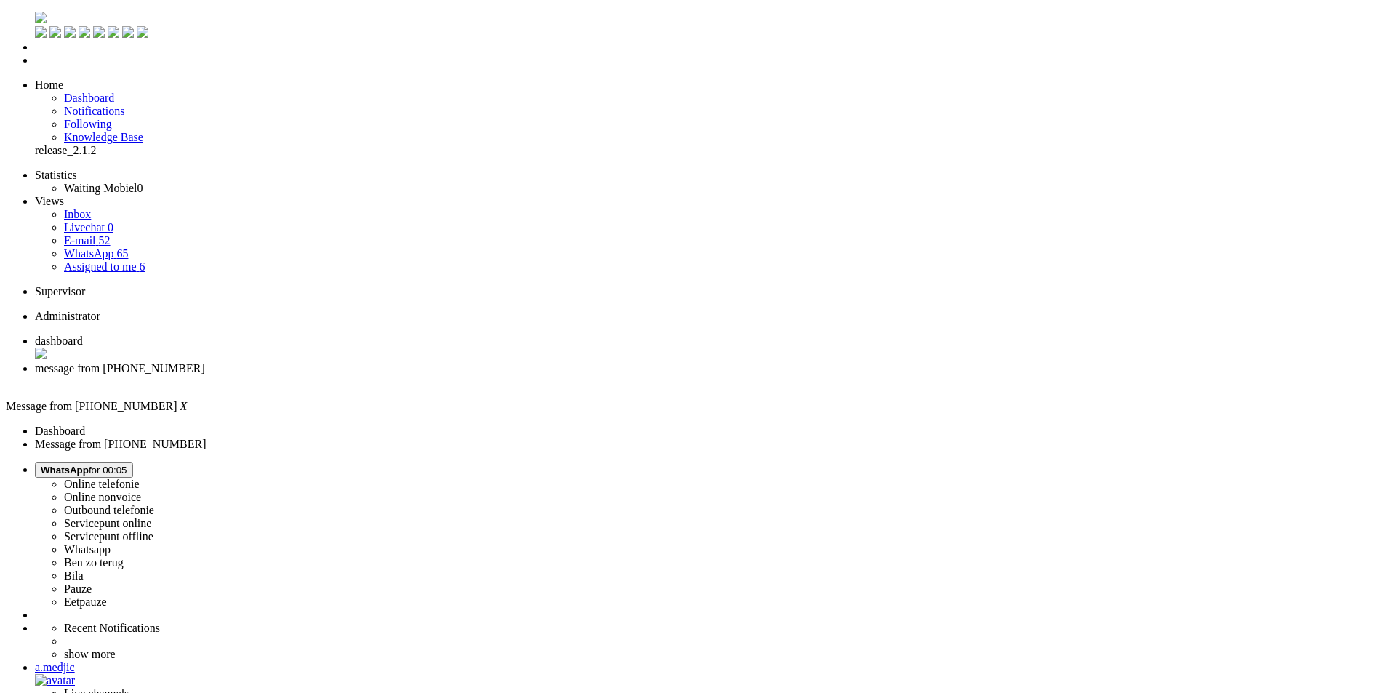
type input "ree"
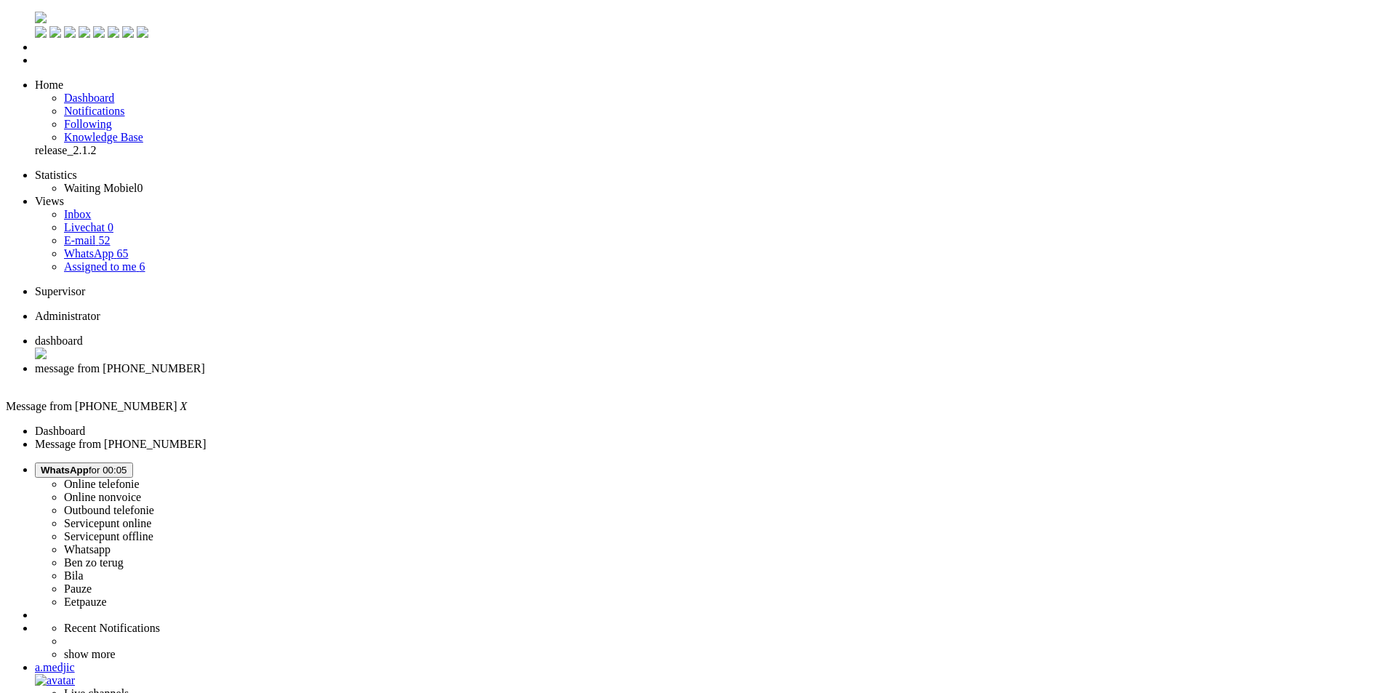
click at [419, 375] on div "Close tab" at bounding box center [712, 381] width 1355 height 13
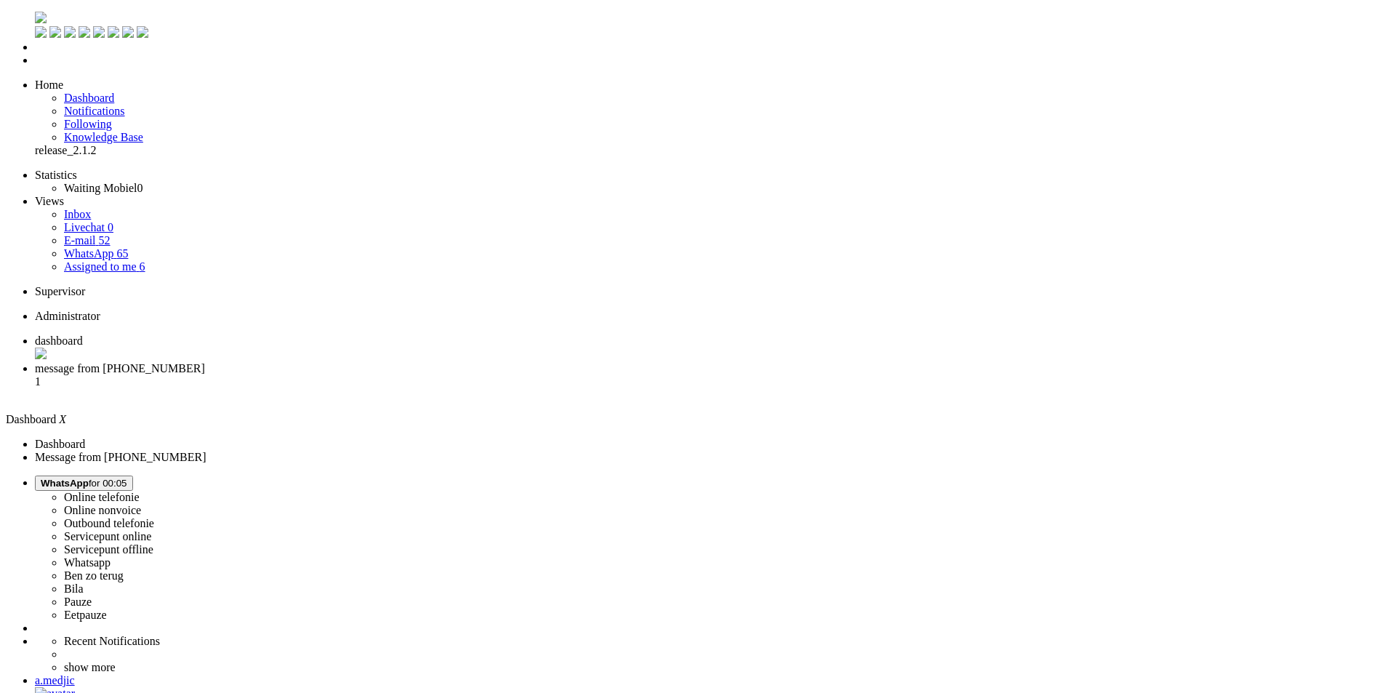
click at [205, 362] on span "message from [PHONE_NUMBER]" at bounding box center [120, 368] width 170 height 12
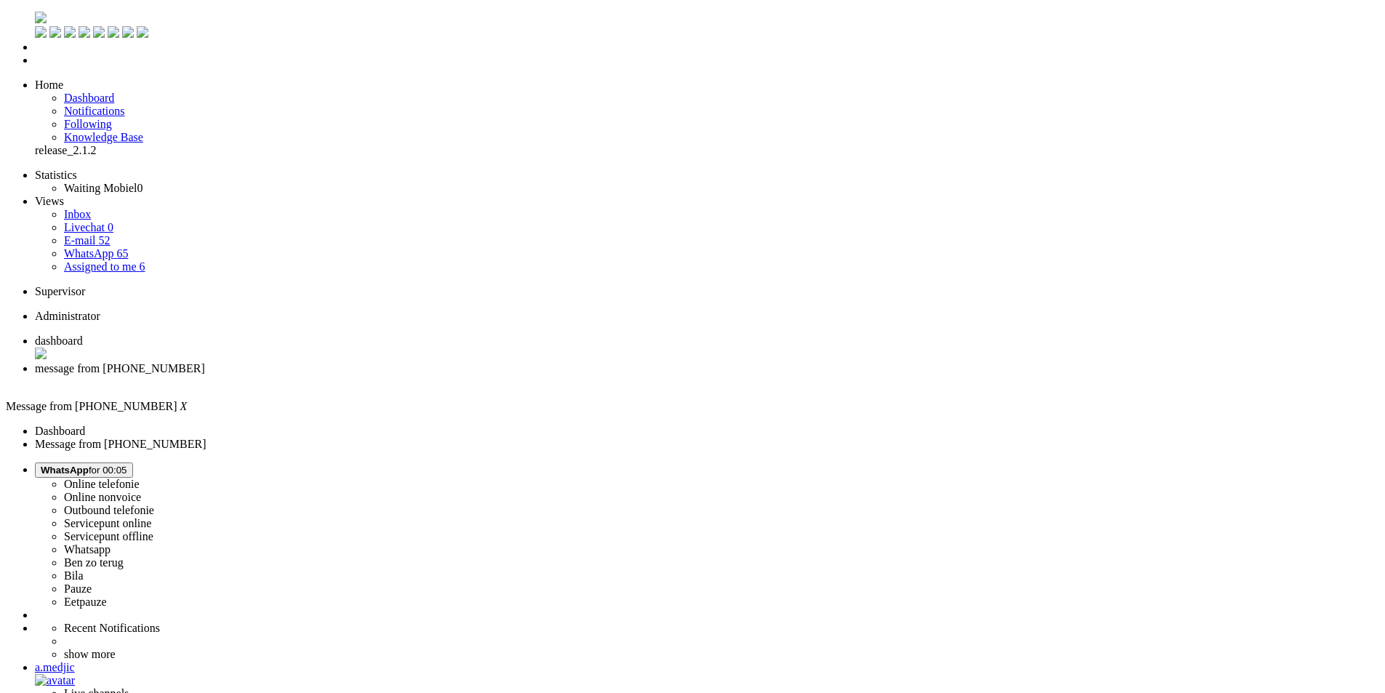
type input "reeds"
drag, startPoint x: 345, startPoint y: 2508, endPoint x: 331, endPoint y: 2510, distance: 13.3
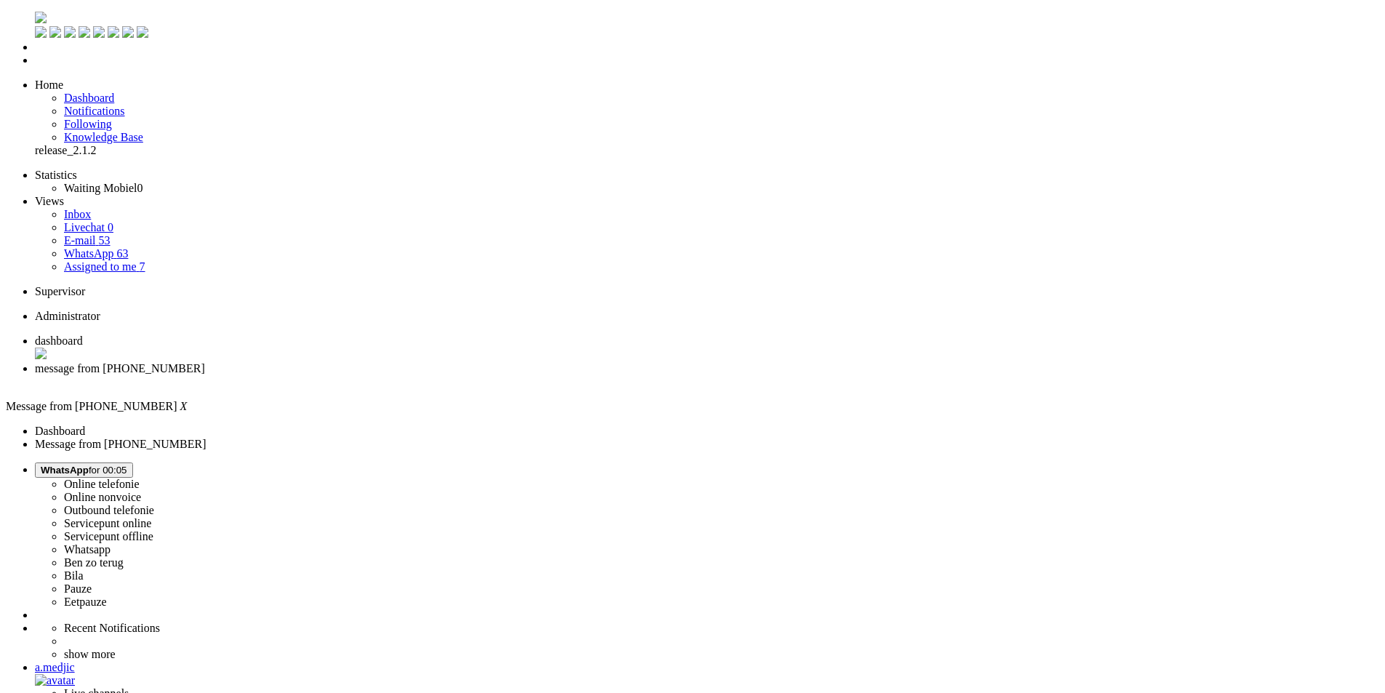
drag, startPoint x: 448, startPoint y: 2501, endPoint x: 193, endPoint y: 2501, distance: 255.1
drag, startPoint x: 361, startPoint y: 2503, endPoint x: -290, endPoint y: 2448, distance: 653.6
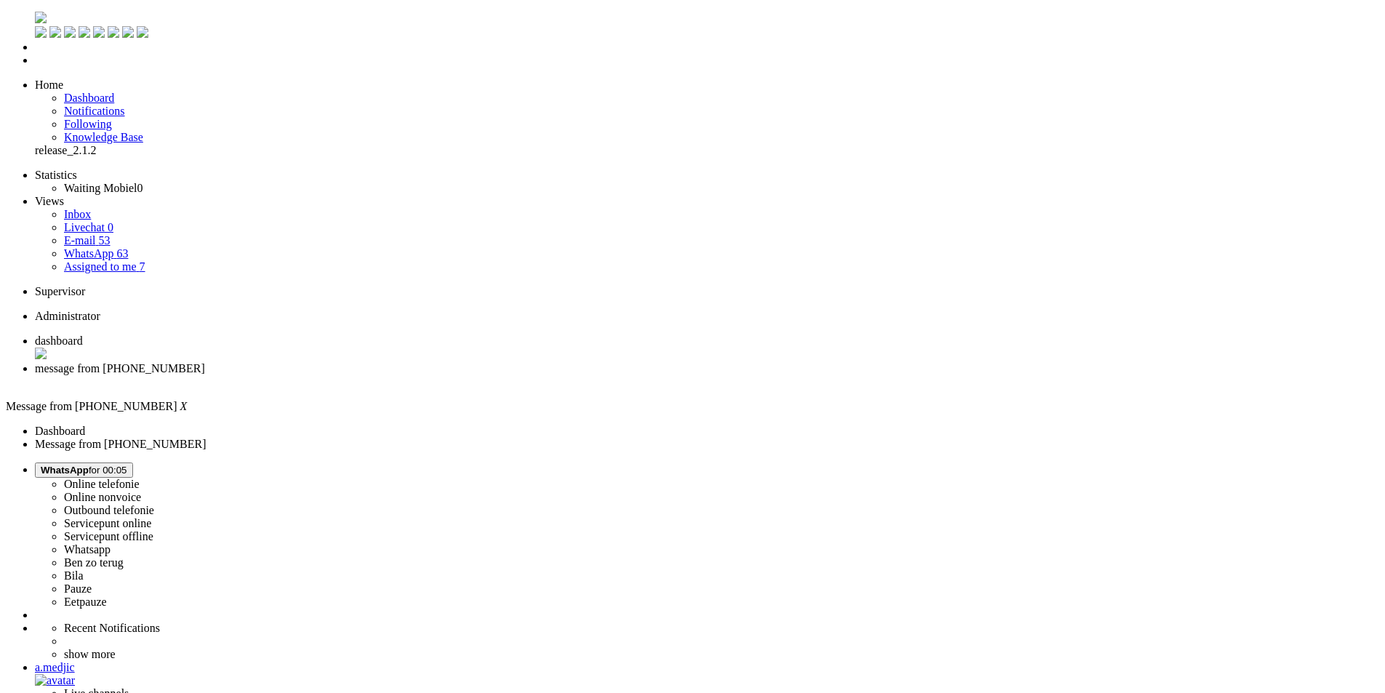
copy body "Goedenavond, bedankt voor je bericht! Ik zie dat je al geholpen bent door één v…"
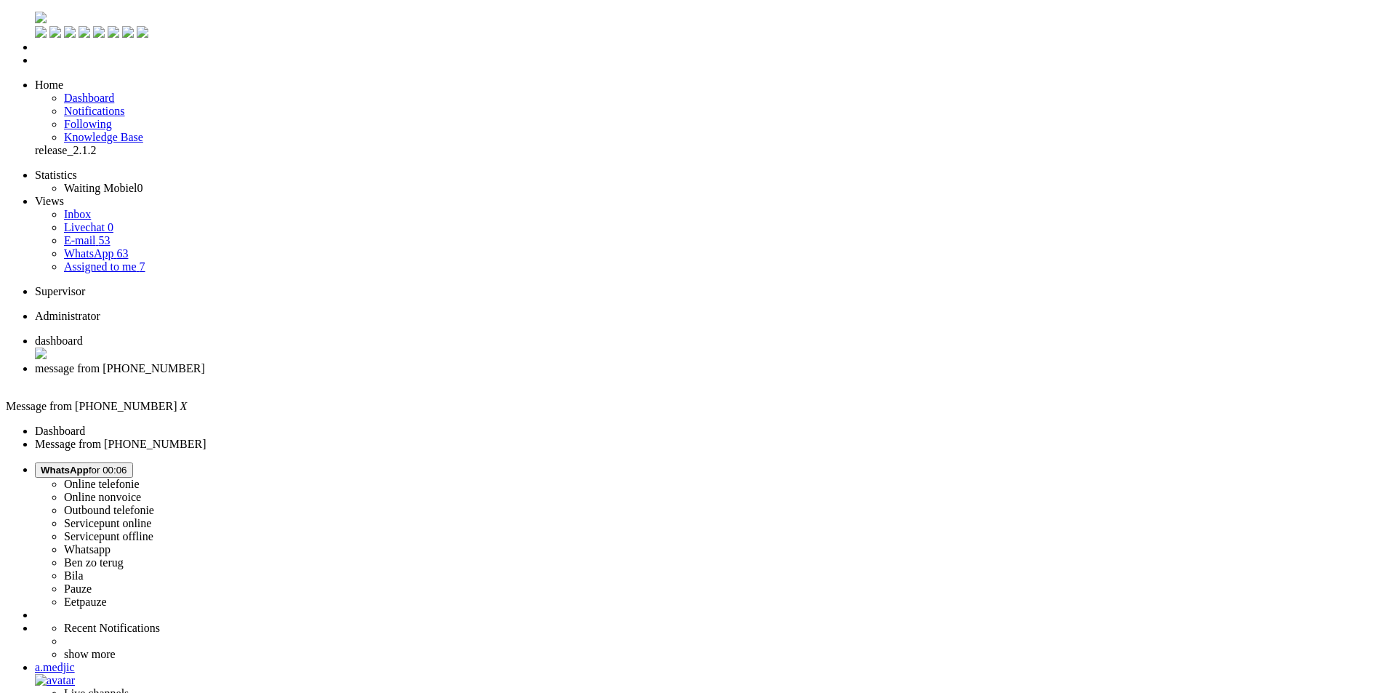
drag, startPoint x: 449, startPoint y: 2514, endPoint x: 343, endPoint y: 2511, distance: 106.2
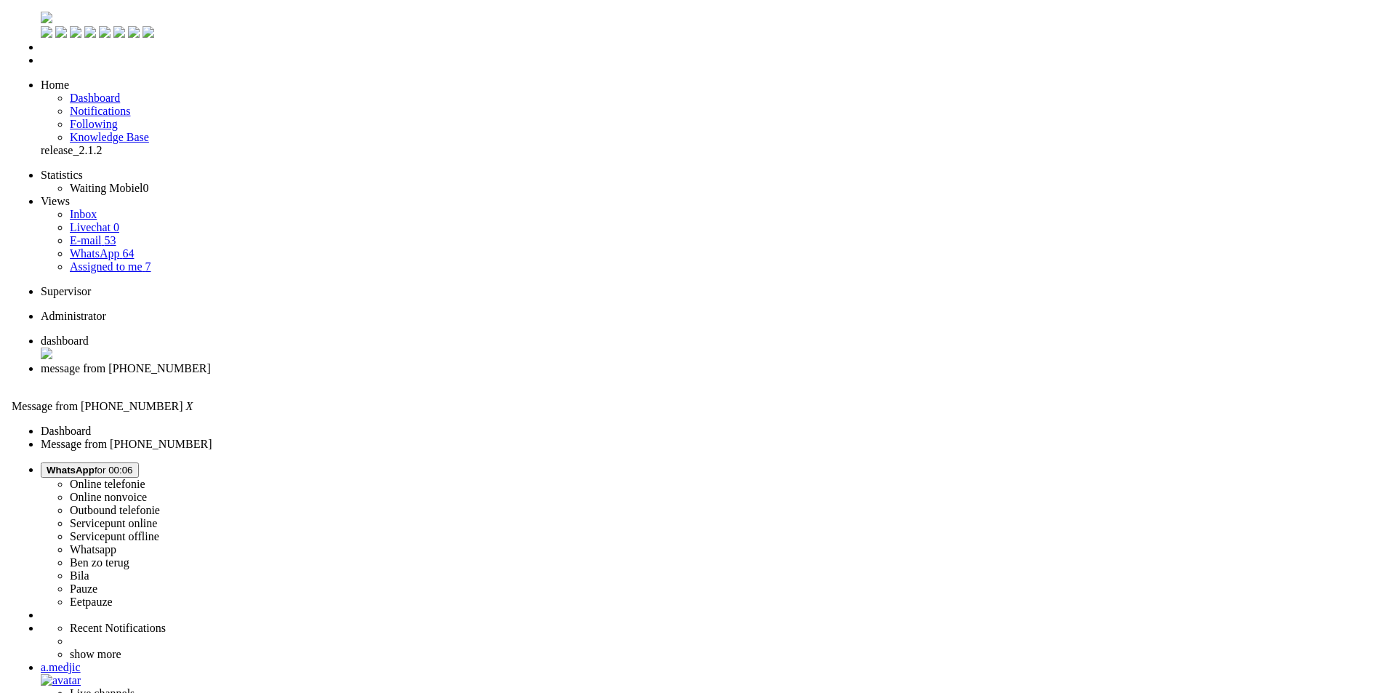
scroll to position [218, 0]
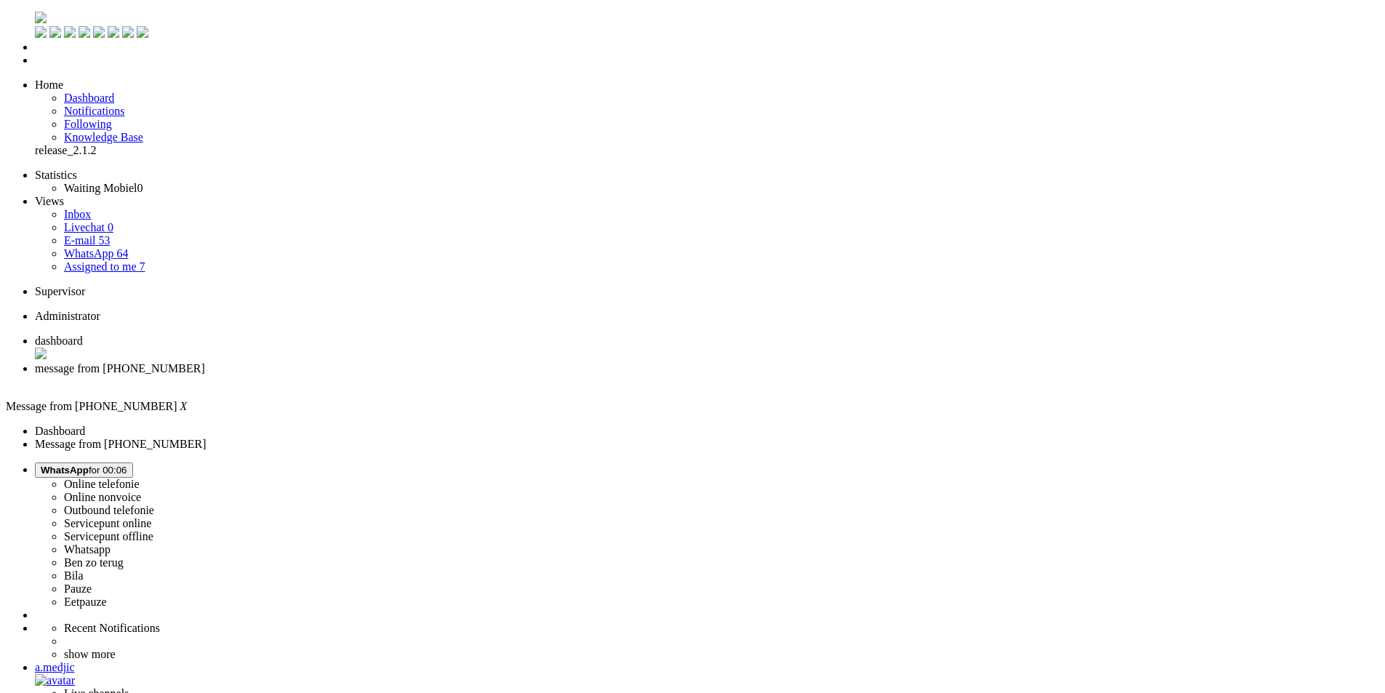
click at [422, 375] on div "Close tab" at bounding box center [707, 381] width 1344 height 13
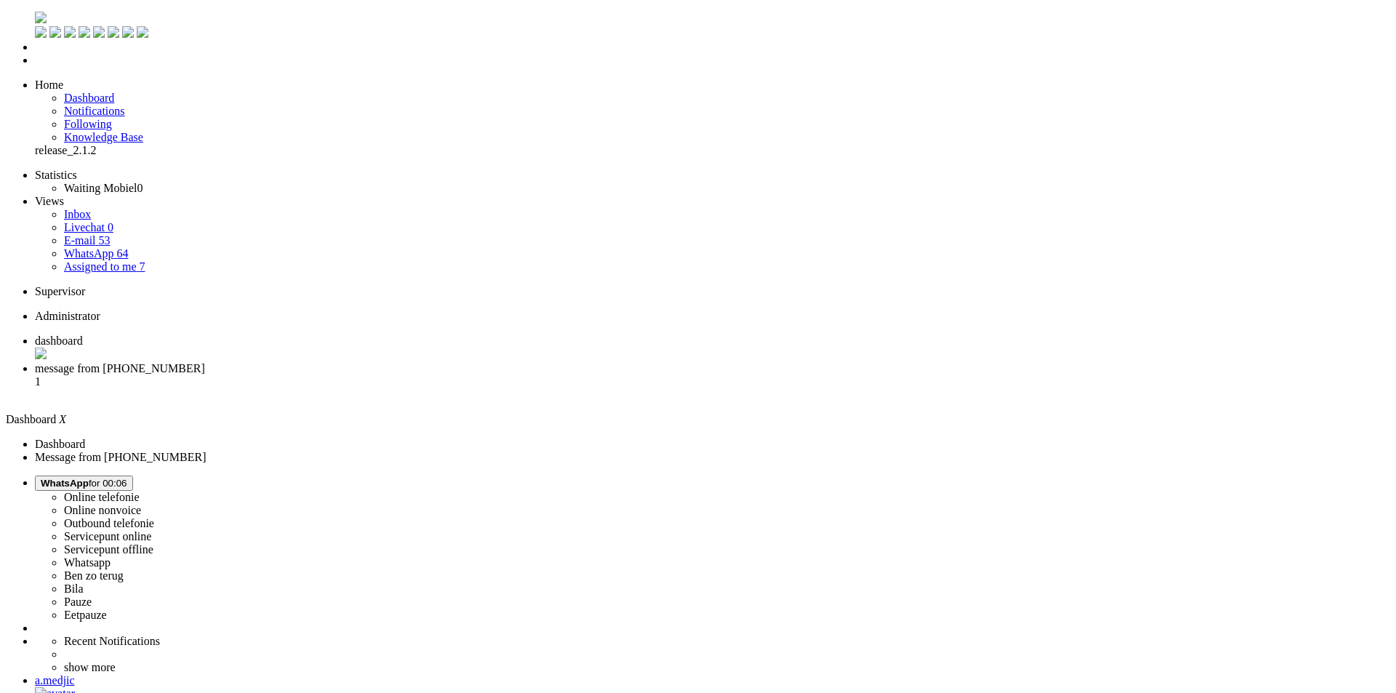
click at [205, 362] on span "message from [PHONE_NUMBER]" at bounding box center [120, 368] width 170 height 12
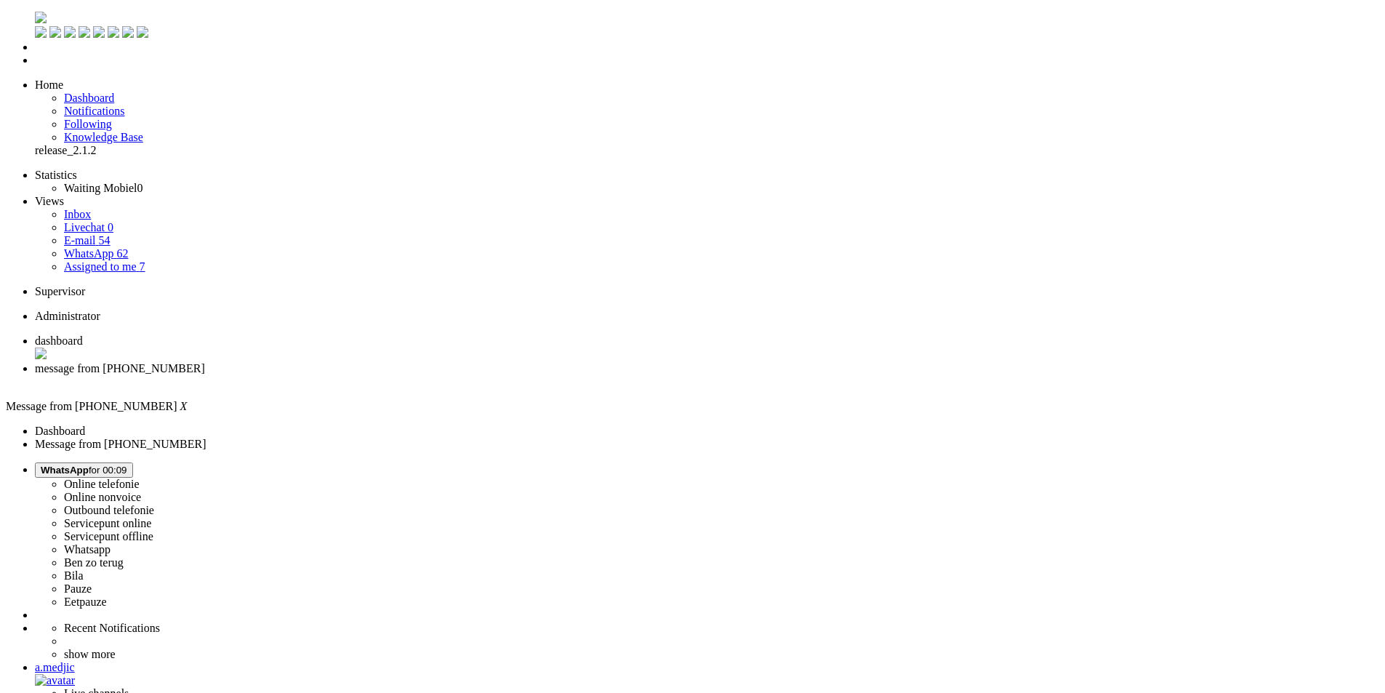
click at [419, 375] on div "Close tab" at bounding box center [707, 381] width 1344 height 13
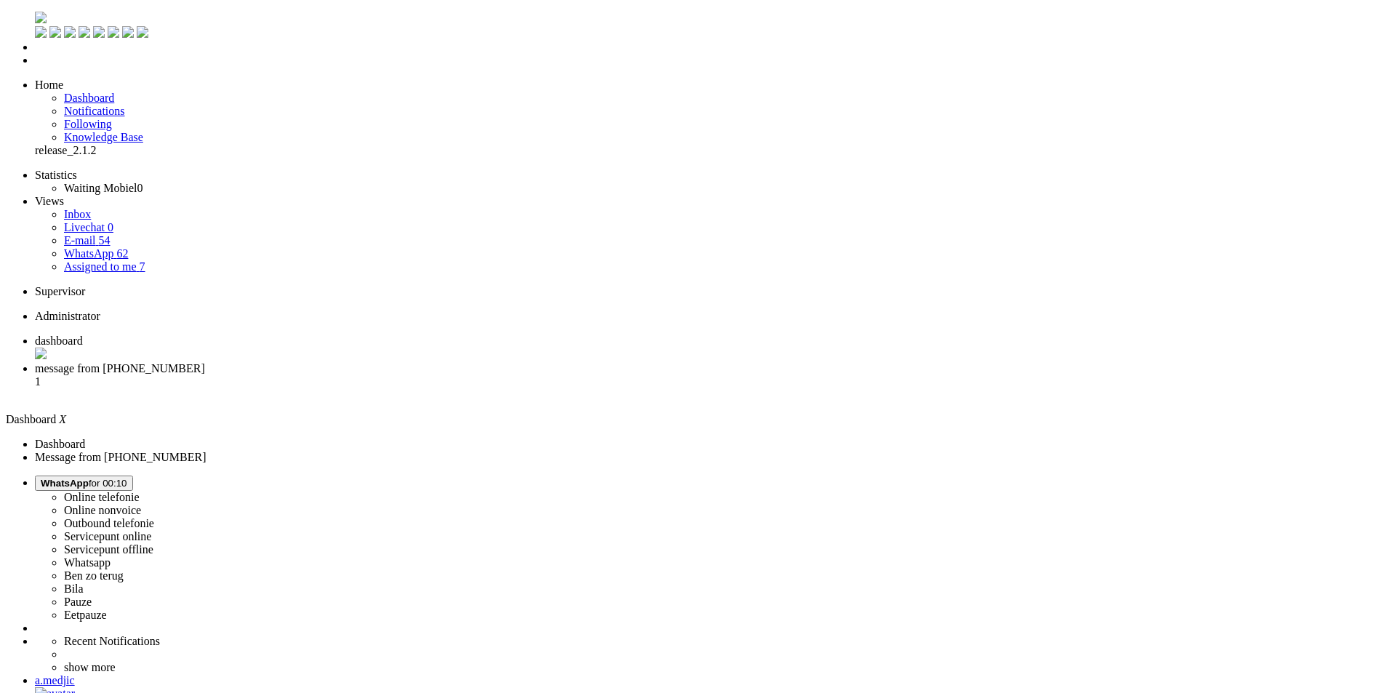
click at [354, 362] on li "message from [PHONE_NUMBER] 1" at bounding box center [712, 381] width 1355 height 39
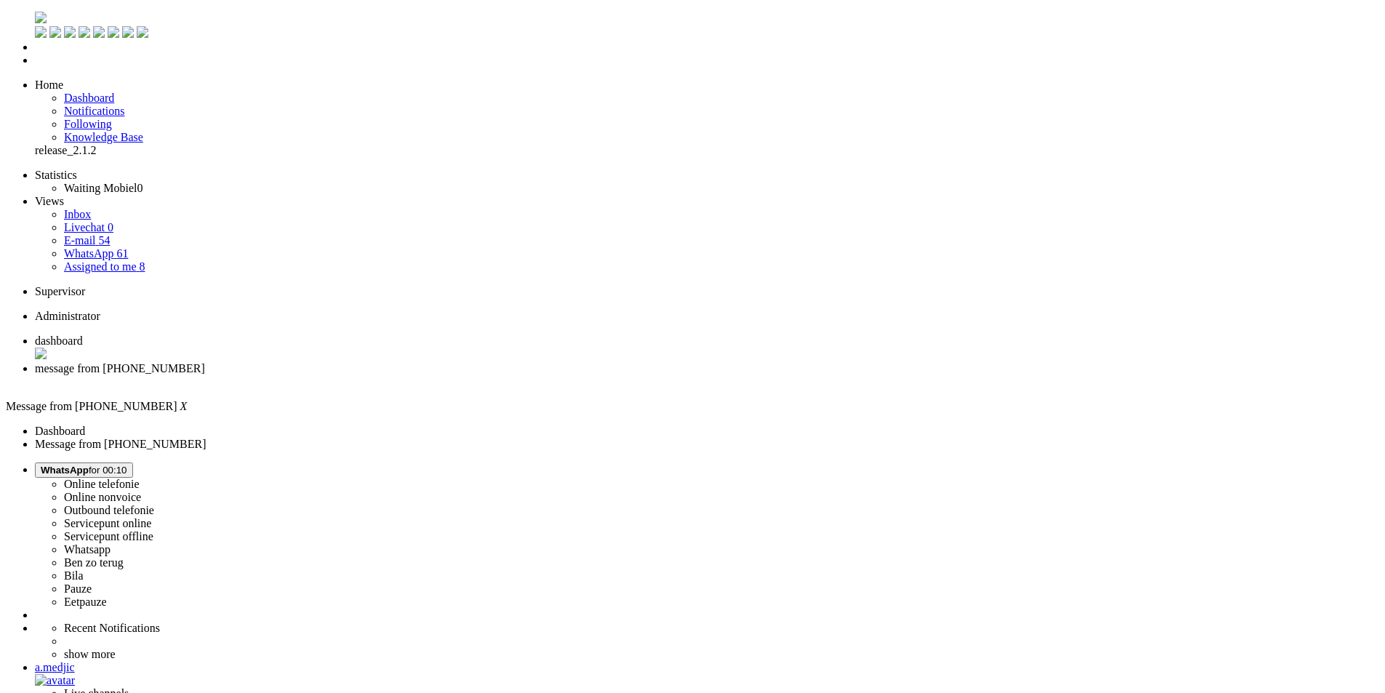
drag, startPoint x: 502, startPoint y: 2509, endPoint x: 275, endPoint y: 2511, distance: 227.5
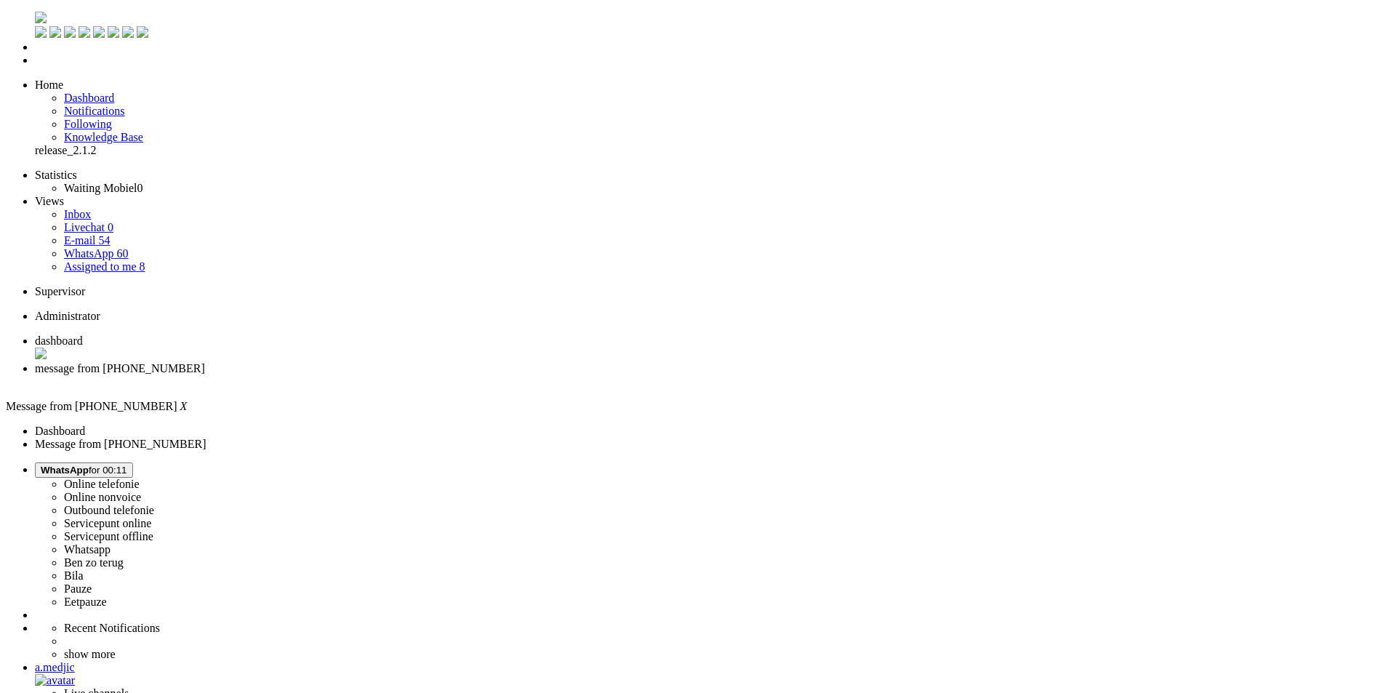
drag, startPoint x: 357, startPoint y: 2511, endPoint x: 302, endPoint y: 2512, distance: 55.3
drag, startPoint x: 535, startPoint y: 579, endPoint x: 390, endPoint y: 508, distance: 160.9
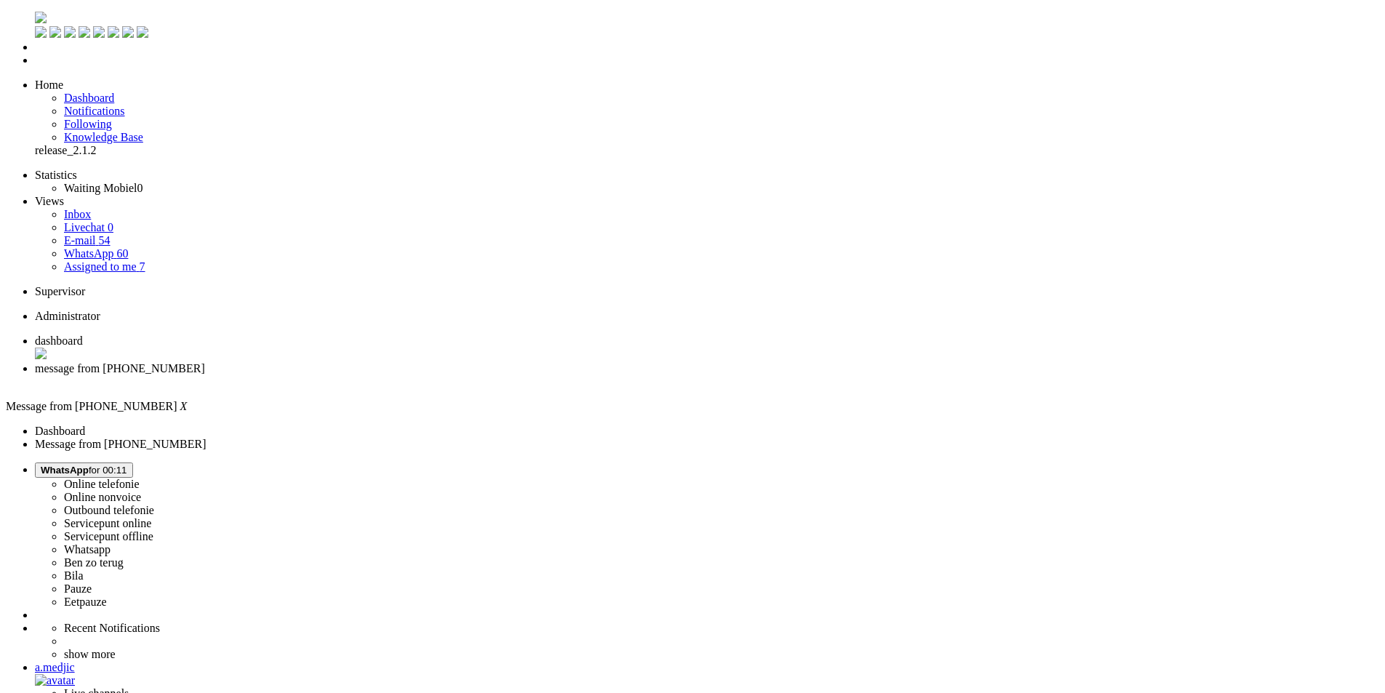
copy div "Ja kan hem hier stellen maar weet niet of het dam duidelijk is De s25 bij mijn …"
click at [417, 375] on div "Close tab" at bounding box center [707, 381] width 1344 height 13
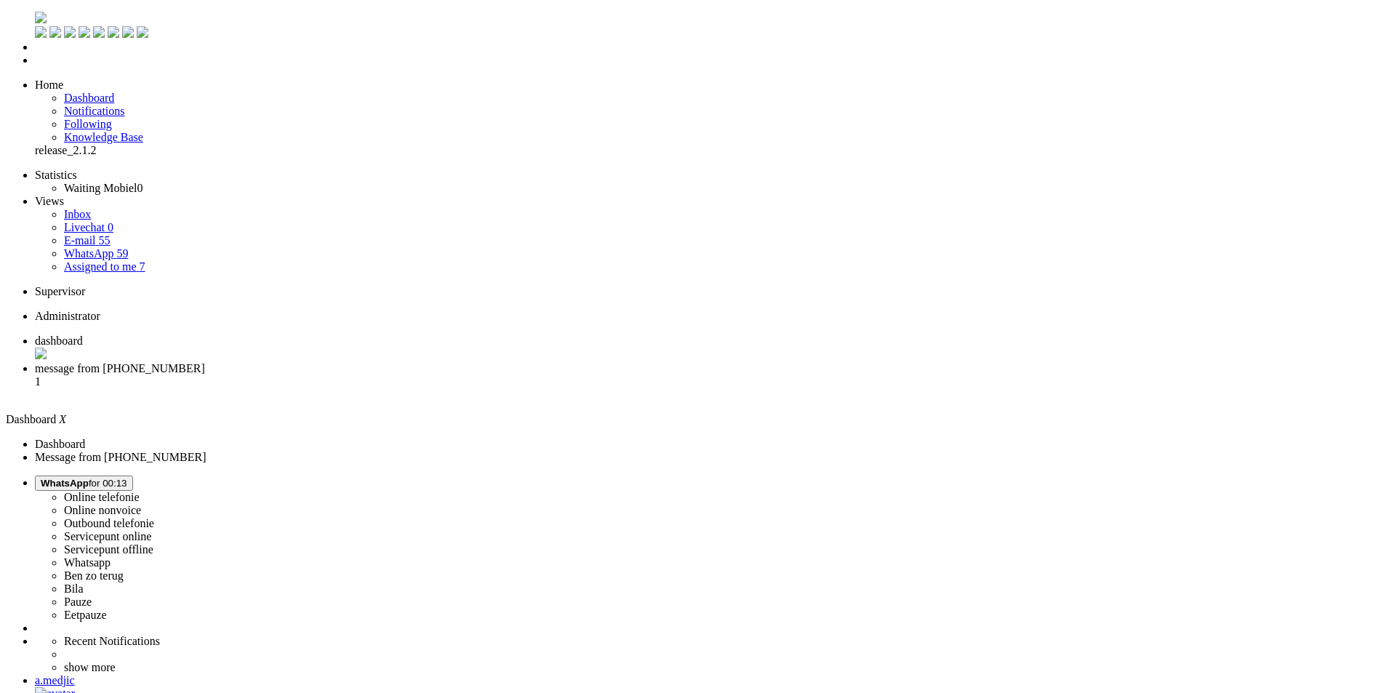
click at [355, 362] on li "message from [PHONE_NUMBER] 1" at bounding box center [712, 381] width 1355 height 39
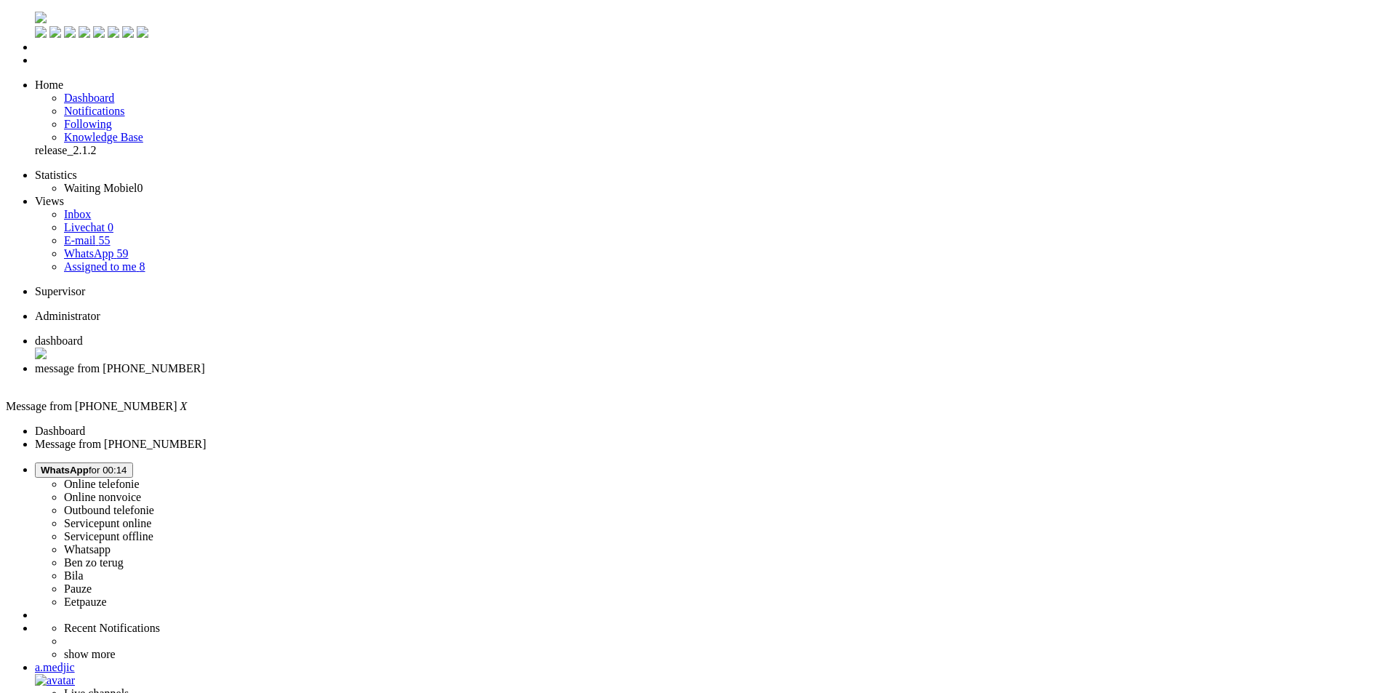
click at [83, 334] on span "dashboard" at bounding box center [59, 340] width 48 height 12
click at [205, 362] on span "message from [PHONE_NUMBER]" at bounding box center [120, 368] width 170 height 12
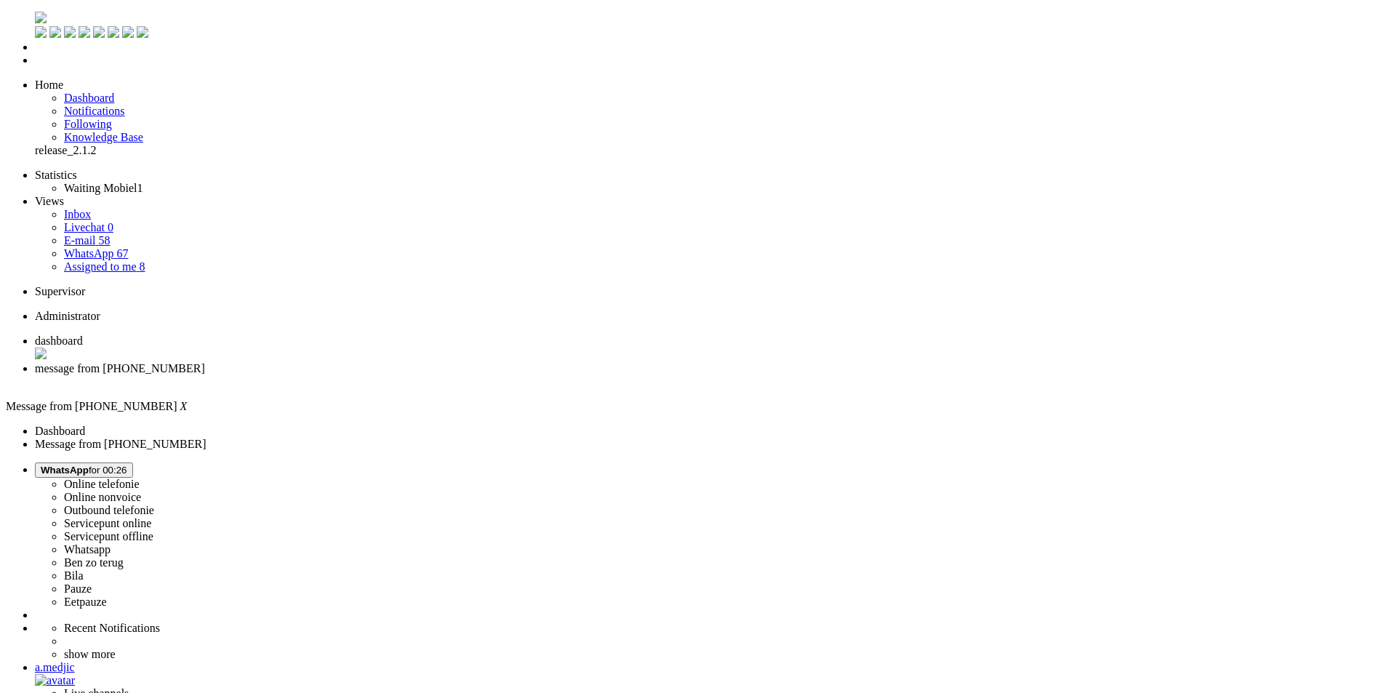
click at [89, 464] on span "WhatsApp" at bounding box center [65, 469] width 48 height 11
click at [141, 491] on link "Online nonvoice" at bounding box center [102, 497] width 77 height 12
click at [141, 491] on label "Online nonvoice" at bounding box center [102, 497] width 77 height 12
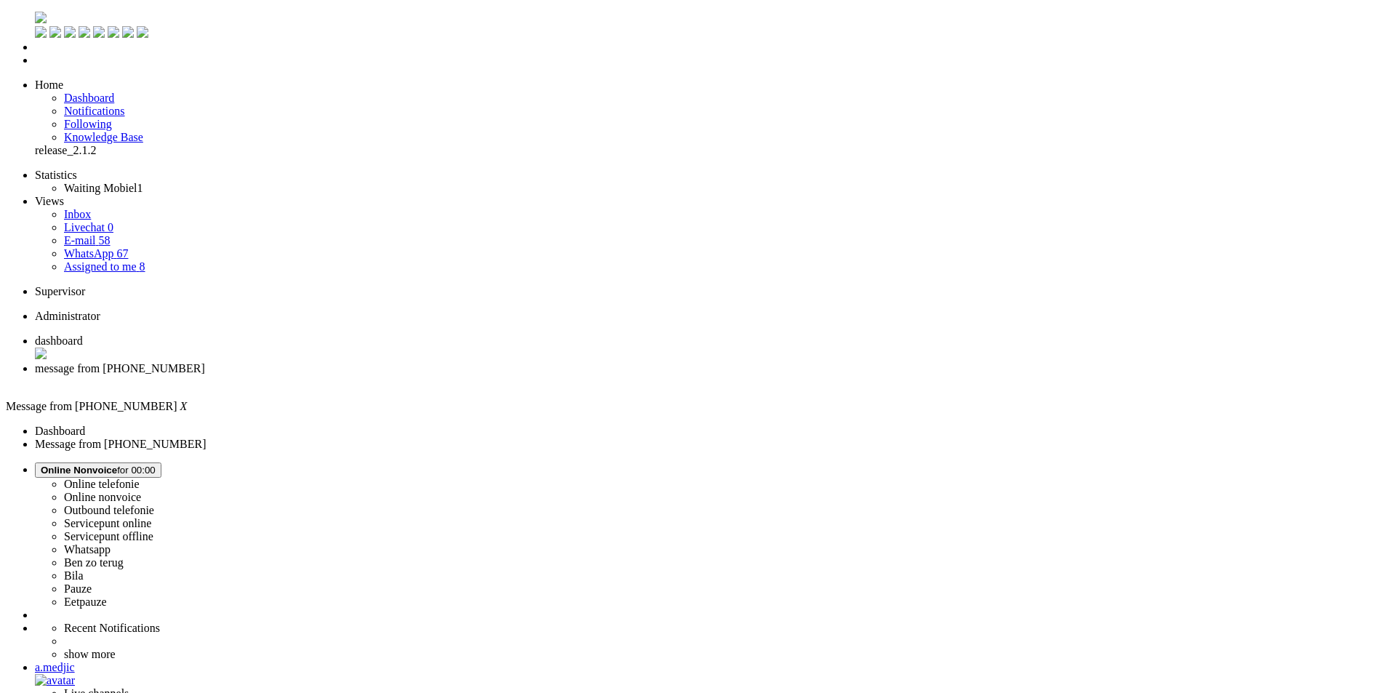
click at [422, 375] on div "Close tab" at bounding box center [712, 381] width 1355 height 13
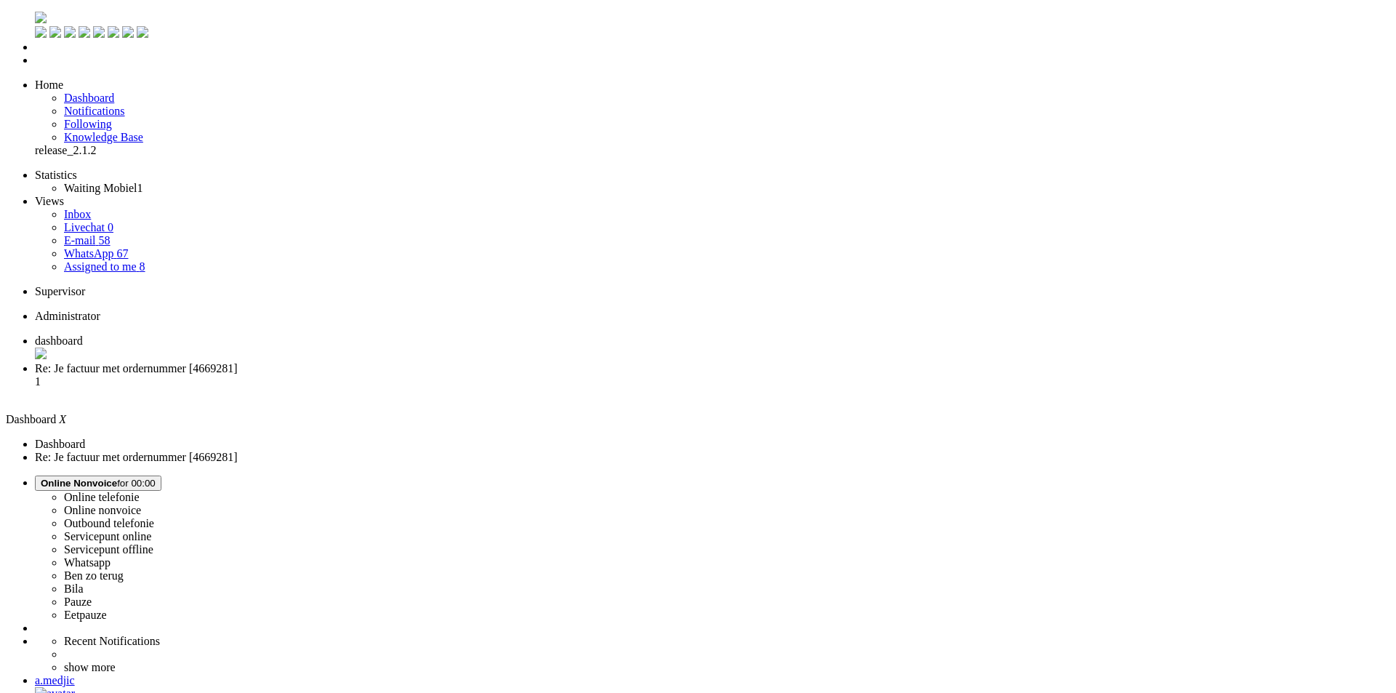
click at [238, 362] on span "Re: Je factuur met ordernummer [4669281]" at bounding box center [136, 368] width 203 height 12
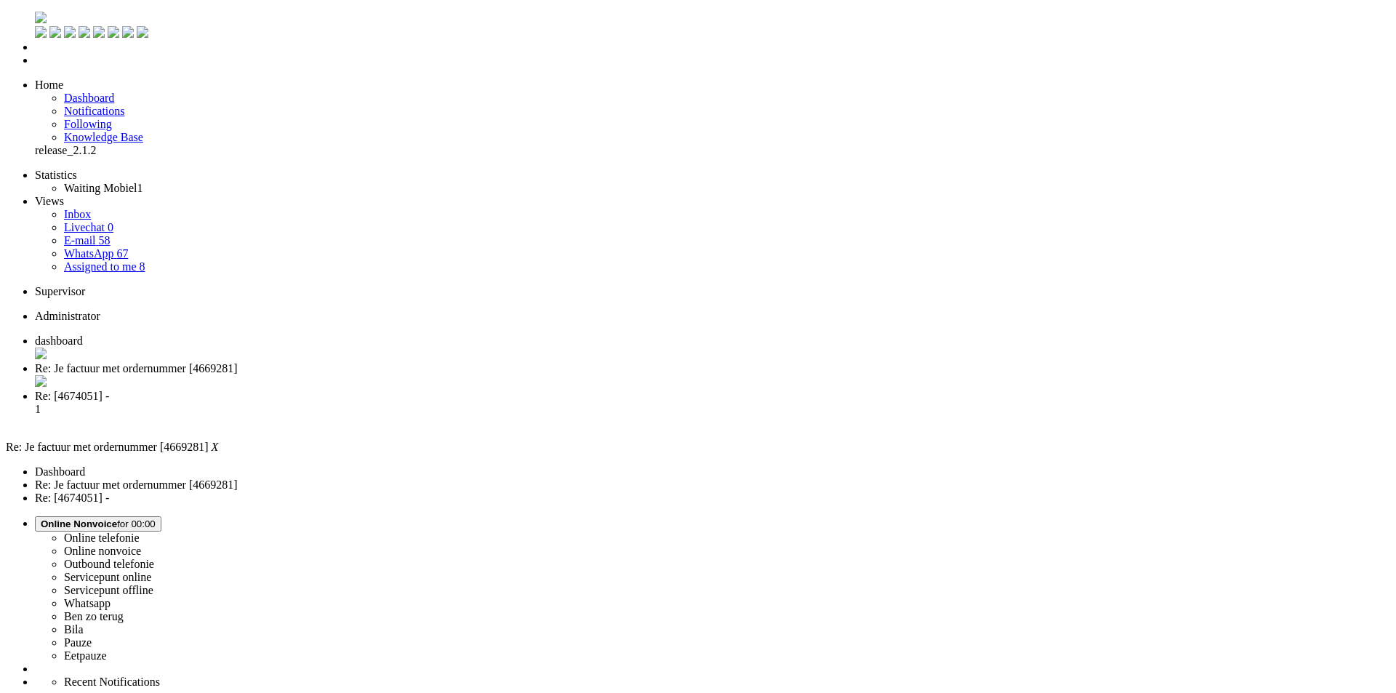
scroll to position [0, 0]
click at [416, 375] on div "Close tab" at bounding box center [712, 382] width 1355 height 15
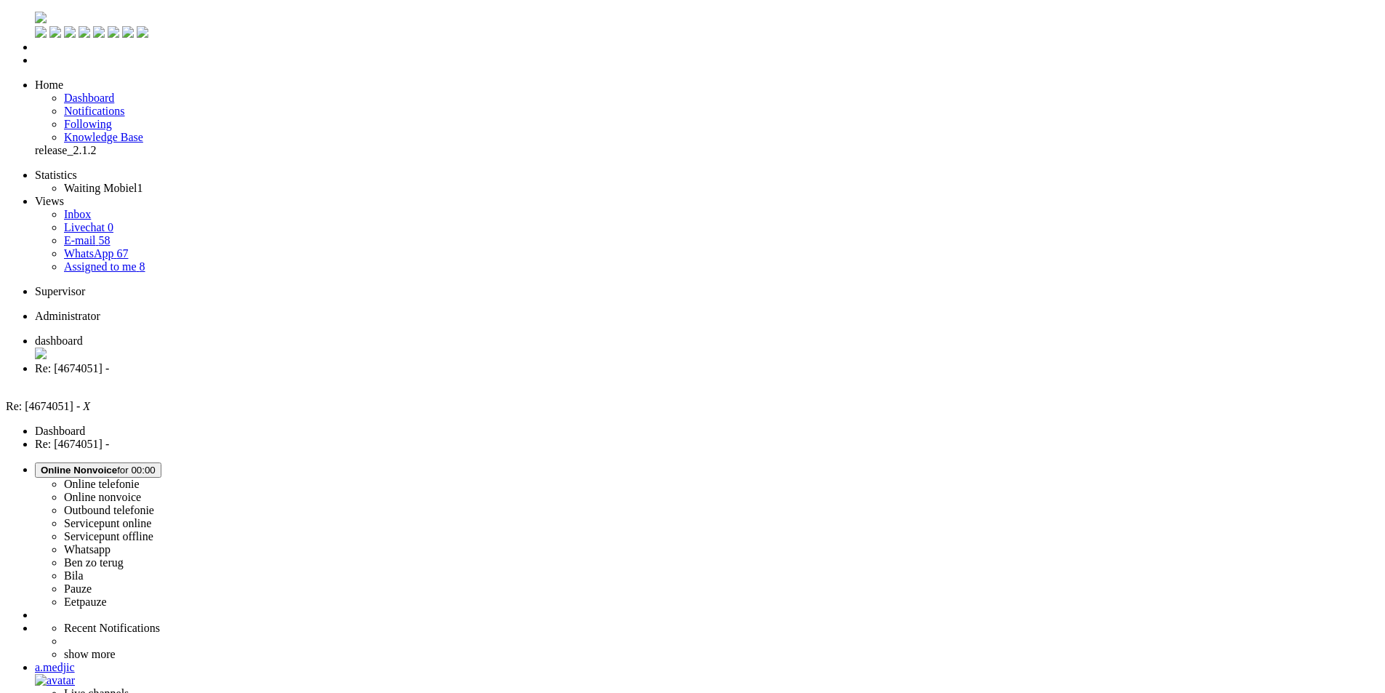
click at [1150, 462] on li "Online telefonie Online nonvoice Outbound telefonie Servicepunt online Servicep…" at bounding box center [707, 535] width 1344 height 146
click at [117, 464] on span "Online Nonvoice" at bounding box center [79, 469] width 76 height 11
click at [110, 543] on label "Whatsapp" at bounding box center [87, 549] width 47 height 12
click at [415, 375] on div "Close tab" at bounding box center [707, 381] width 1344 height 13
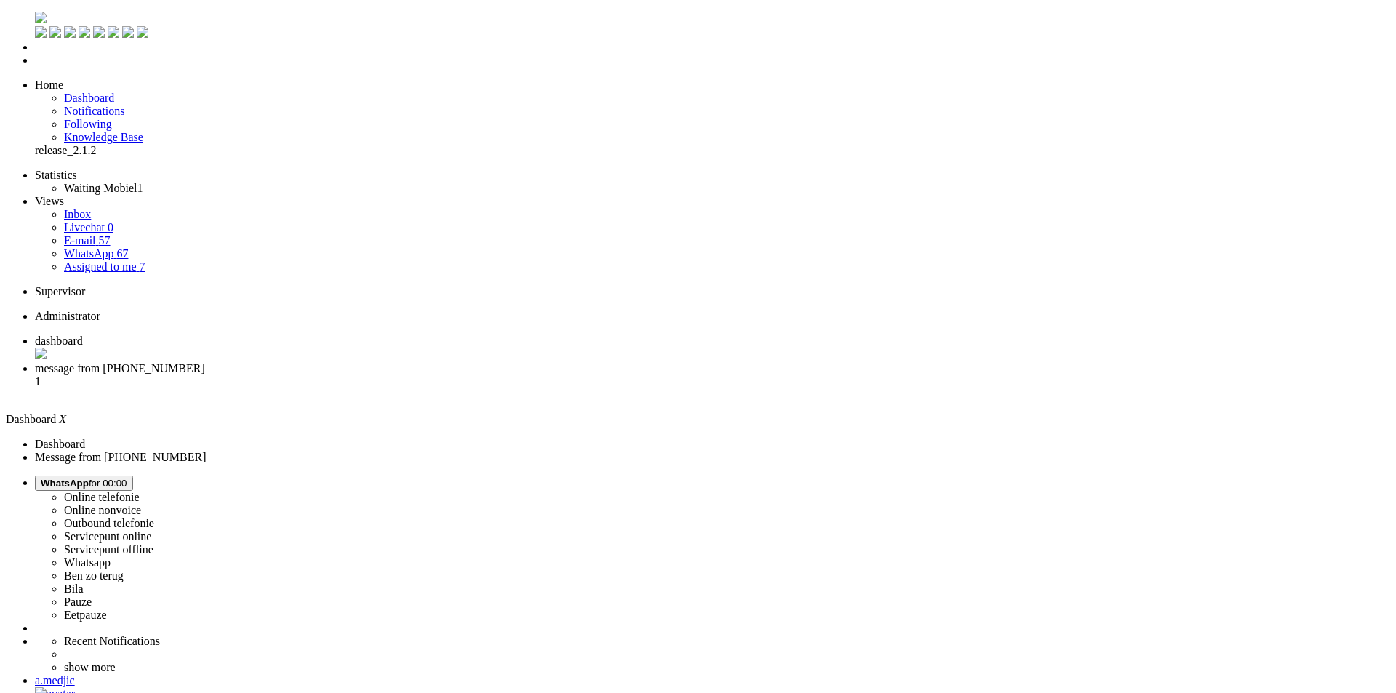
click at [205, 362] on span "message from [PHONE_NUMBER]" at bounding box center [120, 368] width 170 height 12
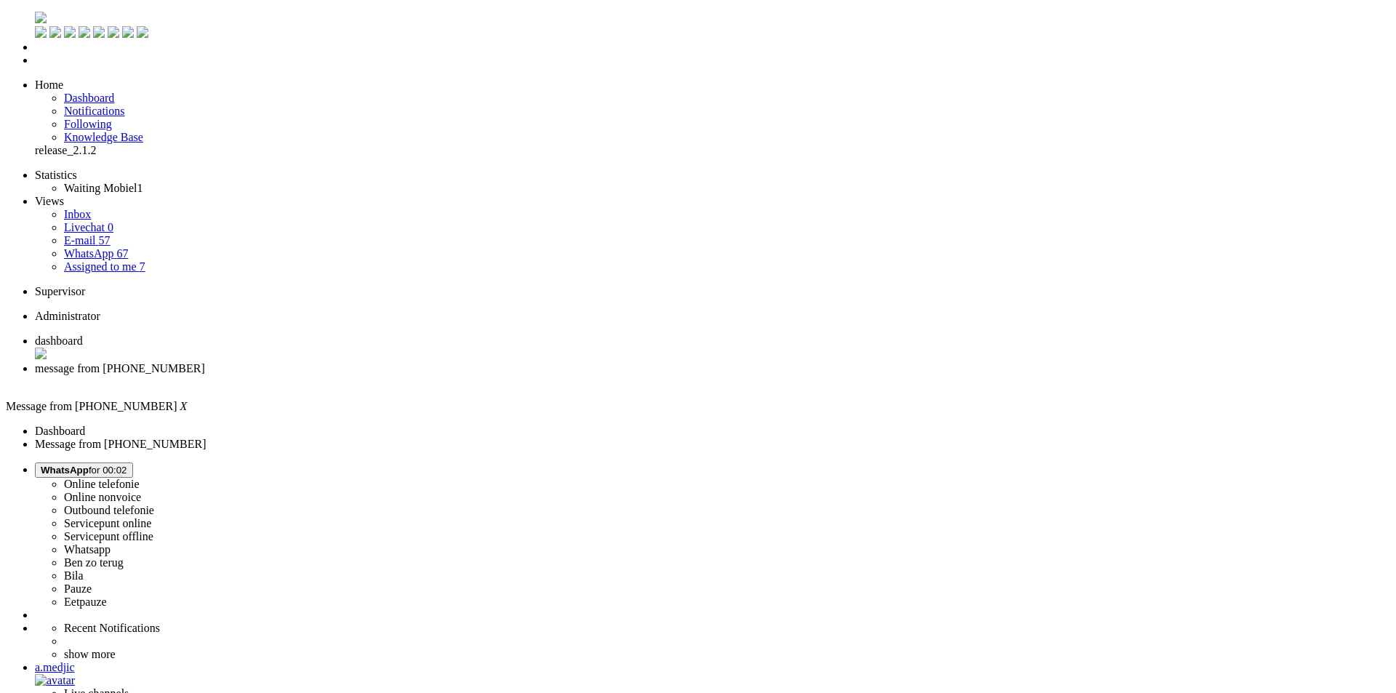
click at [1335, 661] on div "a.medjic" at bounding box center [712, 667] width 1355 height 13
